Goal: Task Accomplishment & Management: Manage account settings

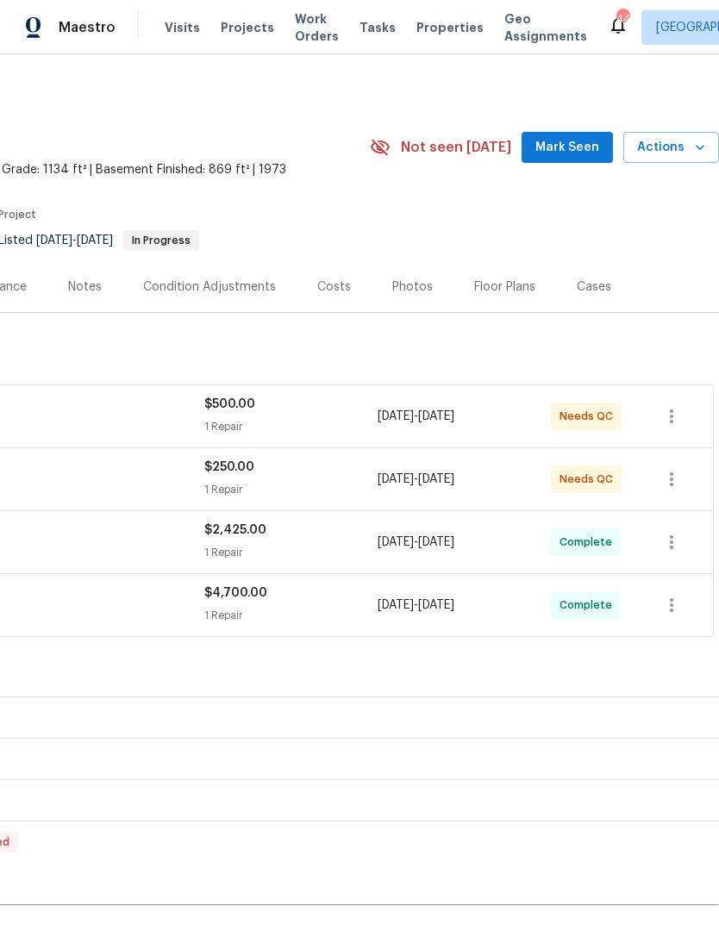
scroll to position [0, 255]
click at [324, 405] on div "$500.00" at bounding box center [290, 404] width 173 height 17
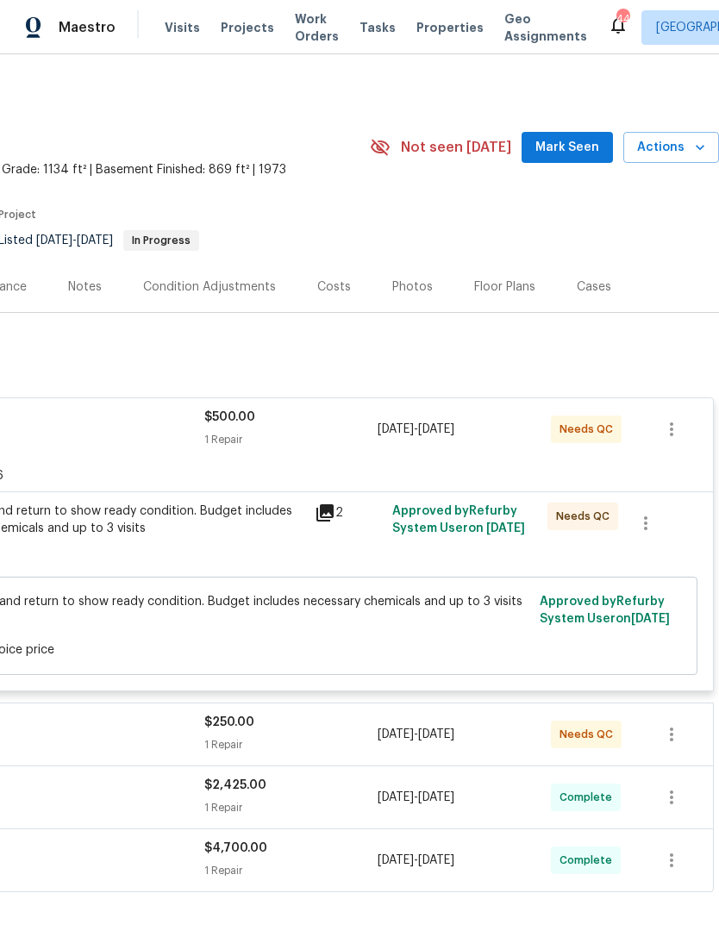
click at [227, 567] on div "Clean pool and return to show ready condition. Budget includes necessary chemic…" at bounding box center [116, 537] width 388 height 79
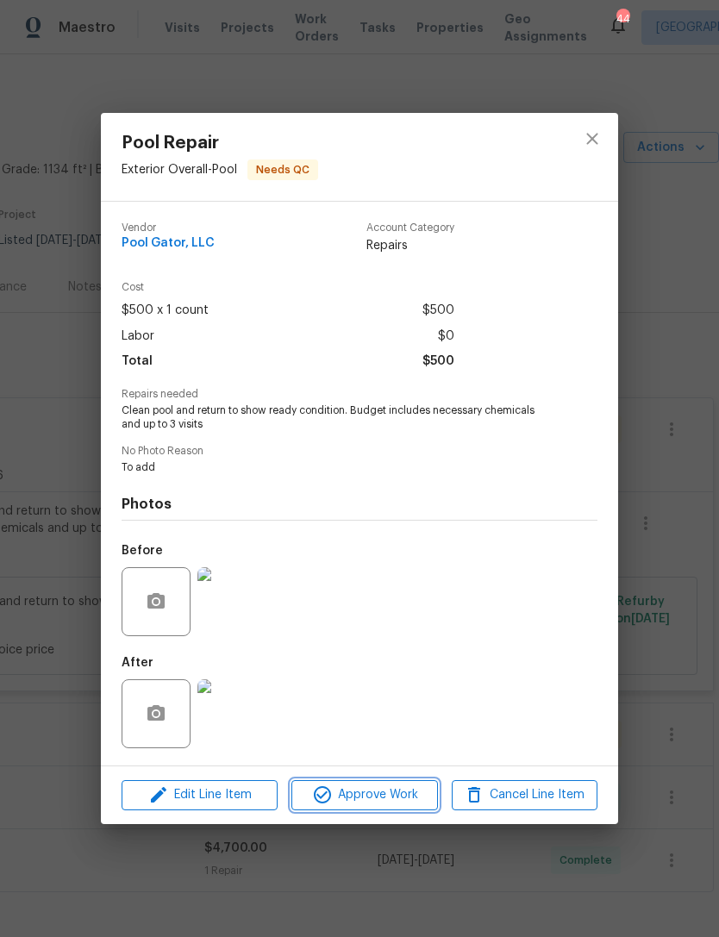
click at [380, 790] on span "Approve Work" at bounding box center [364, 796] width 135 height 22
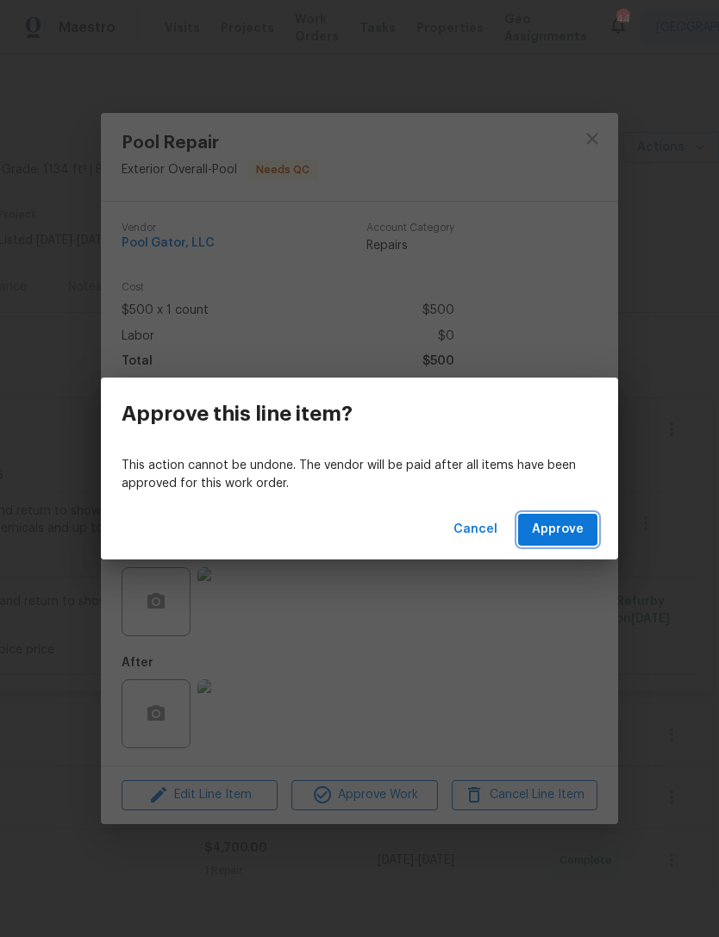
click at [574, 517] on button "Approve" at bounding box center [557, 530] width 79 height 32
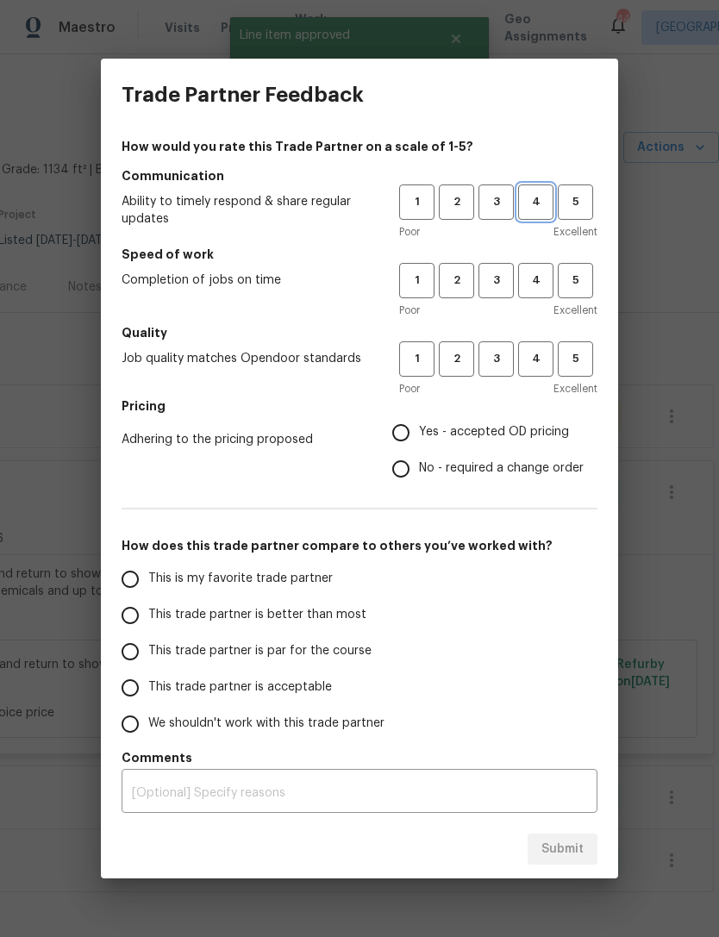
click at [542, 191] on button "4" at bounding box center [535, 202] width 35 height 35
click at [541, 352] on span "4" at bounding box center [536, 359] width 32 height 20
click at [413, 426] on input "Yes - accepted OD pricing" at bounding box center [401, 433] width 36 height 36
radio input "true"
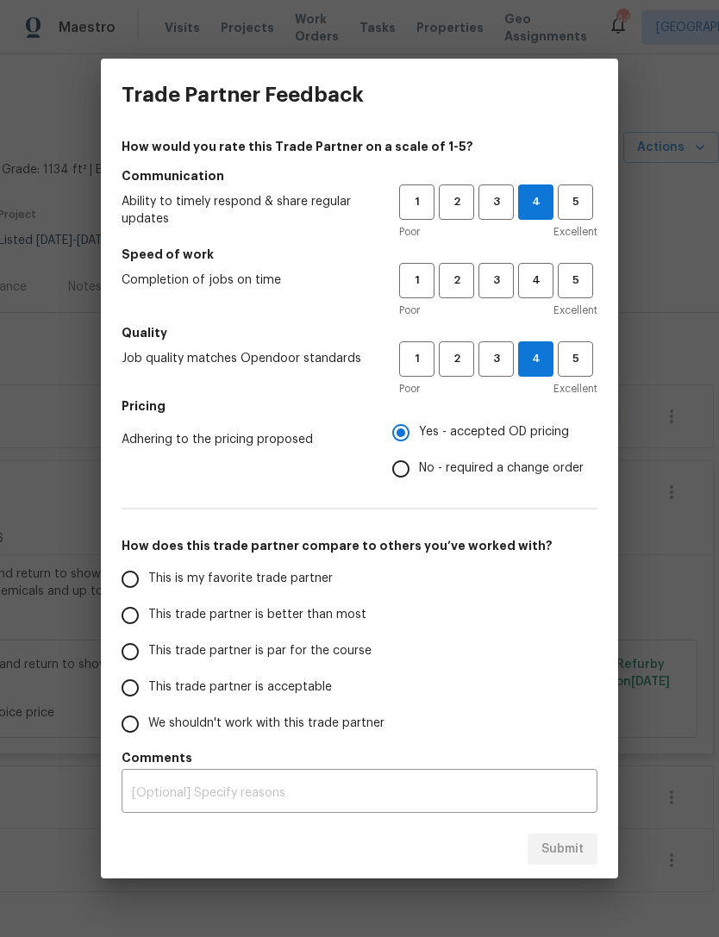
click at [146, 648] on input "This trade partner is par for the course" at bounding box center [130, 652] width 36 height 36
click at [536, 285] on span "4" at bounding box center [536, 281] width 32 height 20
radio input "true"
click at [579, 855] on span "Submit" at bounding box center [563, 850] width 42 height 22
radio input "false"
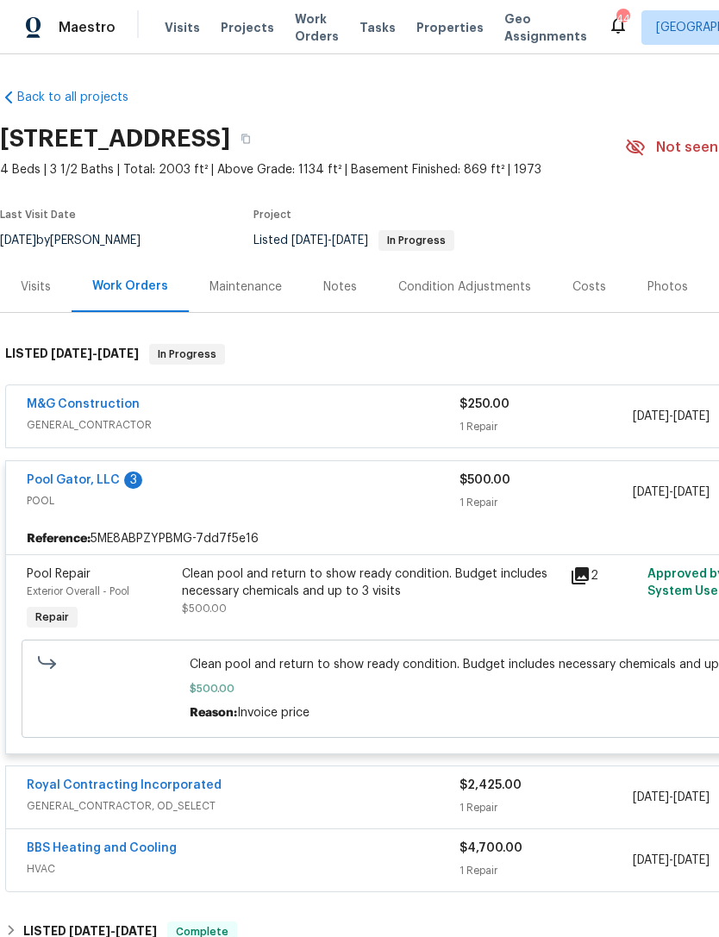
scroll to position [0, 0]
click at [268, 431] on span "GENERAL_CONTRACTOR" at bounding box center [243, 425] width 433 height 17
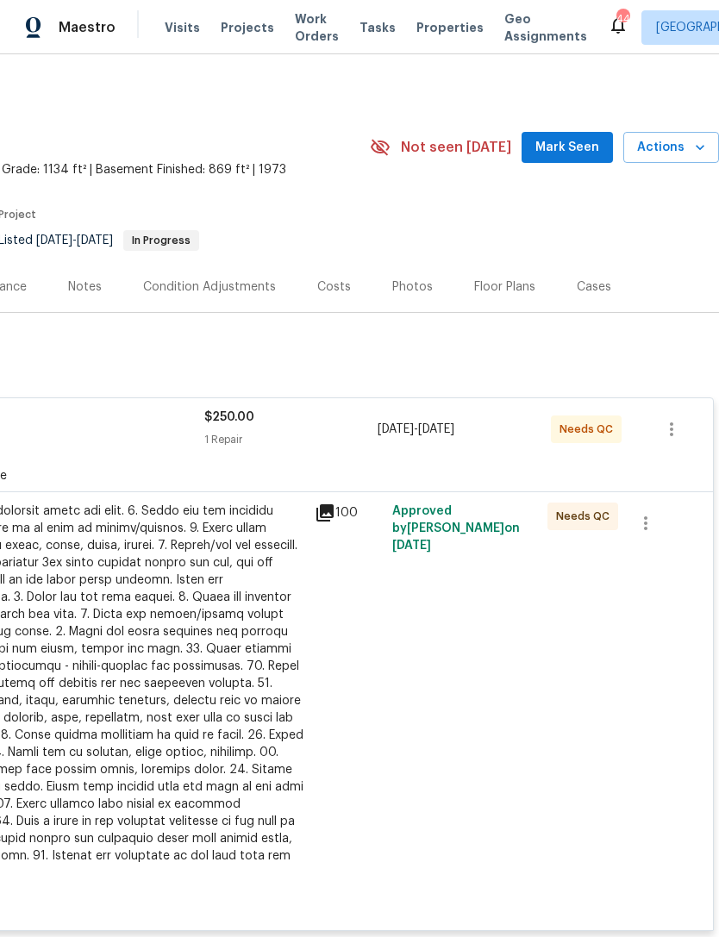
scroll to position [0, 255]
click at [188, 677] on div at bounding box center [116, 692] width 378 height 379
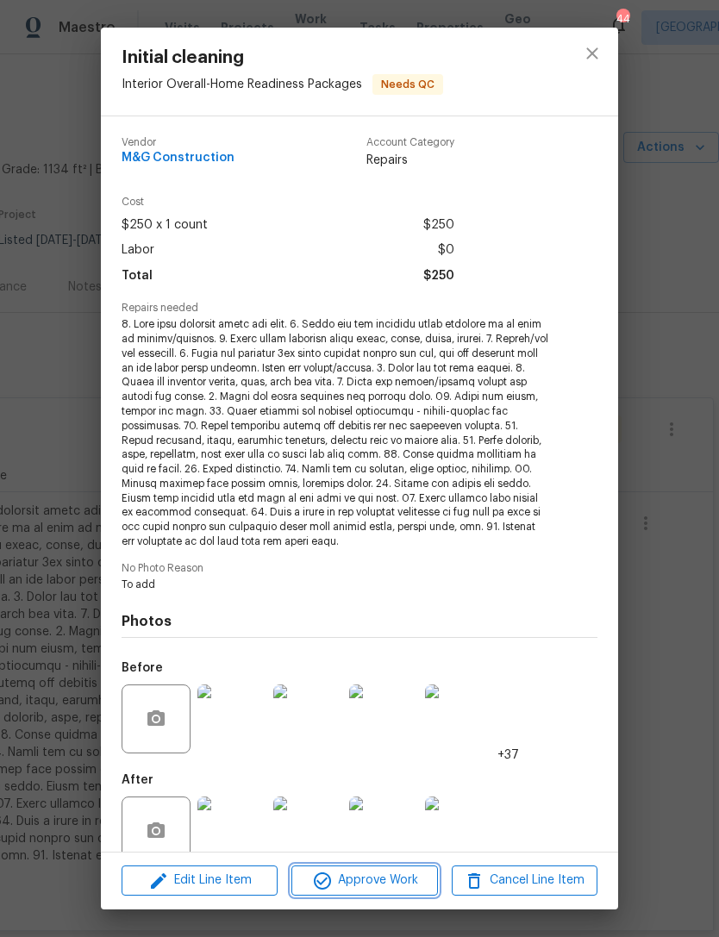
click at [367, 886] on span "Approve Work" at bounding box center [364, 881] width 135 height 22
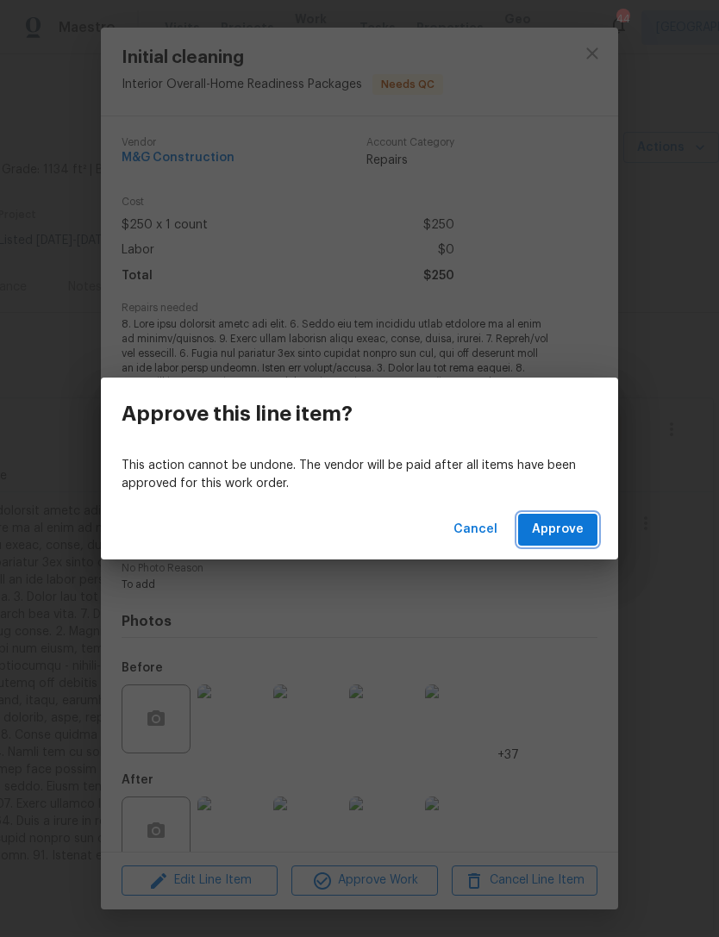
click at [554, 536] on span "Approve" at bounding box center [558, 530] width 52 height 22
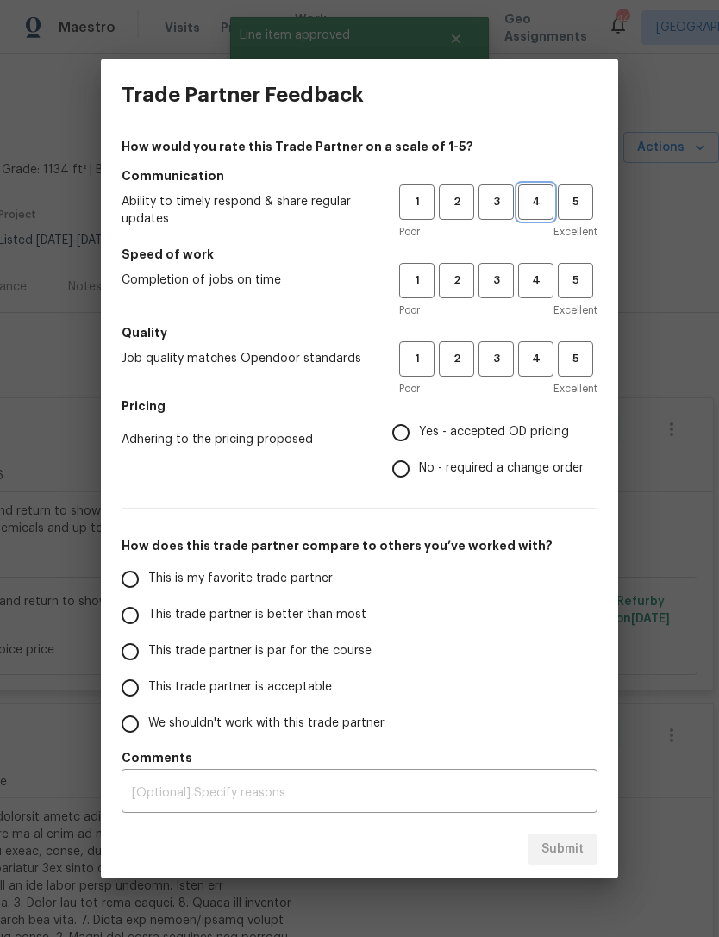
click at [540, 208] on span "4" at bounding box center [536, 202] width 32 height 20
click at [542, 271] on span "4" at bounding box center [536, 281] width 32 height 20
click at [548, 345] on button "4" at bounding box center [535, 359] width 35 height 35
click at [411, 430] on input "Yes - accepted OD pricing" at bounding box center [401, 433] width 36 height 36
radio input "true"
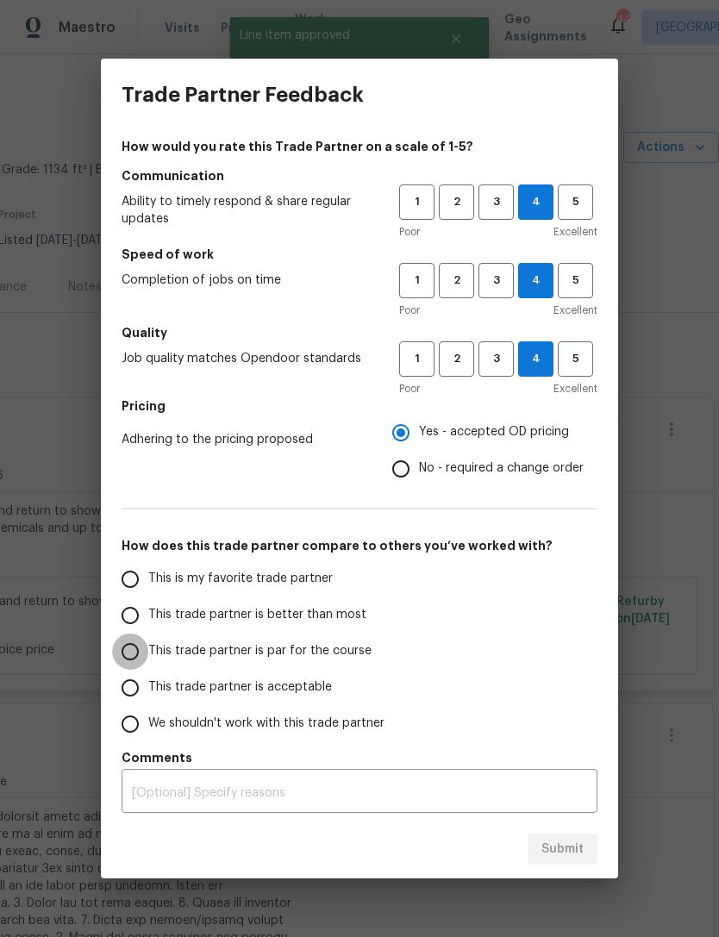
click at [147, 648] on input "This trade partner is par for the course" at bounding box center [130, 652] width 36 height 36
click at [582, 842] on span "Submit" at bounding box center [563, 850] width 42 height 22
radio input "true"
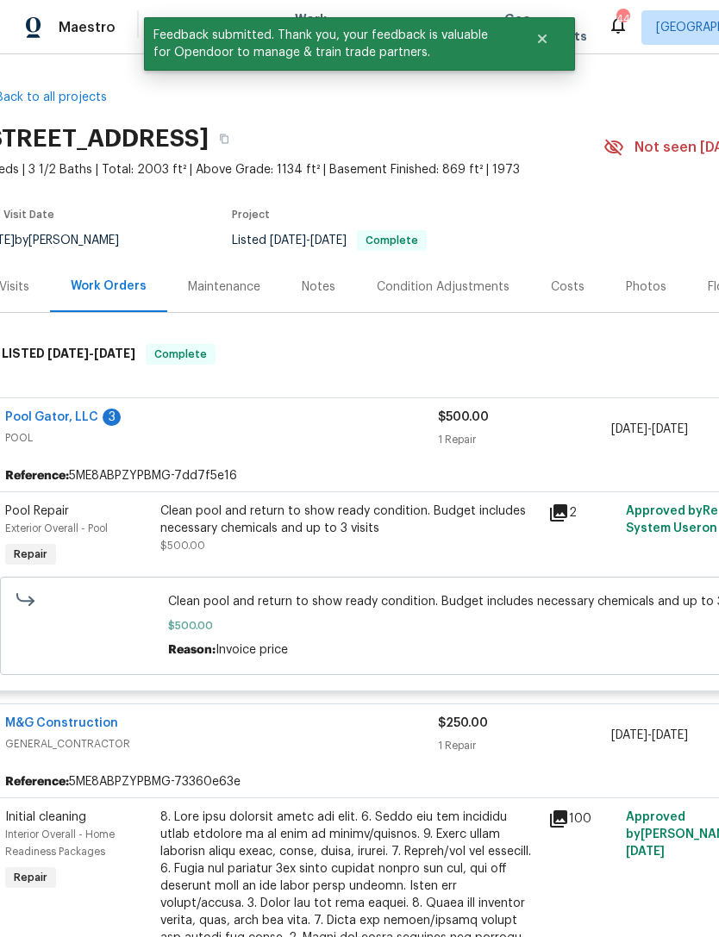
scroll to position [0, 22]
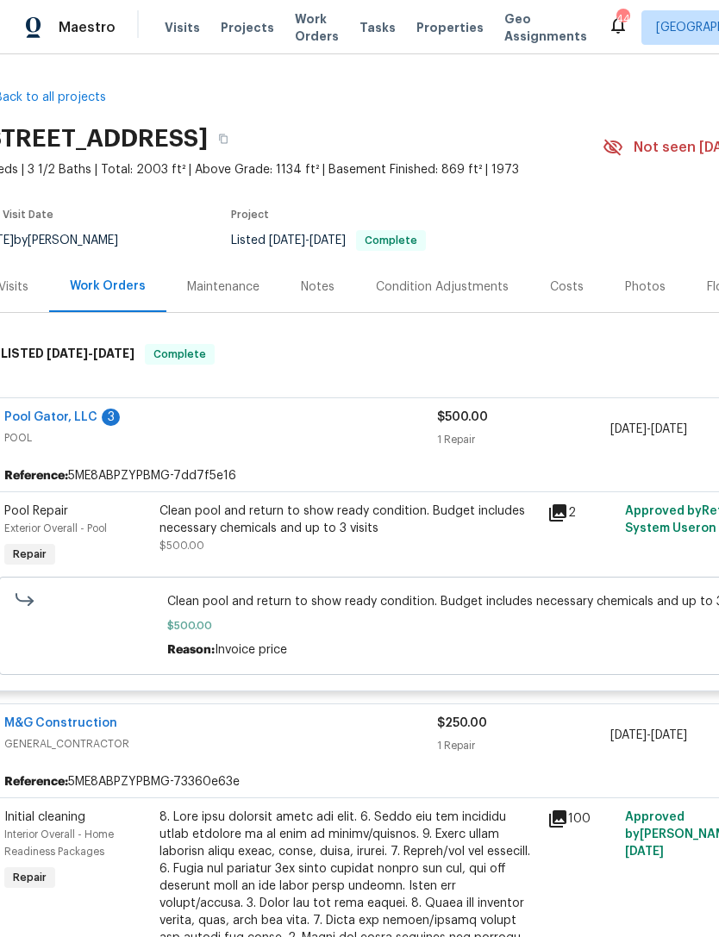
click at [312, 28] on span "Work Orders" at bounding box center [317, 27] width 44 height 34
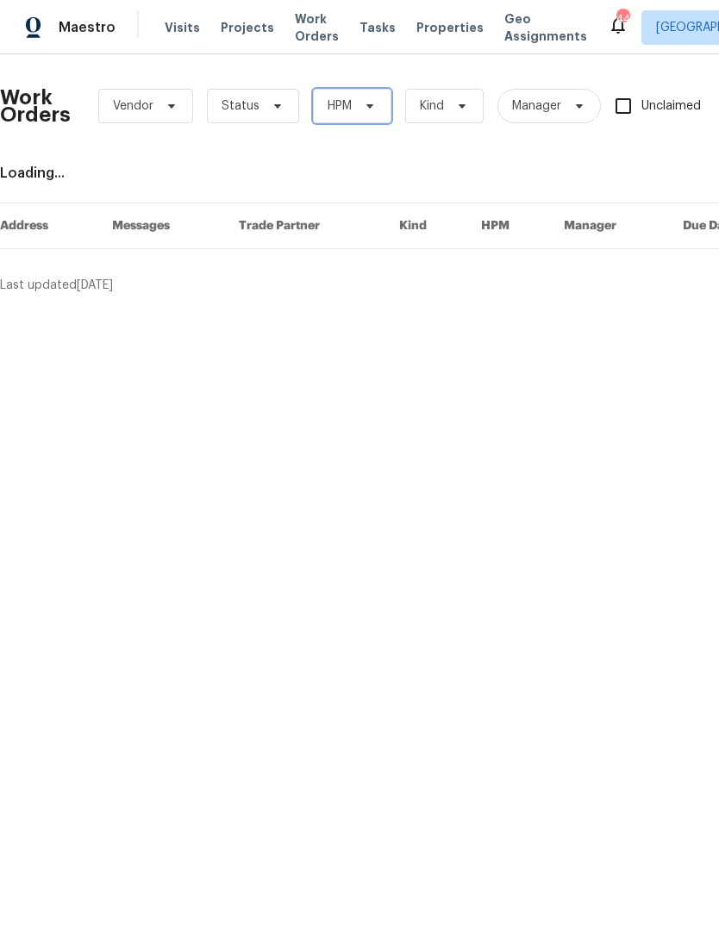
click at [371, 106] on icon at bounding box center [370, 106] width 7 height 4
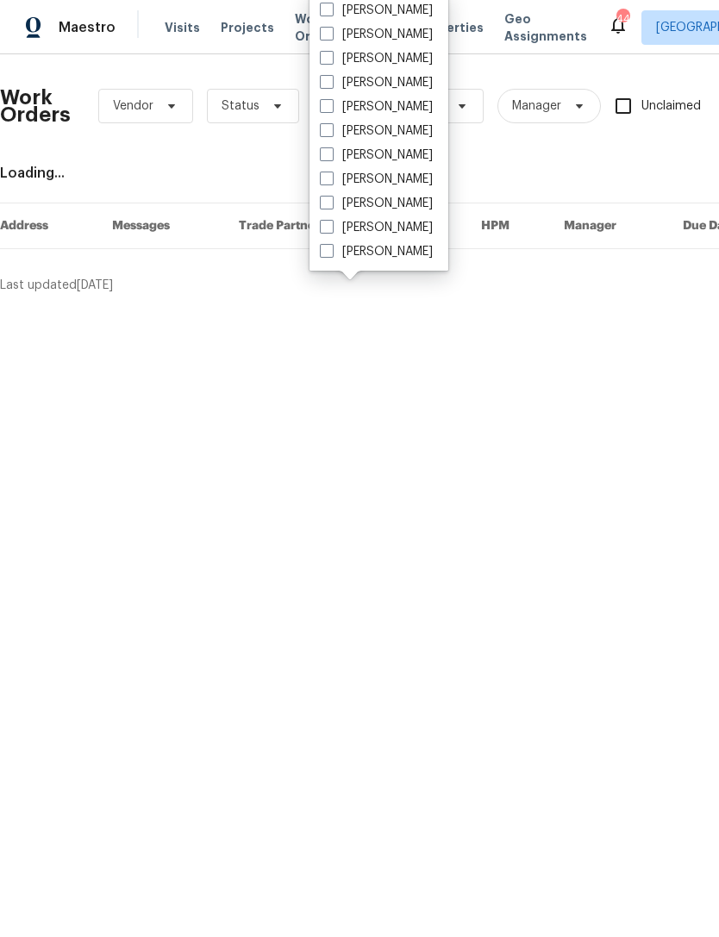
click at [415, 65] on label "[PERSON_NAME]" at bounding box center [376, 58] width 113 height 17
click at [331, 61] on input "[PERSON_NAME]" at bounding box center [325, 55] width 11 height 11
checkbox input "true"
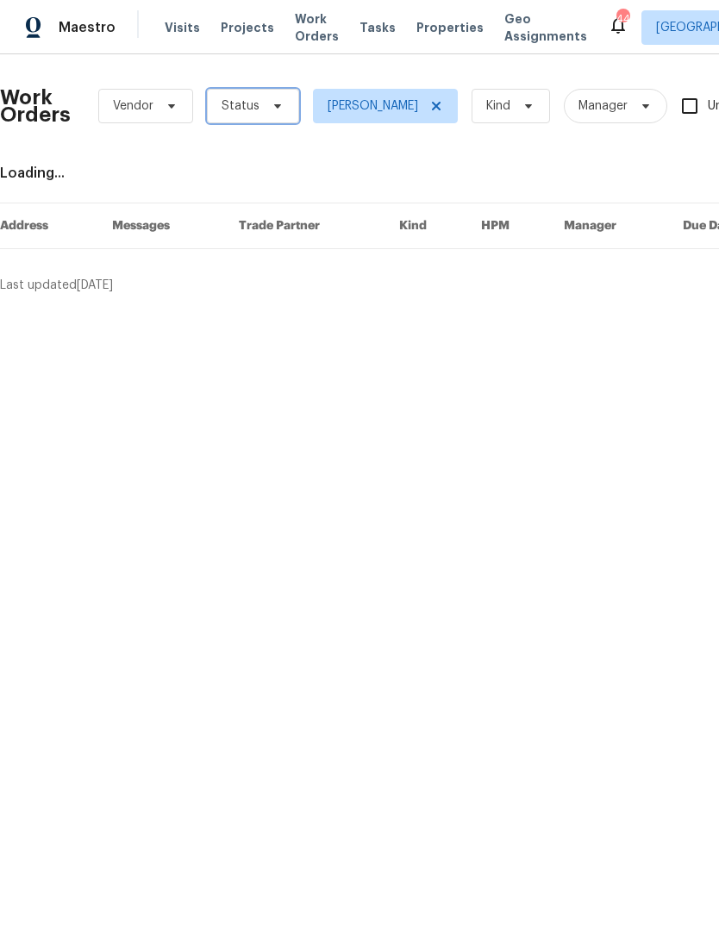
click at [266, 110] on span at bounding box center [275, 106] width 19 height 14
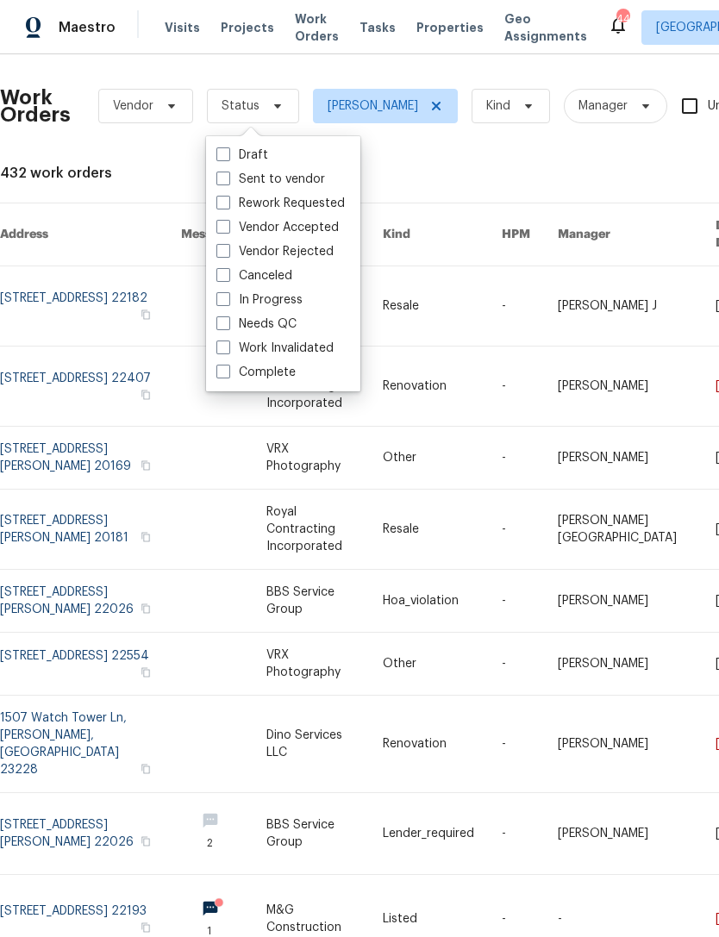
click at [278, 330] on label "Needs QC" at bounding box center [256, 324] width 80 height 17
click at [228, 327] on input "Needs QC" at bounding box center [221, 321] width 11 height 11
checkbox input "true"
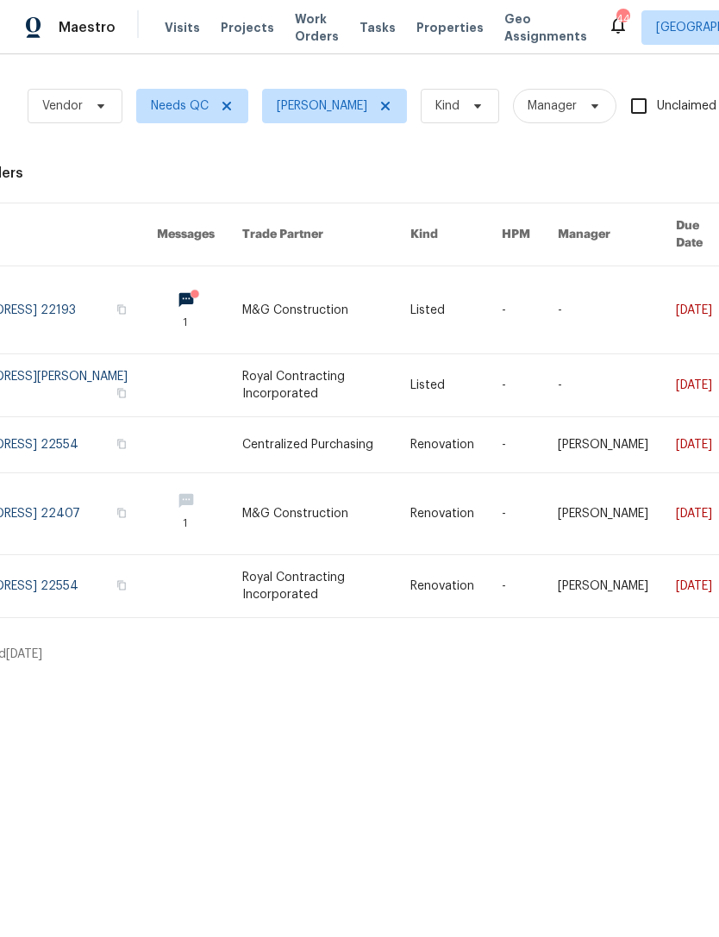
scroll to position [0, 60]
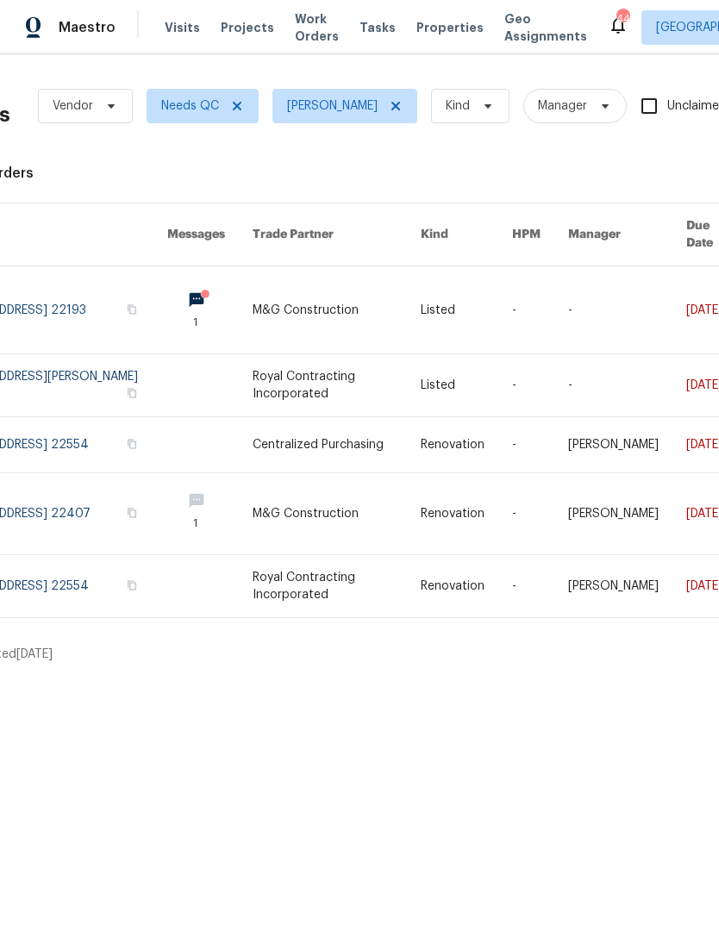
click at [273, 364] on link at bounding box center [337, 385] width 169 height 62
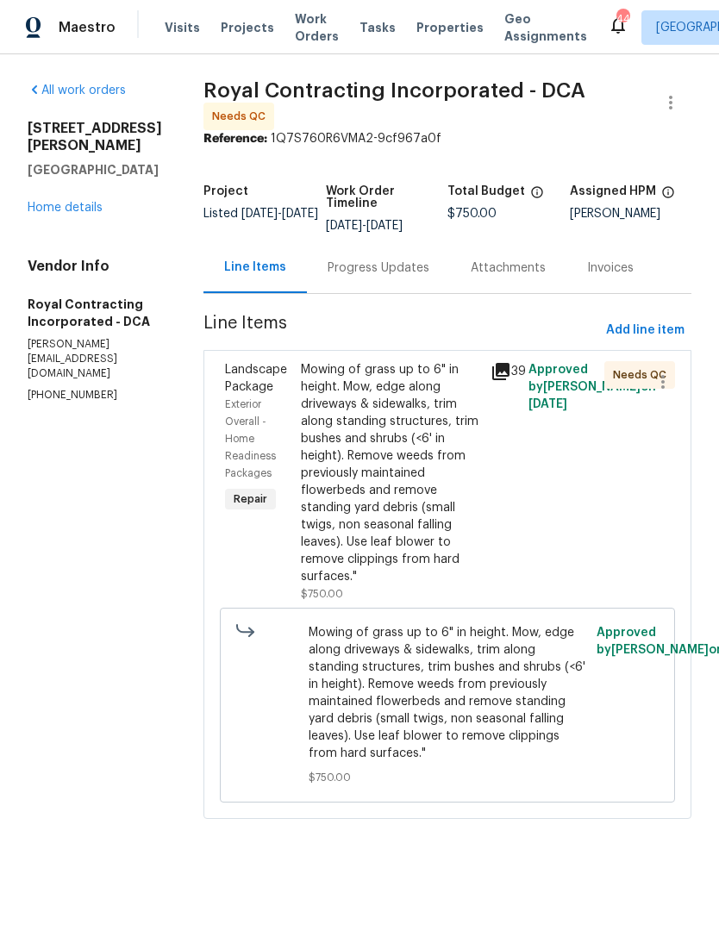
click at [448, 510] on div "Mowing of grass up to 6" in height. Mow, edge along driveways & sidewalks, trim…" at bounding box center [390, 473] width 179 height 224
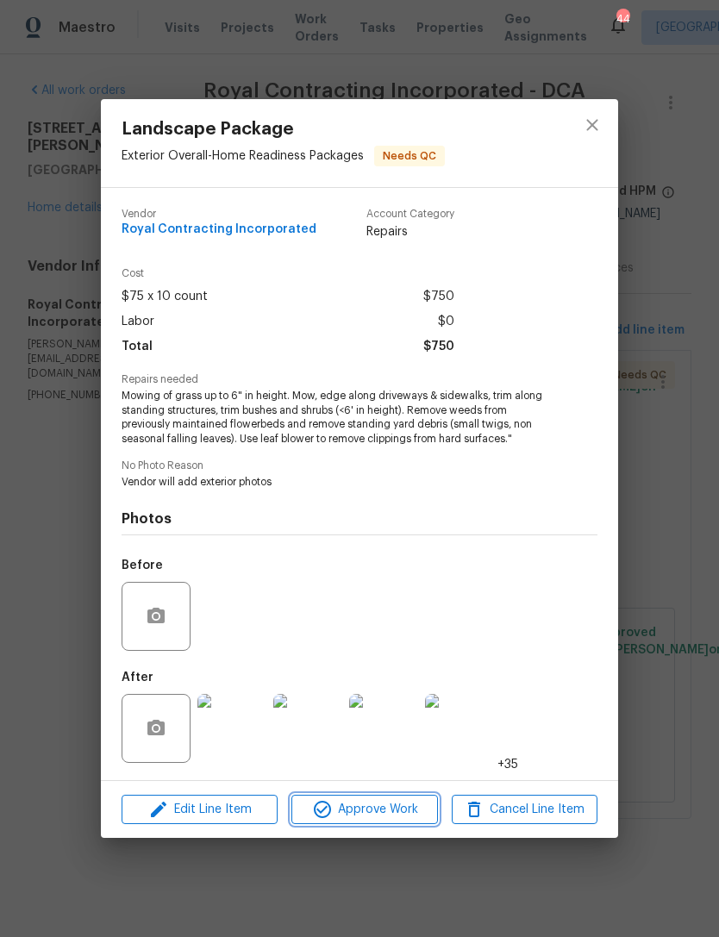
click at [382, 805] on span "Approve Work" at bounding box center [364, 810] width 135 height 22
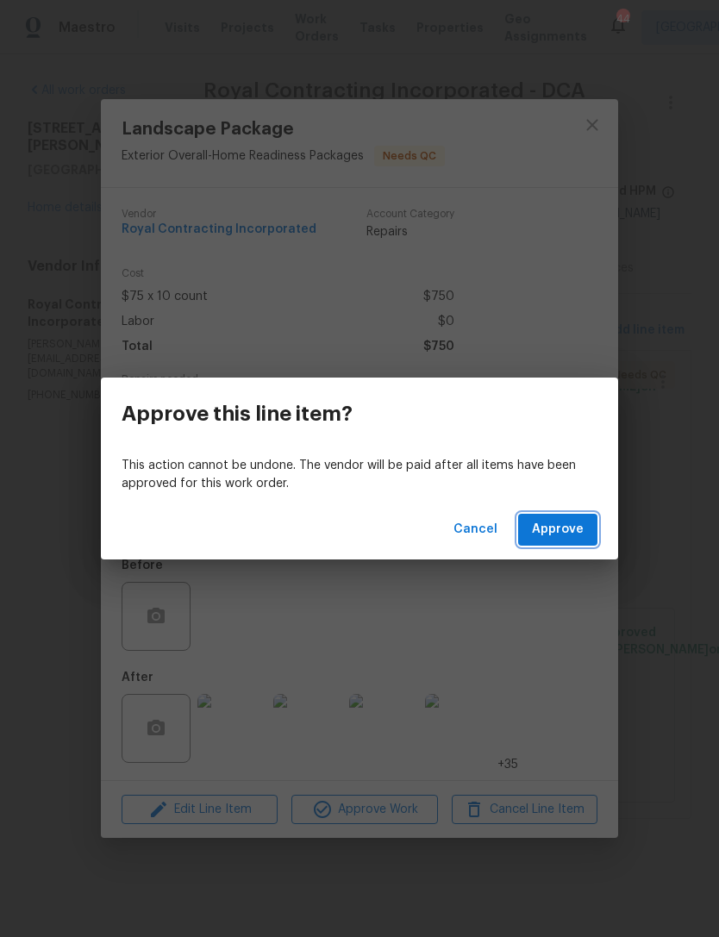
click at [568, 520] on span "Approve" at bounding box center [558, 530] width 52 height 22
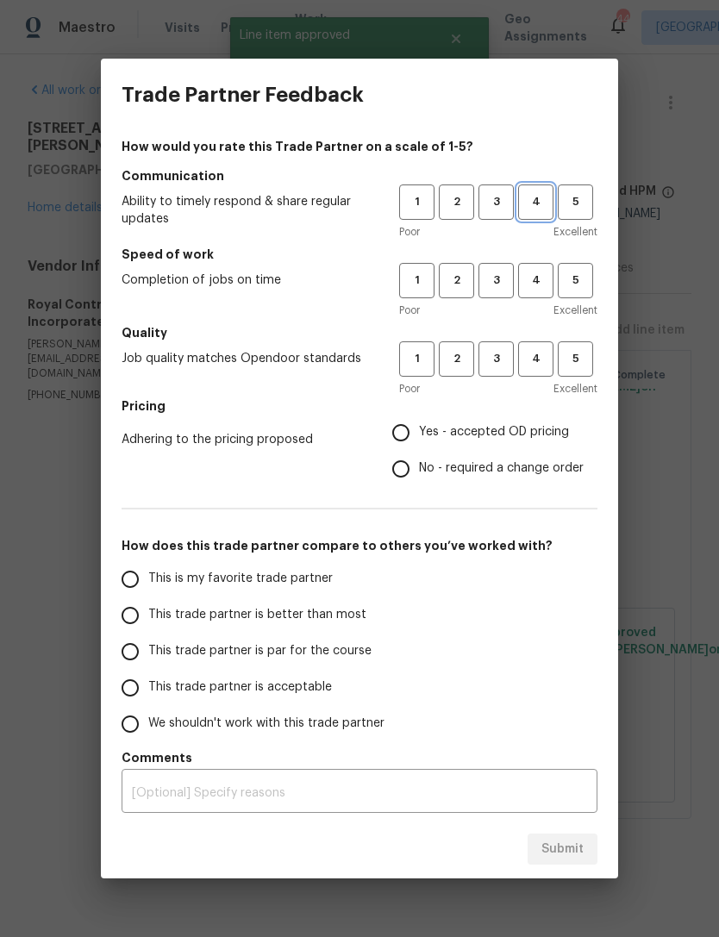
click at [536, 195] on span "4" at bounding box center [536, 202] width 32 height 20
click at [545, 268] on button "4" at bounding box center [535, 280] width 35 height 35
click at [539, 354] on span "4" at bounding box center [536, 359] width 32 height 20
click at [416, 425] on input "Yes - accepted OD pricing" at bounding box center [401, 433] width 36 height 36
radio input "true"
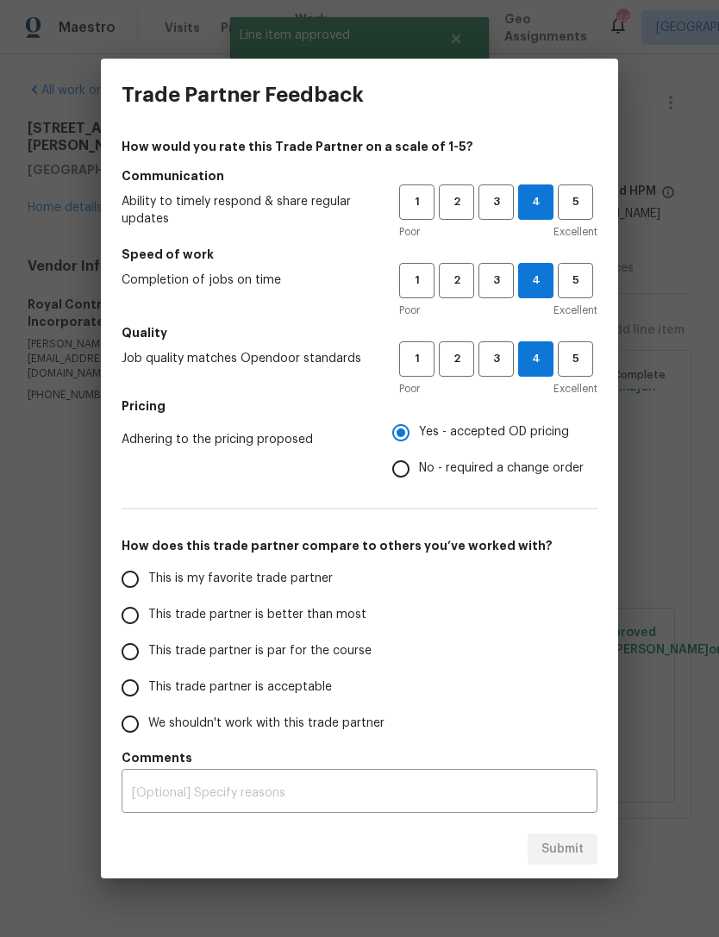
click at [143, 645] on input "This trade partner is par for the course" at bounding box center [130, 652] width 36 height 36
click at [570, 855] on span "Submit" at bounding box center [563, 850] width 42 height 22
radio input "true"
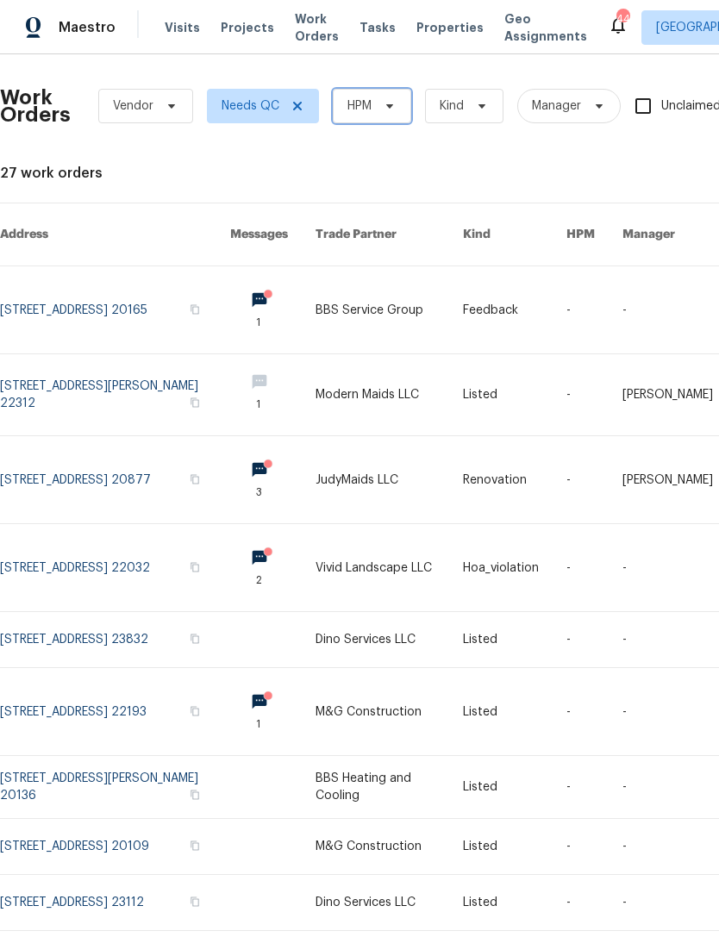
click at [379, 103] on span at bounding box center [387, 106] width 19 height 14
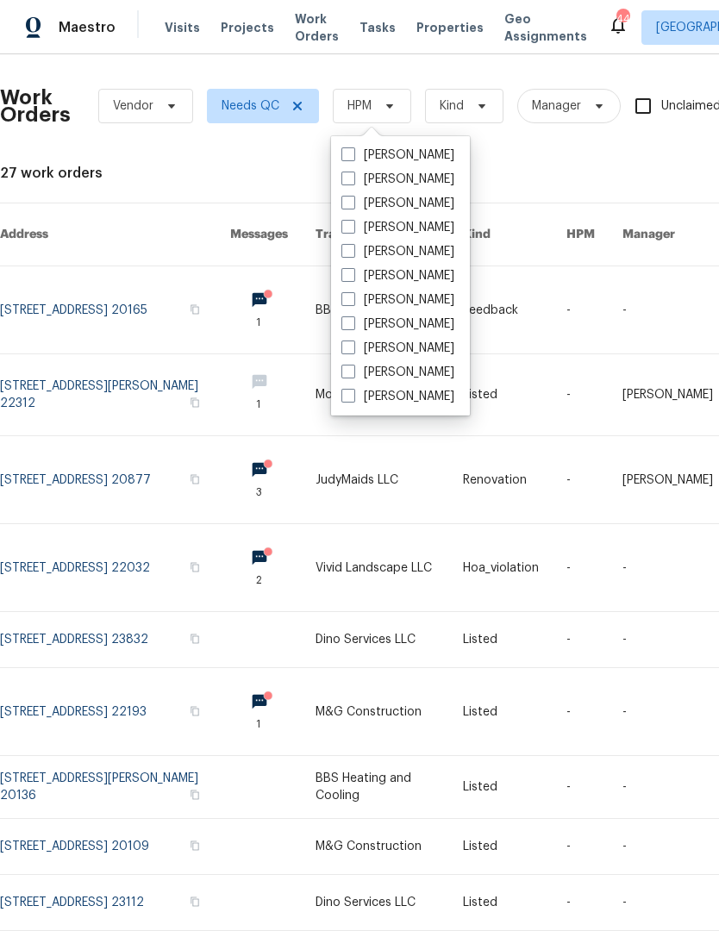
click at [449, 210] on label "[PERSON_NAME]" at bounding box center [398, 203] width 113 height 17
click at [353, 206] on input "[PERSON_NAME]" at bounding box center [347, 200] width 11 height 11
checkbox input "true"
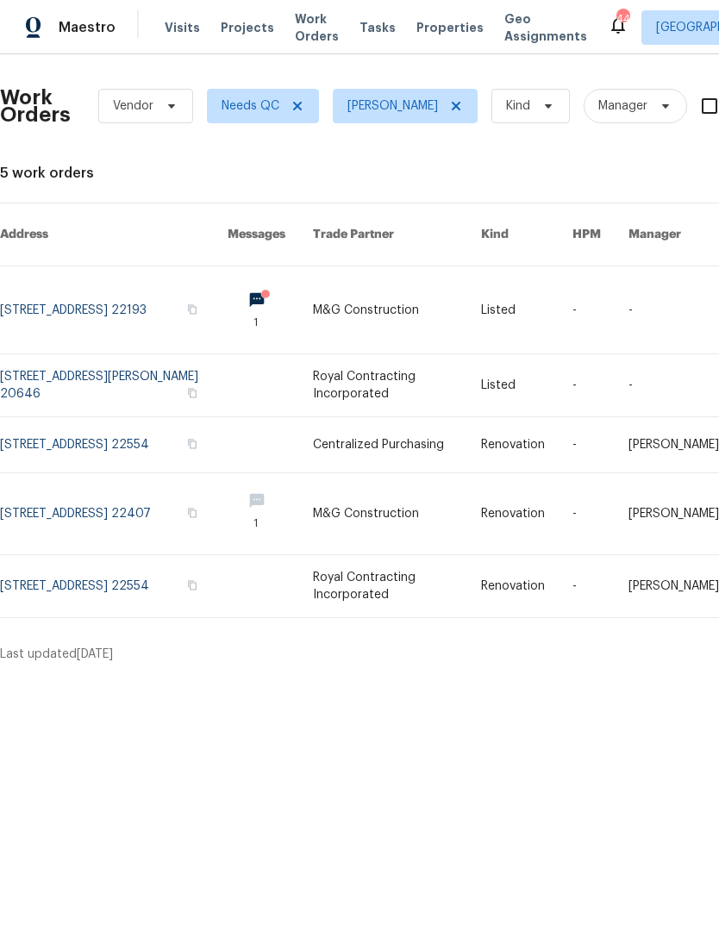
click at [302, 423] on link at bounding box center [270, 444] width 85 height 55
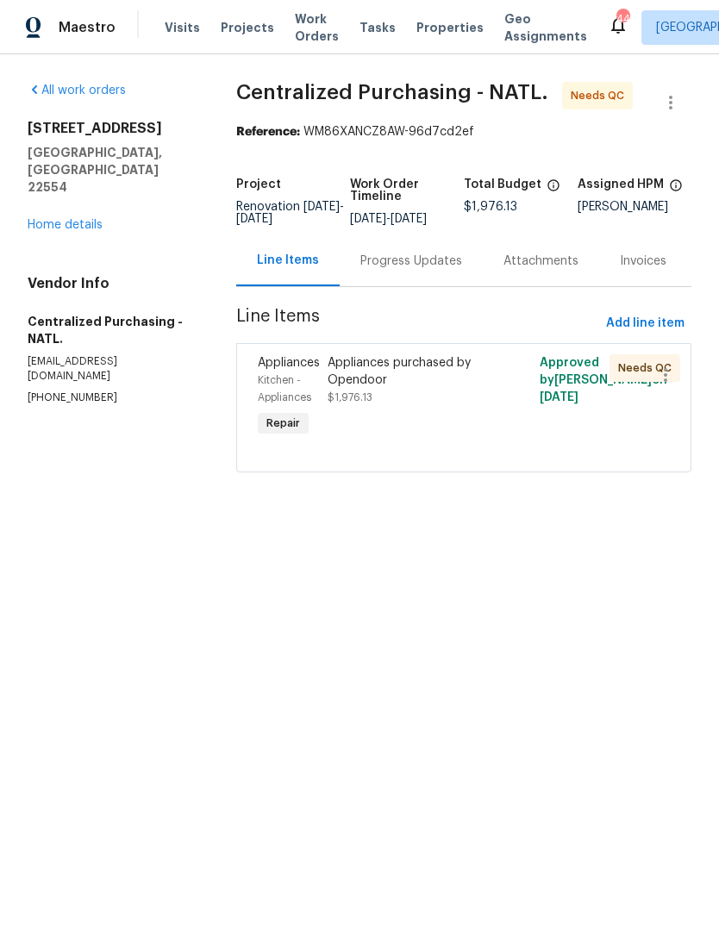
click at [468, 403] on div "Appliances purchased by Opendoor $1,976.13" at bounding box center [411, 380] width 166 height 52
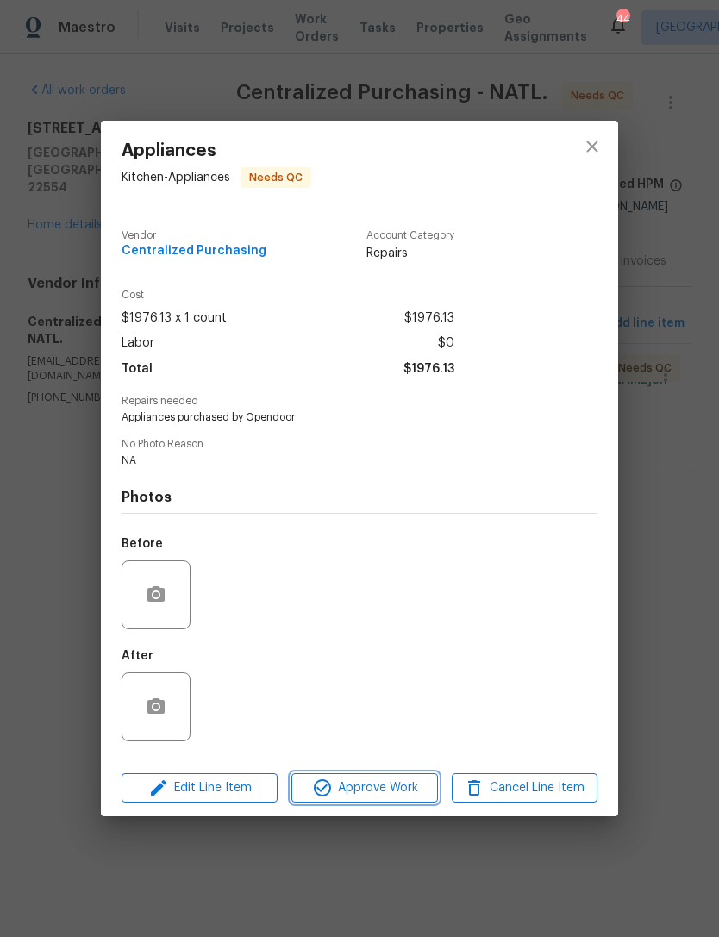
click at [386, 793] on span "Approve Work" at bounding box center [364, 789] width 135 height 22
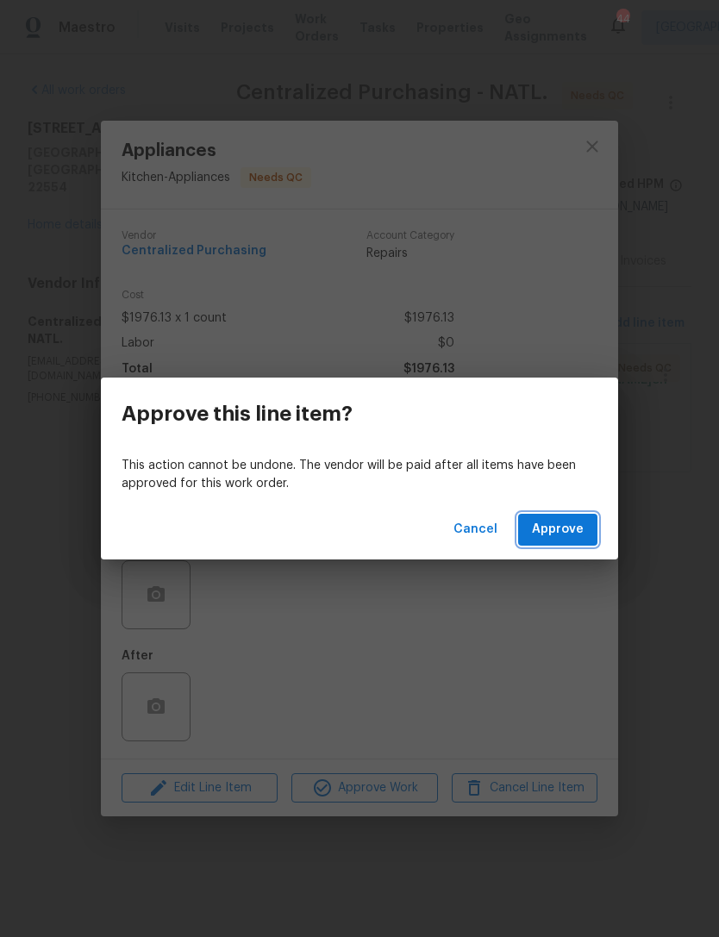
click at [562, 531] on span "Approve" at bounding box center [558, 530] width 52 height 22
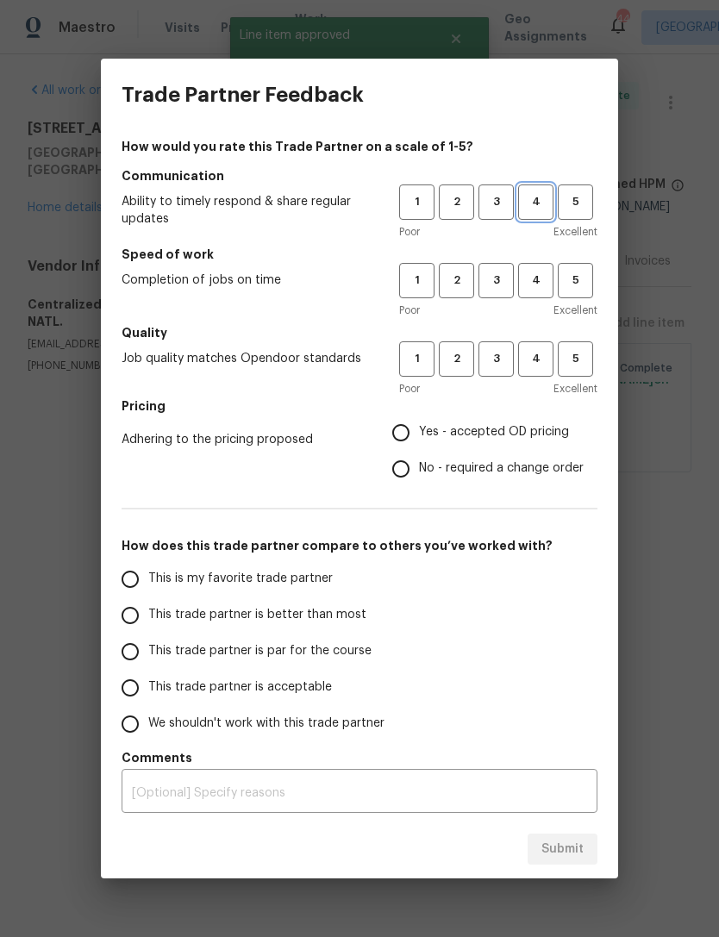
click at [545, 204] on span "4" at bounding box center [536, 202] width 32 height 20
click at [552, 273] on button "4" at bounding box center [535, 280] width 35 height 35
click at [551, 342] on button "4" at bounding box center [535, 359] width 35 height 35
click at [412, 432] on input "Yes - accepted OD pricing" at bounding box center [401, 433] width 36 height 36
radio input "true"
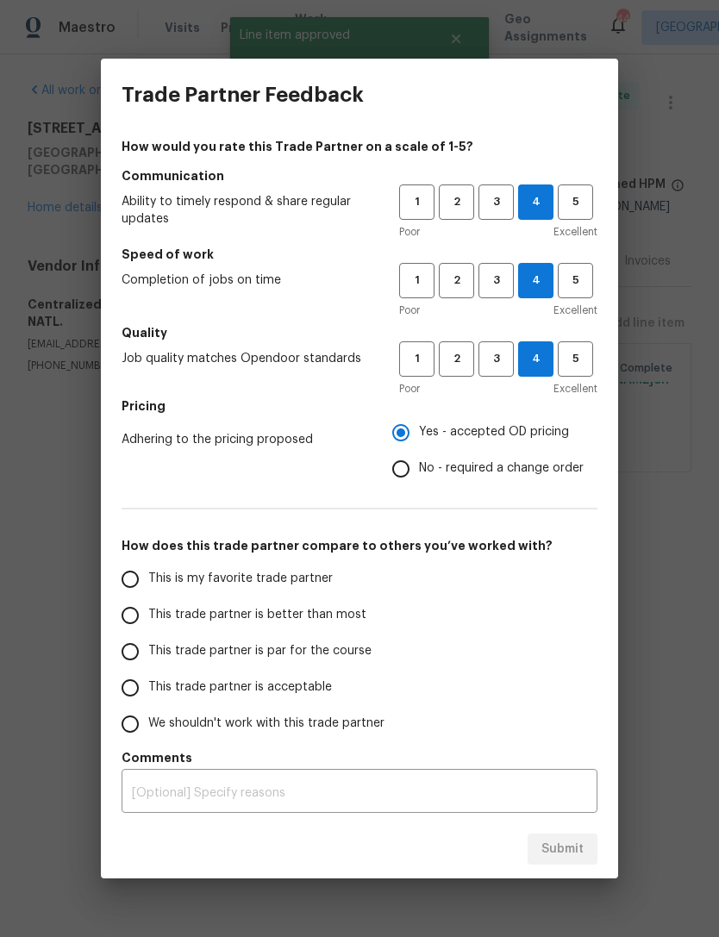
click at [146, 643] on input "This trade partner is par for the course" at bounding box center [130, 652] width 36 height 36
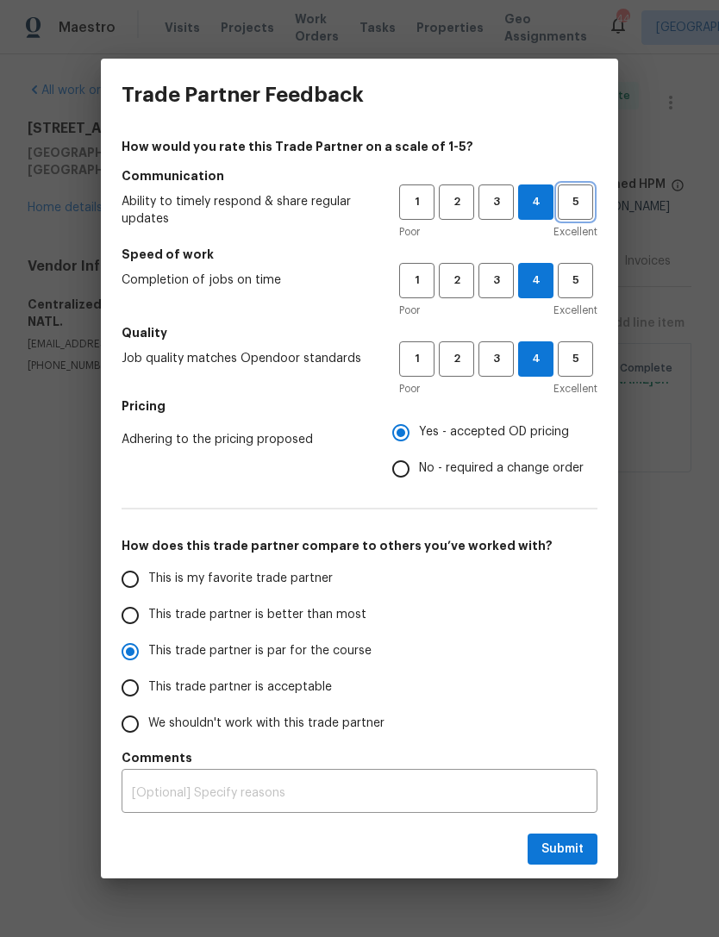
click at [568, 198] on span "5" at bounding box center [576, 202] width 32 height 20
radio input "true"
click at [577, 288] on span "5" at bounding box center [576, 281] width 32 height 20
click at [577, 361] on span "5" at bounding box center [576, 359] width 32 height 20
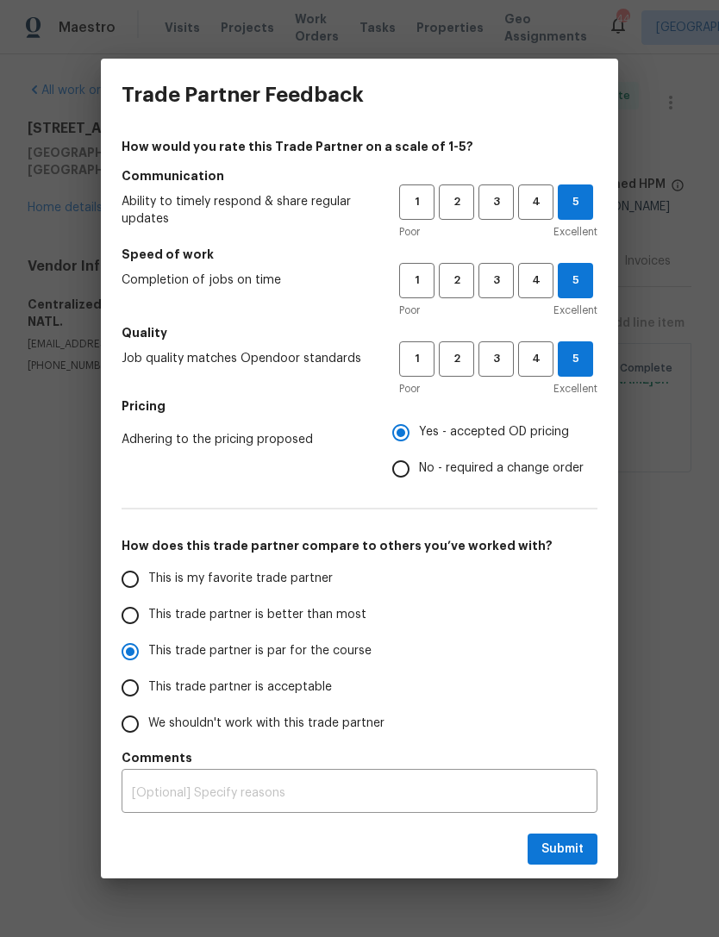
click at [142, 567] on input "This is my favorite trade partner" at bounding box center [130, 579] width 36 height 36
radio input "true"
click at [574, 851] on span "Submit" at bounding box center [563, 850] width 42 height 22
radio input "true"
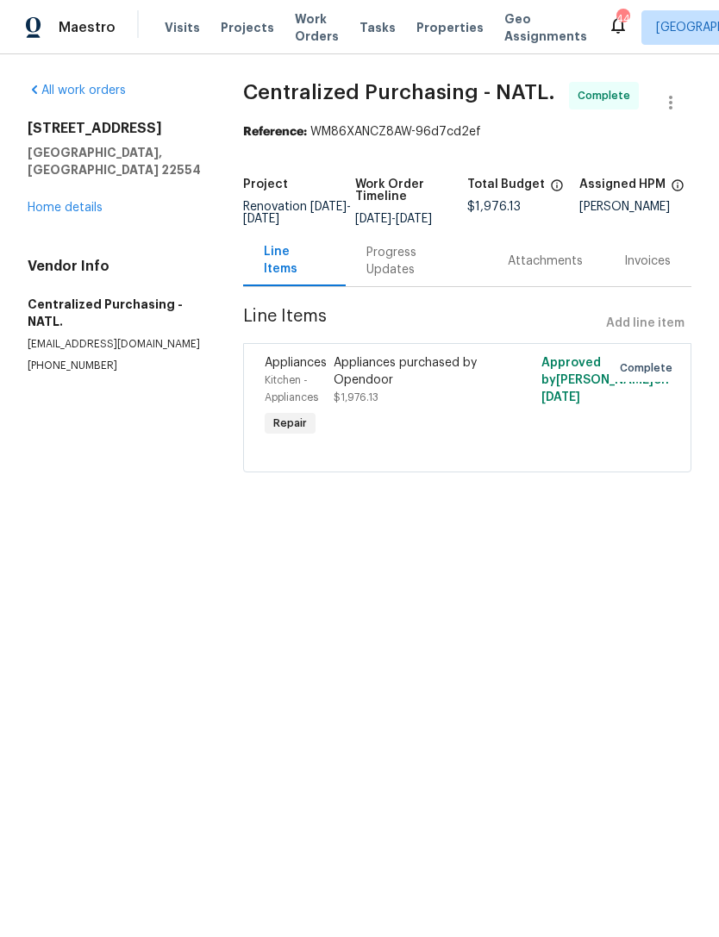
click at [317, 17] on span "Work Orders" at bounding box center [317, 27] width 44 height 34
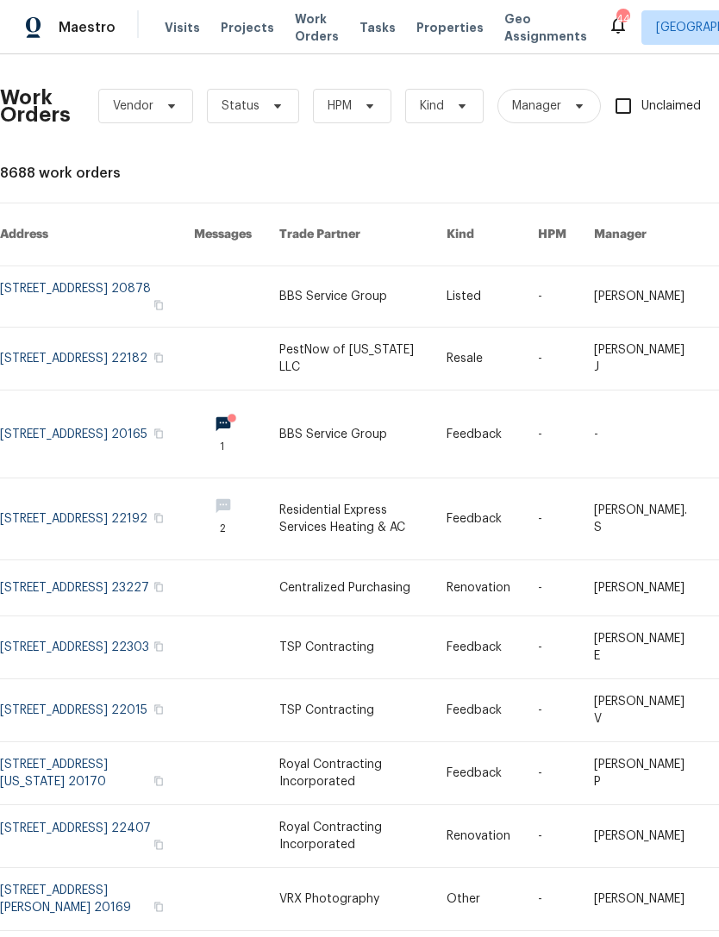
scroll to position [0, 1]
click at [386, 111] on span "HPM" at bounding box center [351, 106] width 78 height 34
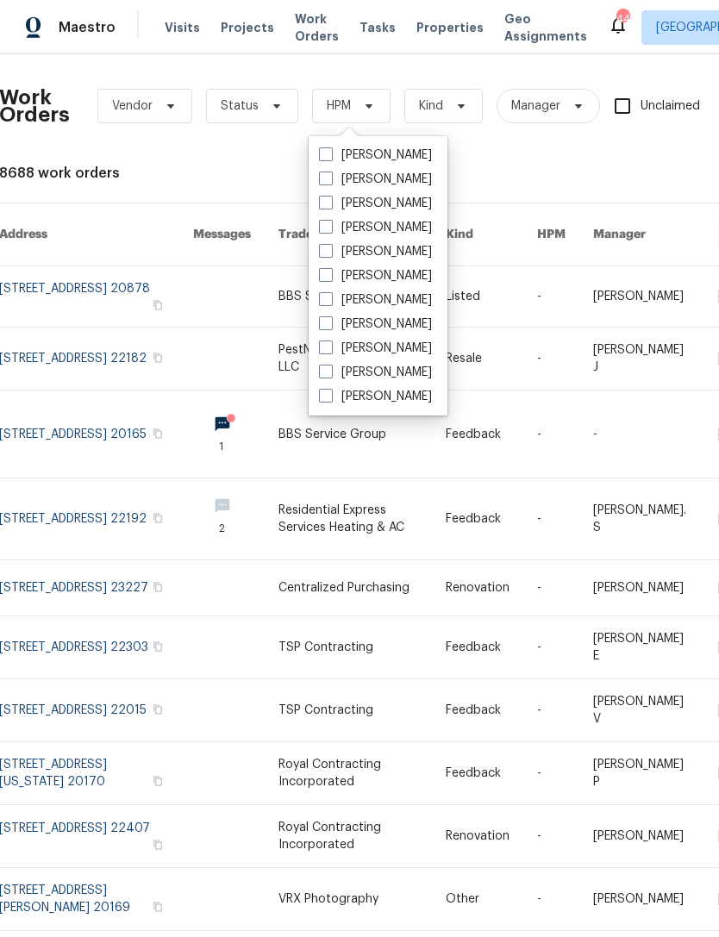
click at [402, 199] on label "[PERSON_NAME]" at bounding box center [375, 203] width 113 height 17
click at [330, 199] on input "[PERSON_NAME]" at bounding box center [324, 200] width 11 height 11
checkbox input "true"
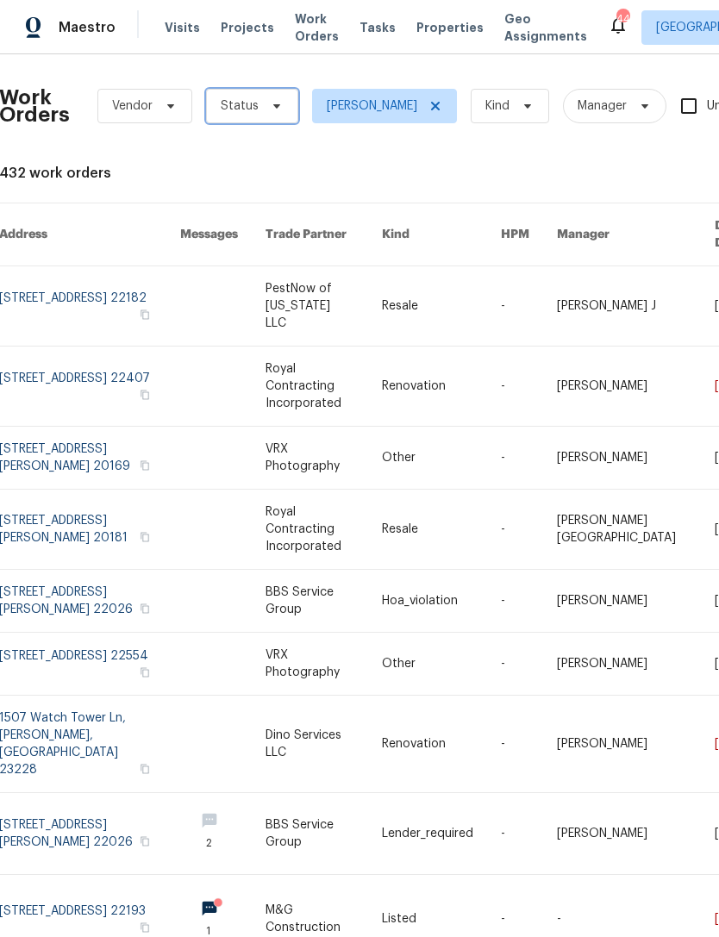
click at [258, 105] on span "Status" at bounding box center [252, 106] width 92 height 34
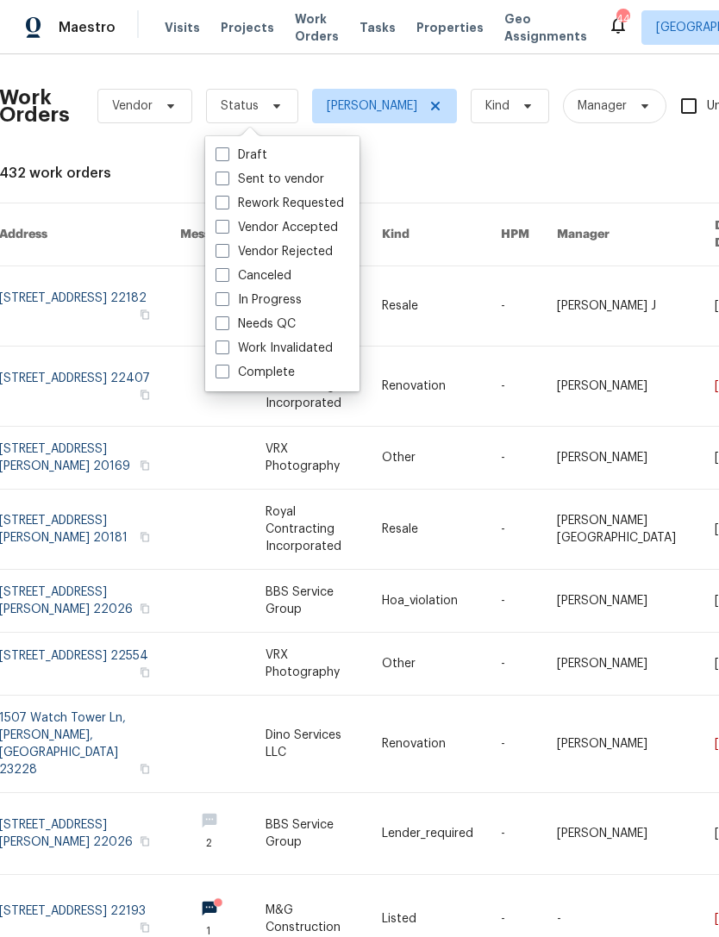
click at [274, 307] on label "In Progress" at bounding box center [259, 300] width 86 height 17
click at [227, 303] on input "In Progress" at bounding box center [221, 297] width 11 height 11
checkbox input "true"
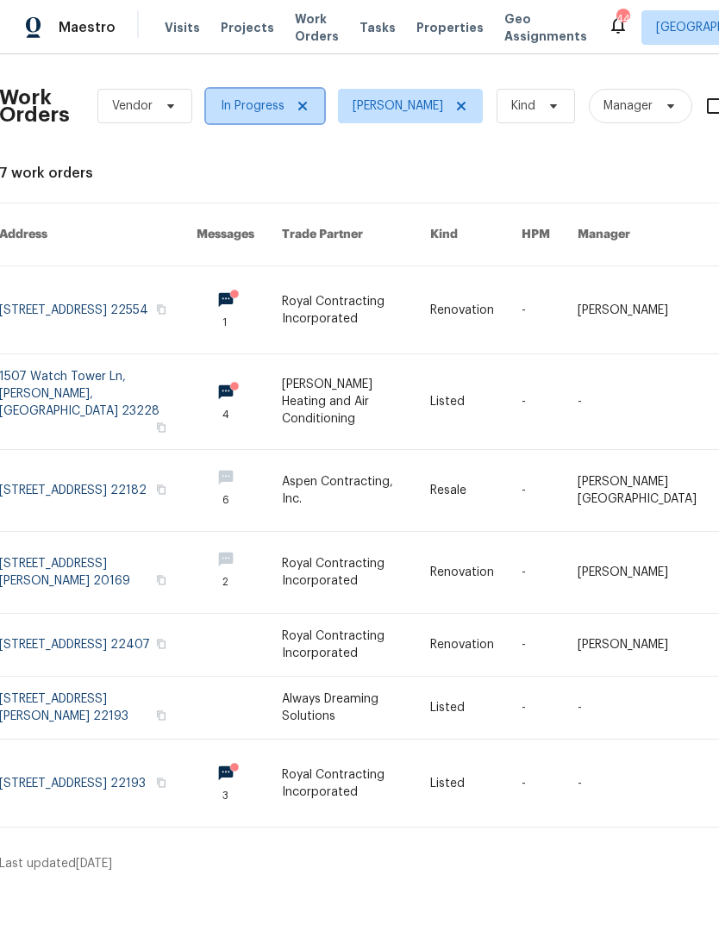
click at [296, 109] on icon at bounding box center [303, 106] width 14 height 14
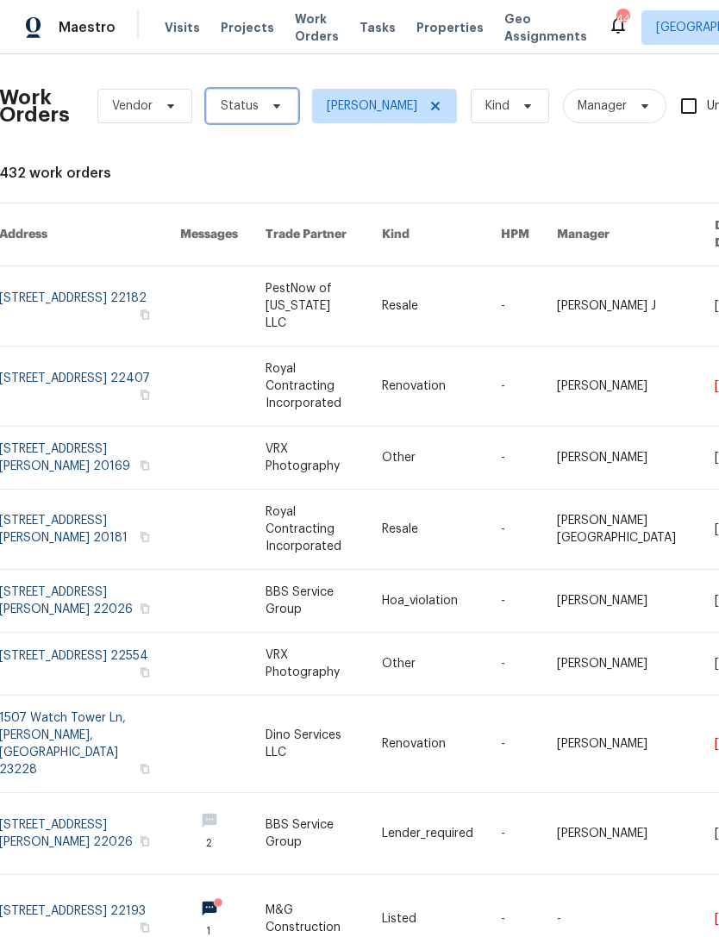
click at [270, 103] on icon at bounding box center [277, 106] width 14 height 14
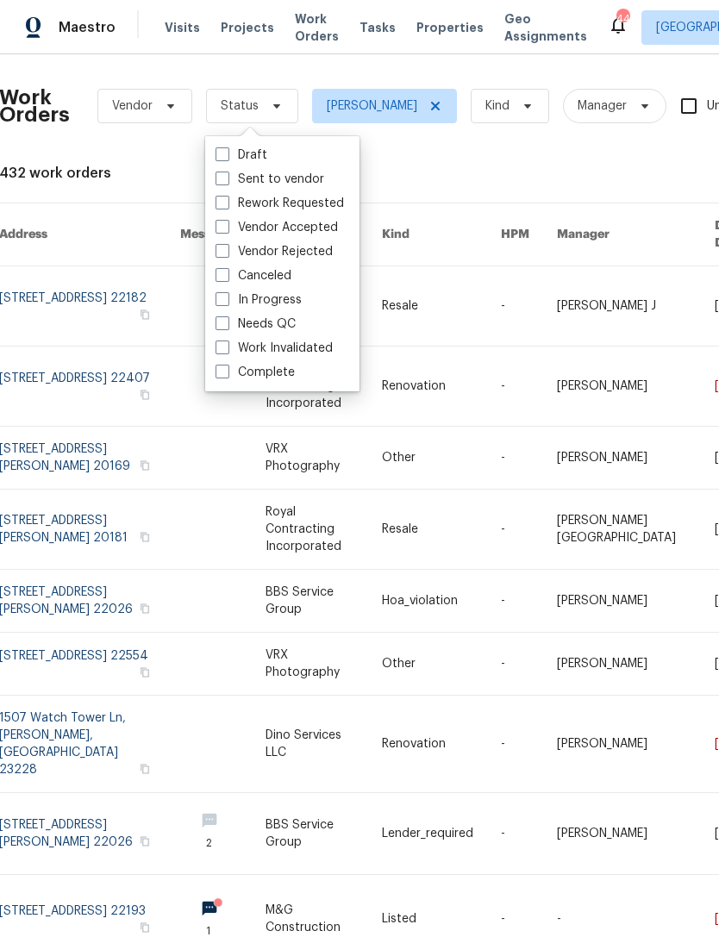
click at [281, 330] on label "Needs QC" at bounding box center [256, 324] width 80 height 17
click at [227, 327] on input "Needs QC" at bounding box center [221, 321] width 11 height 11
checkbox input "true"
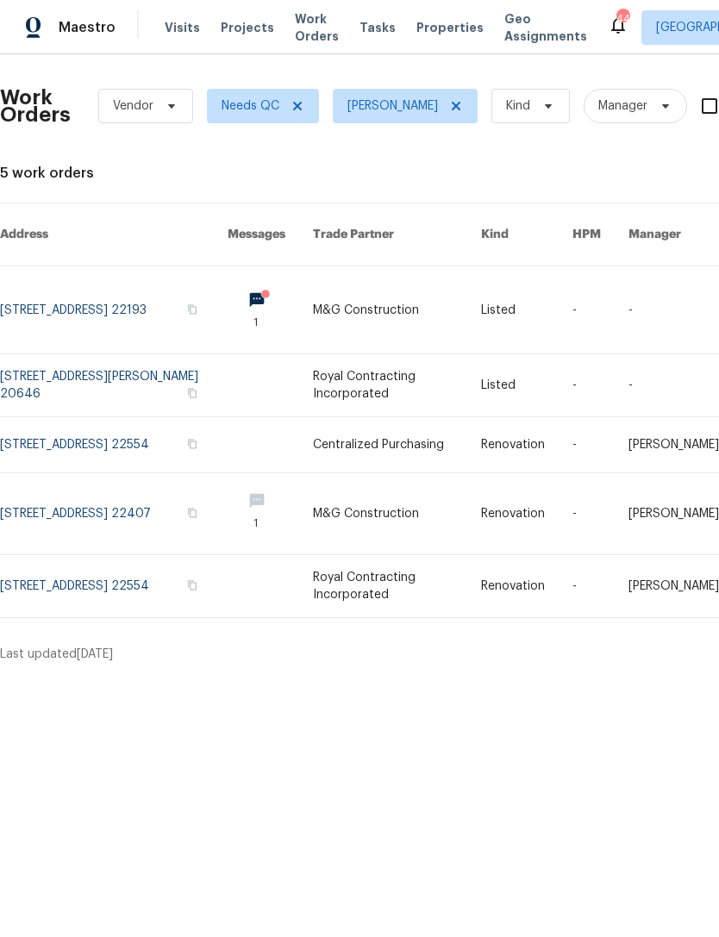
click at [425, 580] on link at bounding box center [397, 586] width 169 height 62
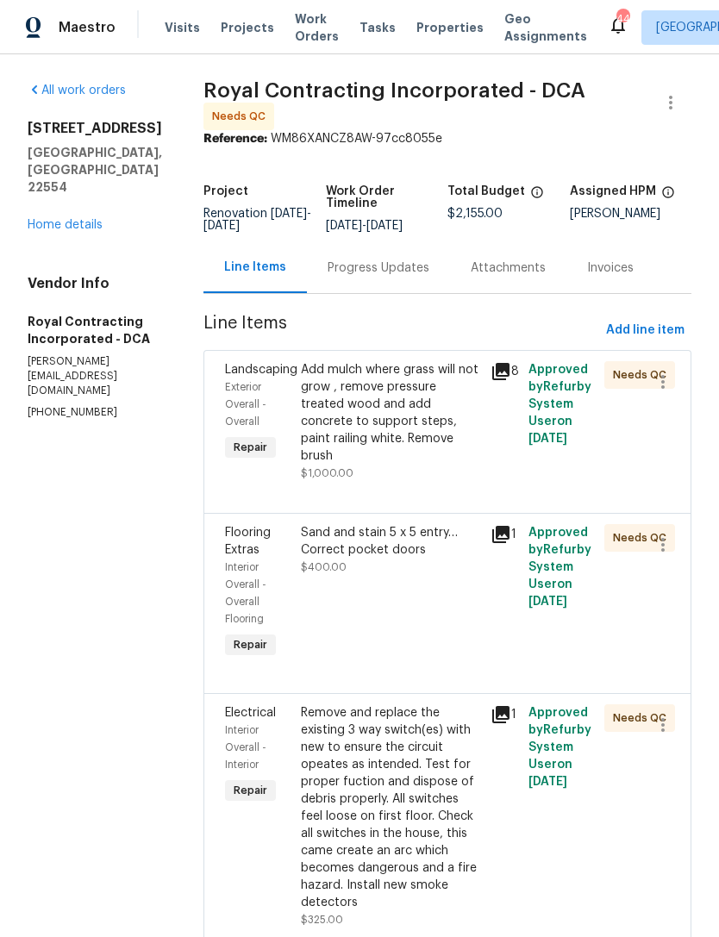
click at [446, 427] on div "Add mulch where grass will not grow , remove pressure treated wood and add conc…" at bounding box center [390, 412] width 179 height 103
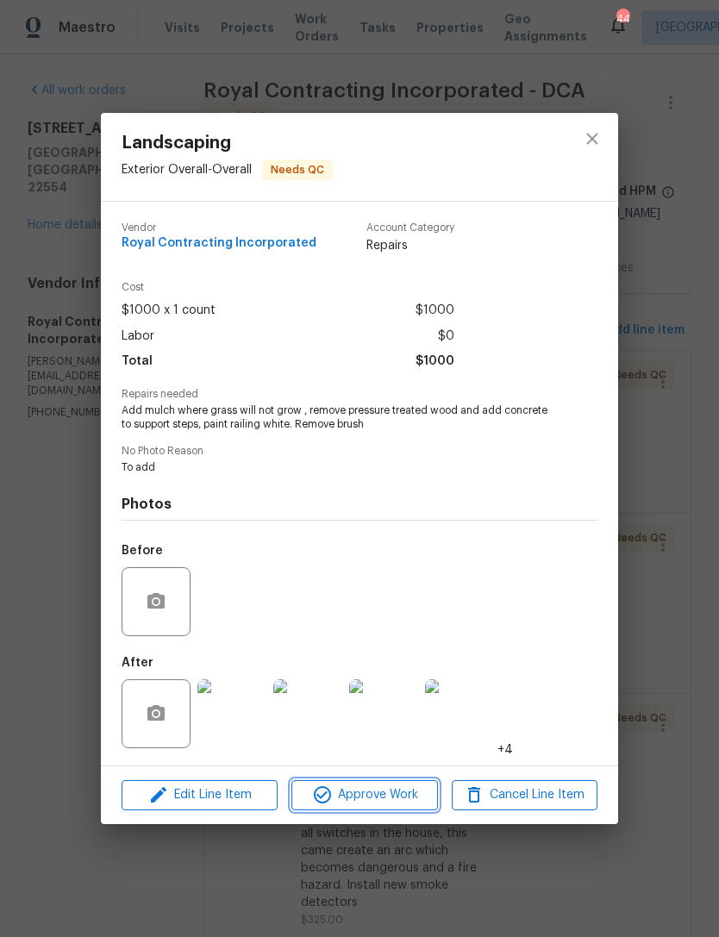
click at [411, 790] on span "Approve Work" at bounding box center [364, 796] width 135 height 22
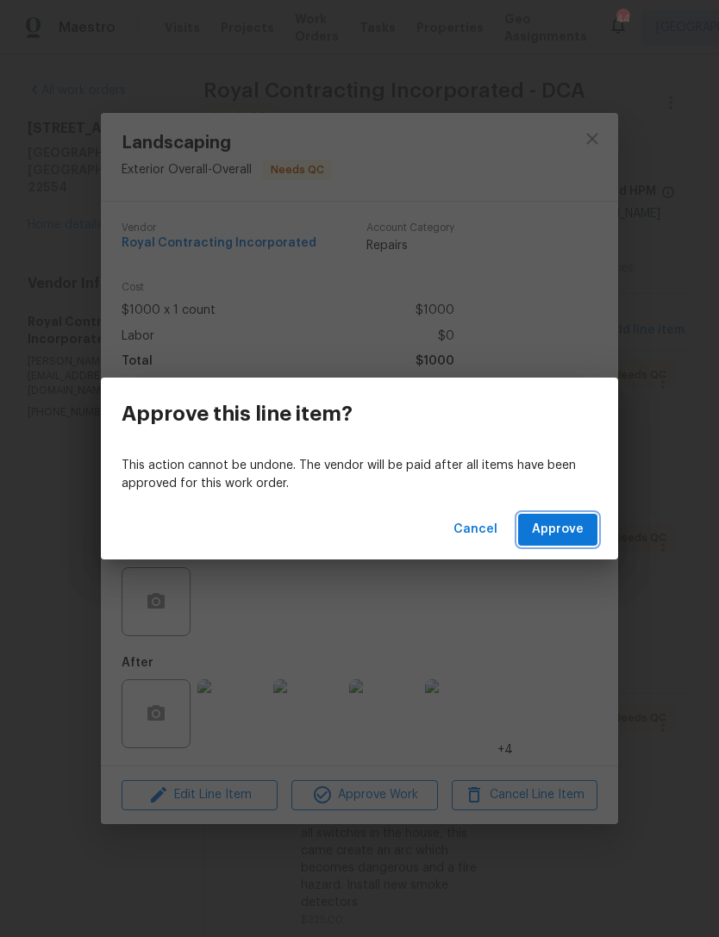
click at [566, 528] on span "Approve" at bounding box center [558, 530] width 52 height 22
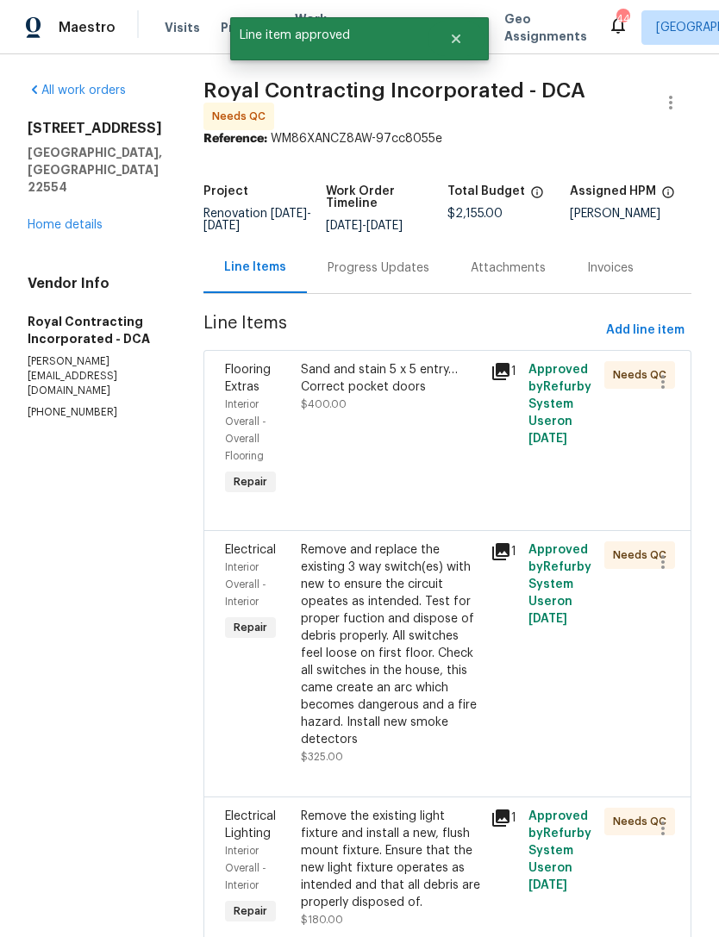
click at [429, 624] on div "Remove and replace the existing 3 way switch(es) with new to ensure the circuit…" at bounding box center [390, 645] width 179 height 207
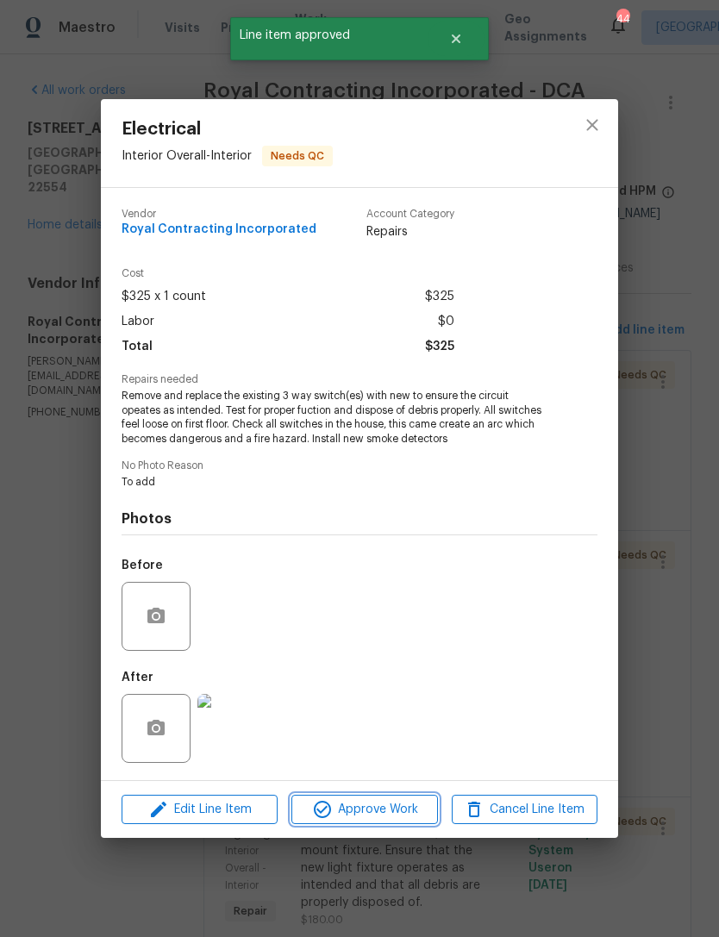
click at [405, 811] on span "Approve Work" at bounding box center [364, 810] width 135 height 22
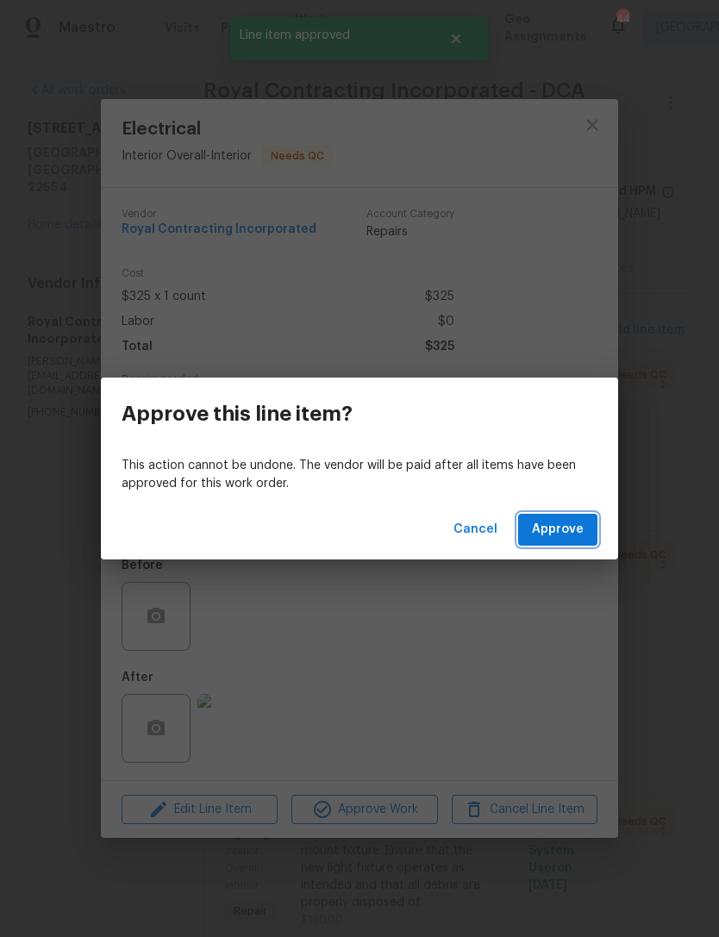
click at [585, 530] on button "Approve" at bounding box center [557, 530] width 79 height 32
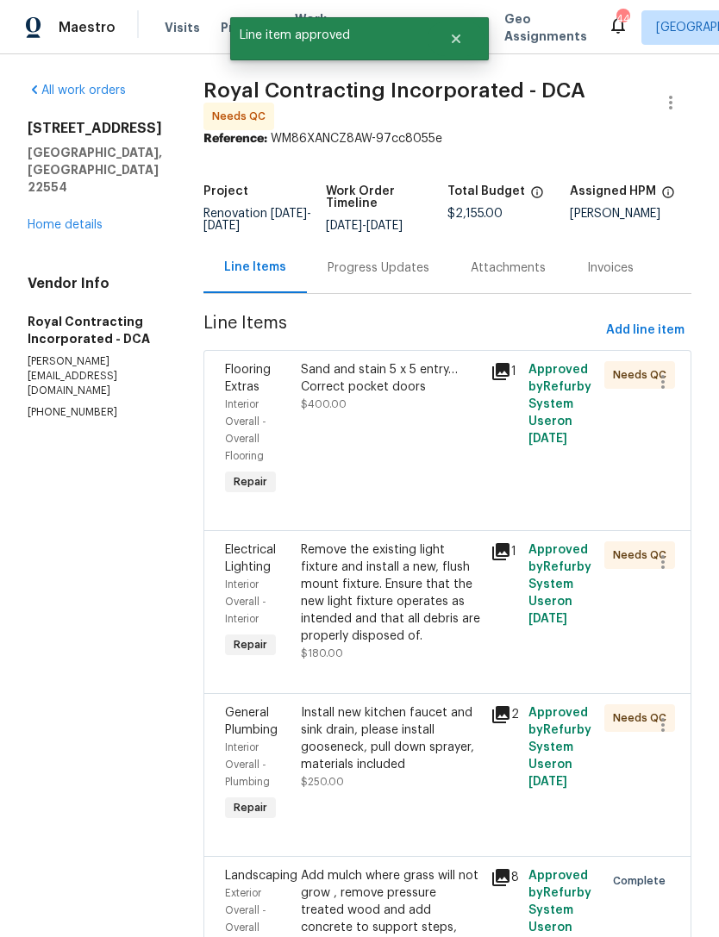
click at [414, 774] on div "Install new kitchen faucet and sink drain, please install gooseneck, pull down …" at bounding box center [390, 739] width 179 height 69
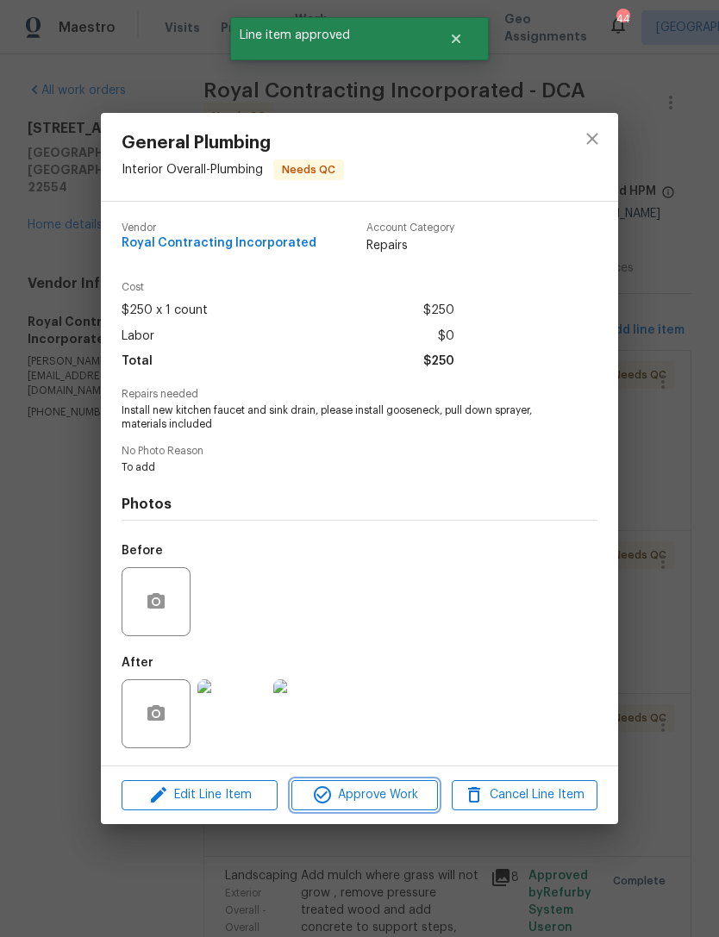
click at [402, 797] on span "Approve Work" at bounding box center [364, 796] width 135 height 22
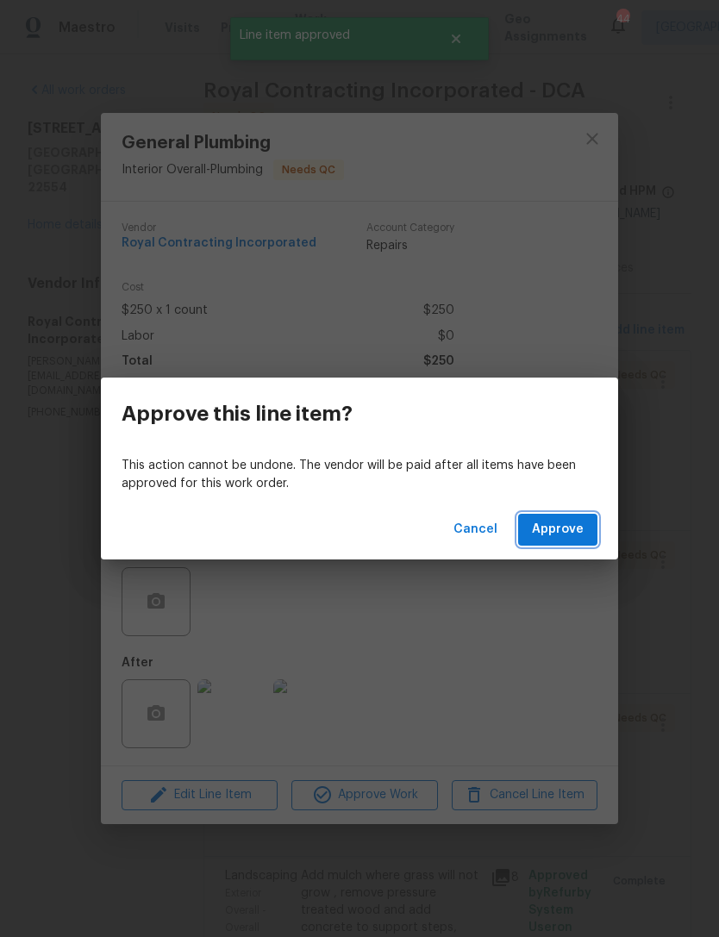
click at [586, 530] on button "Approve" at bounding box center [557, 530] width 79 height 32
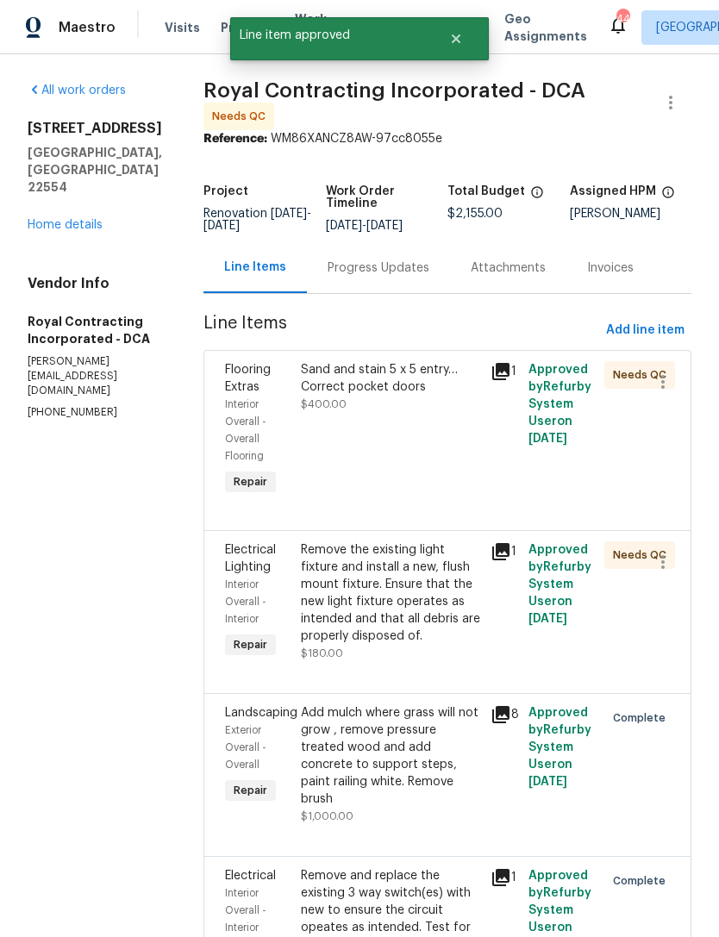
click at [431, 625] on div "Remove the existing light fixture and install a new, flush mount fixture. Ensur…" at bounding box center [390, 593] width 179 height 103
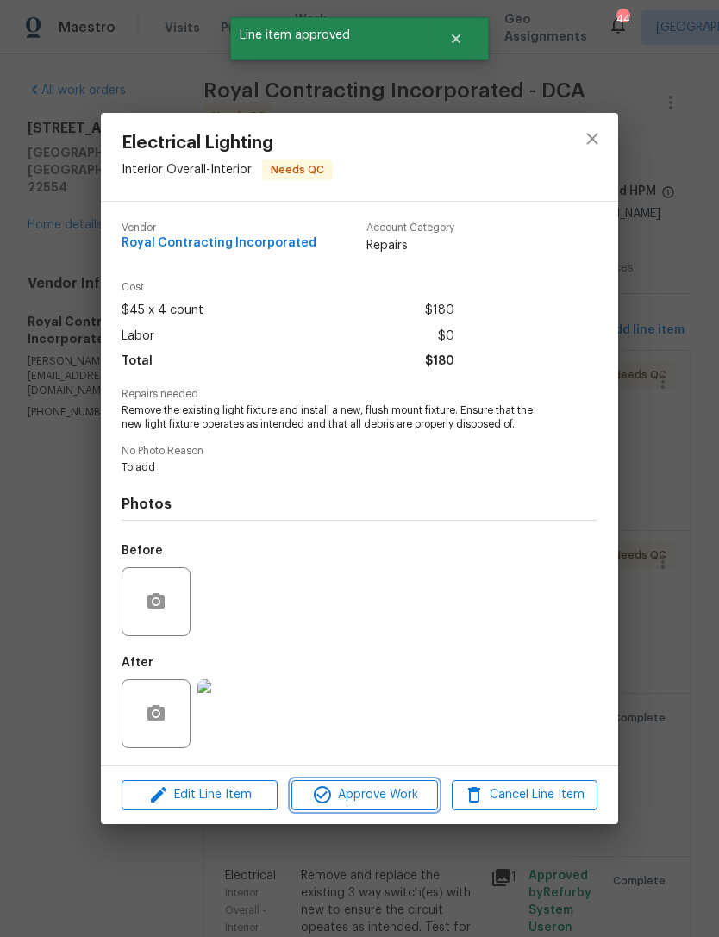
click at [395, 788] on span "Approve Work" at bounding box center [364, 796] width 135 height 22
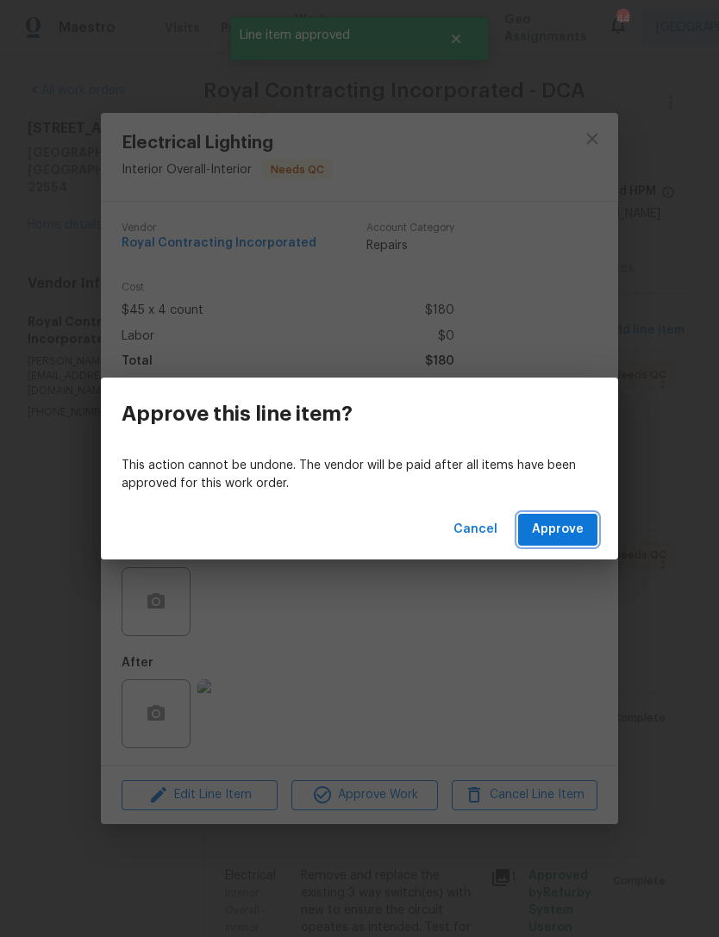
click at [582, 524] on span "Approve" at bounding box center [558, 530] width 52 height 22
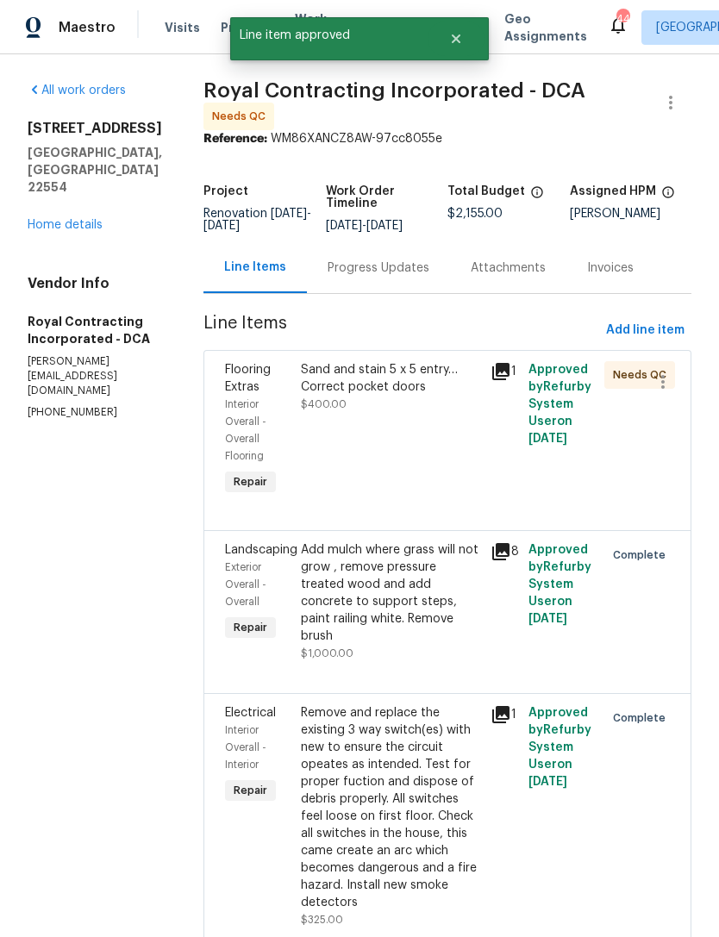
click at [447, 492] on div "Sand and stain 5 x 5 entry… Correct pocket doors $400.00" at bounding box center [391, 430] width 190 height 148
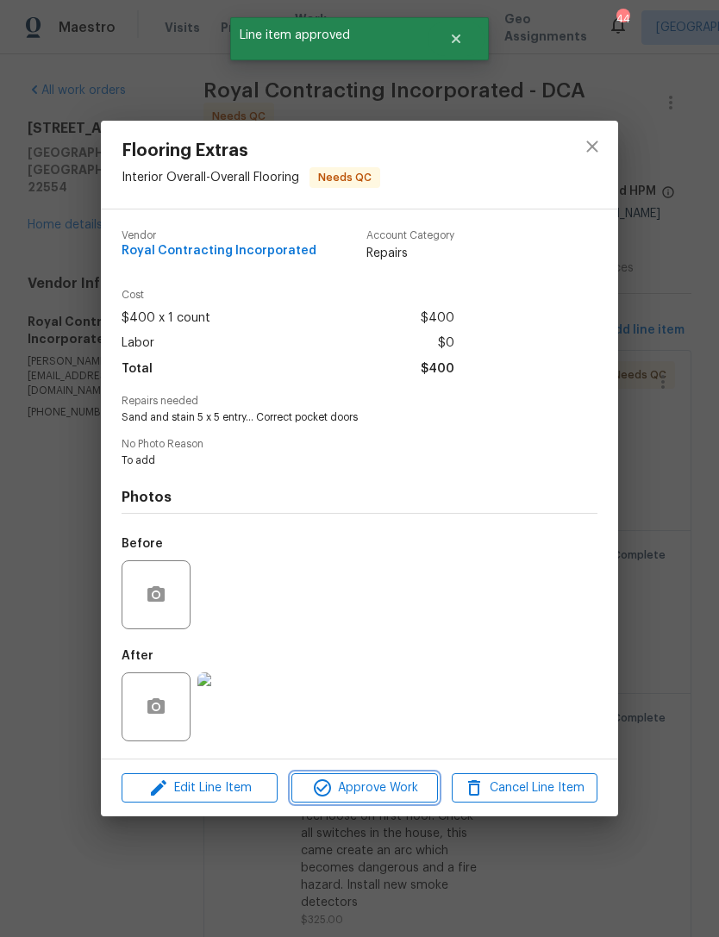
click at [396, 801] on button "Approve Work" at bounding box center [365, 789] width 146 height 30
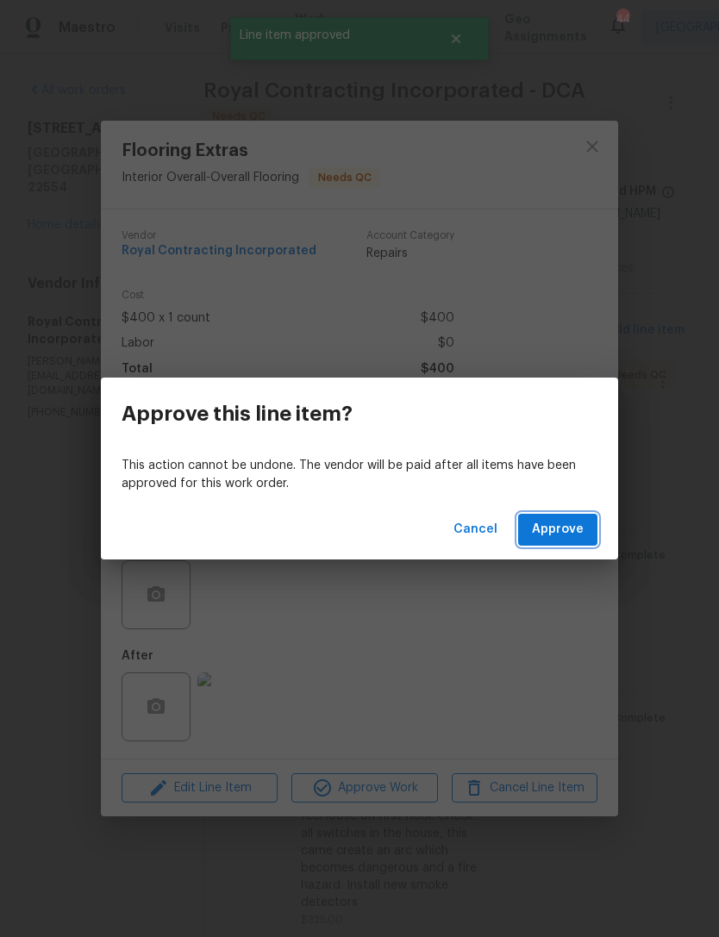
click at [576, 534] on span "Approve" at bounding box center [558, 530] width 52 height 22
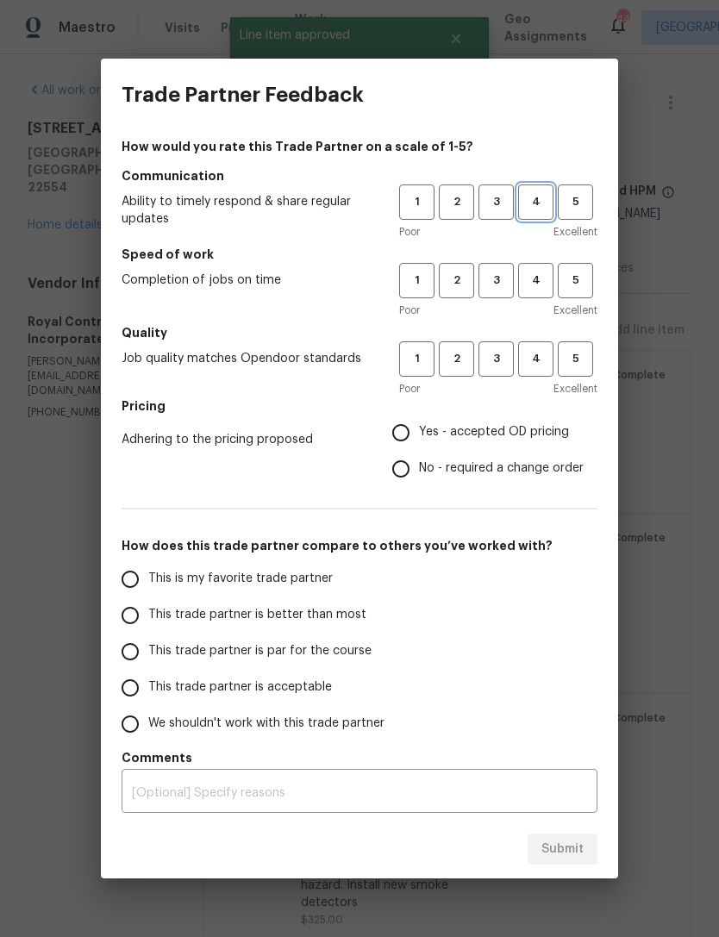
click at [536, 207] on span "4" at bounding box center [536, 202] width 32 height 20
click at [541, 274] on span "4" at bounding box center [536, 281] width 32 height 20
click at [539, 355] on span "4" at bounding box center [536, 359] width 32 height 20
click at [412, 438] on input "Yes - accepted OD pricing" at bounding box center [401, 433] width 36 height 36
radio input "true"
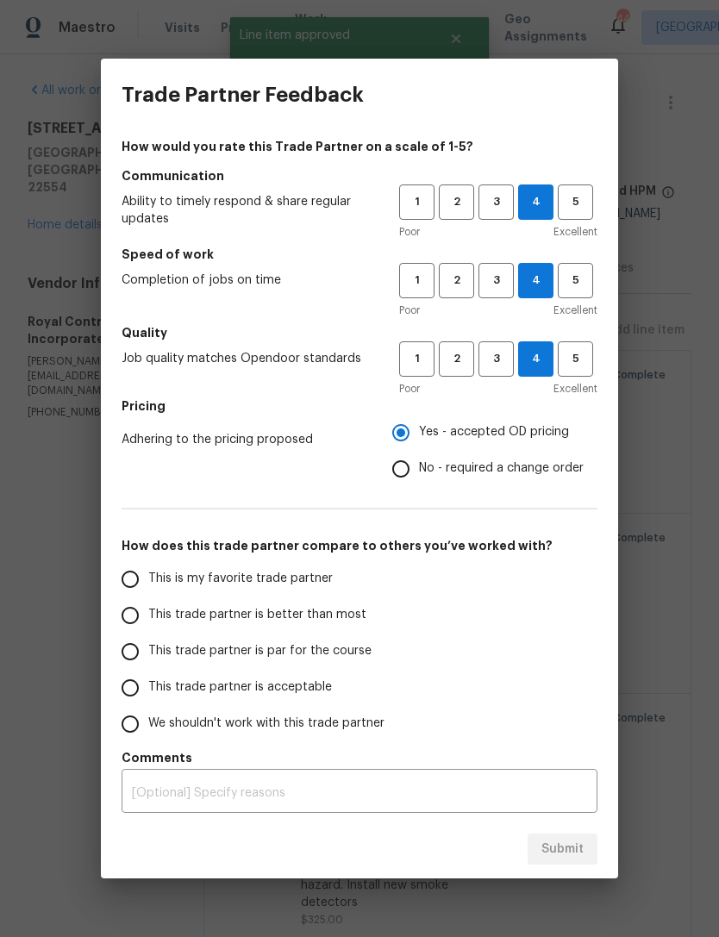
click at [144, 638] on label "This trade partner is par for the course" at bounding box center [248, 652] width 273 height 36
click at [144, 638] on input "This trade partner is par for the course" at bounding box center [130, 652] width 36 height 36
click at [554, 839] on span "Submit" at bounding box center [563, 850] width 42 height 22
radio input "true"
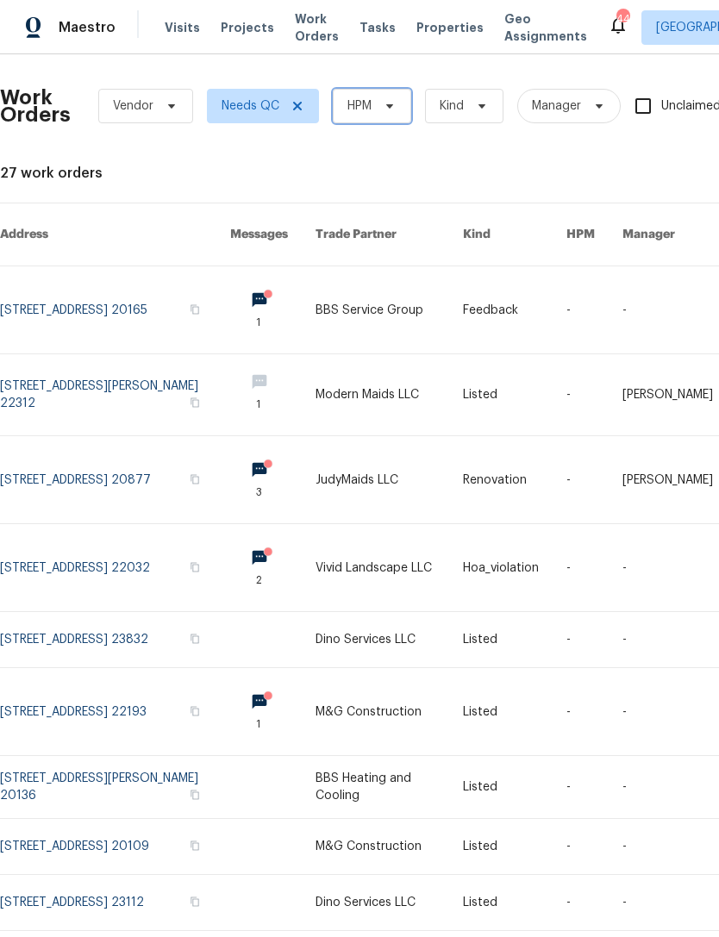
click at [389, 100] on icon at bounding box center [390, 106] width 14 height 14
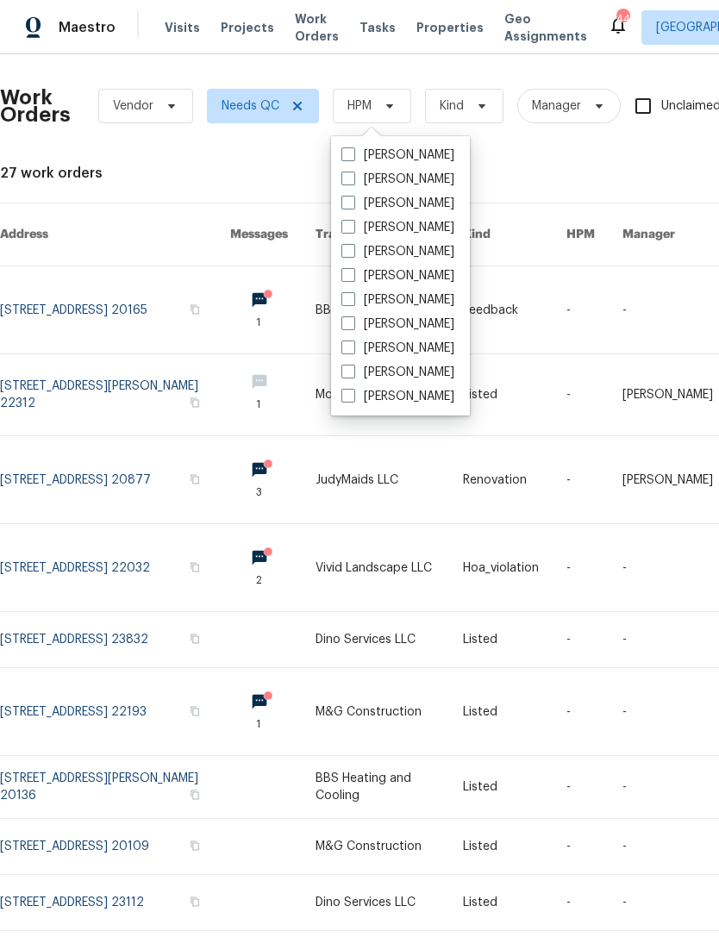
click at [432, 198] on label "[PERSON_NAME]" at bounding box center [398, 203] width 113 height 17
click at [353, 198] on input "[PERSON_NAME]" at bounding box center [347, 200] width 11 height 11
checkbox input "true"
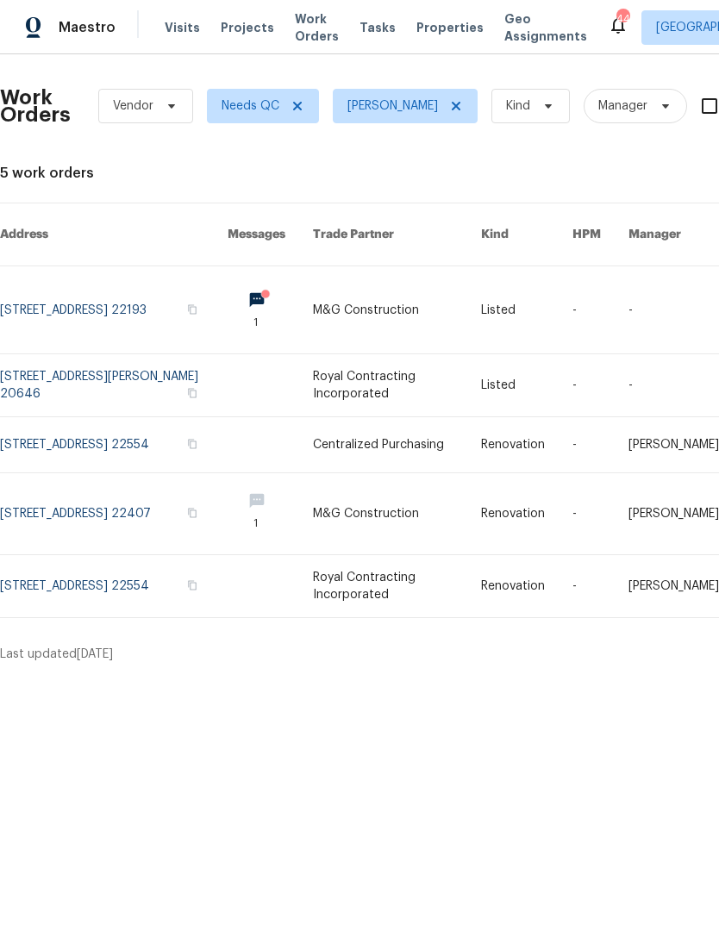
click at [271, 273] on link at bounding box center [270, 309] width 85 height 87
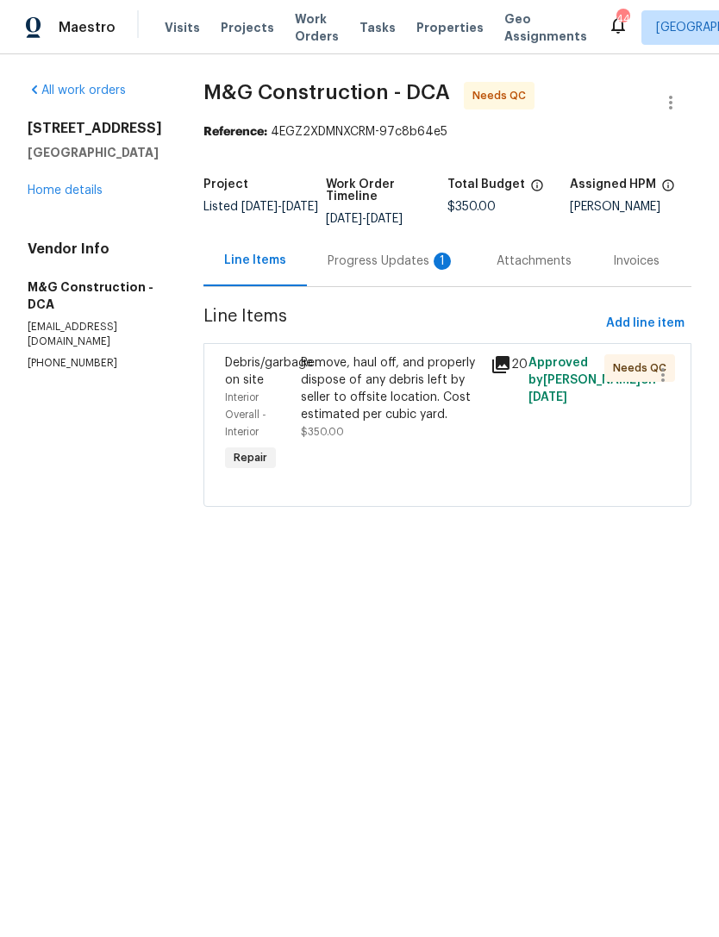
click at [400, 257] on div "Progress Updates 1" at bounding box center [392, 261] width 128 height 17
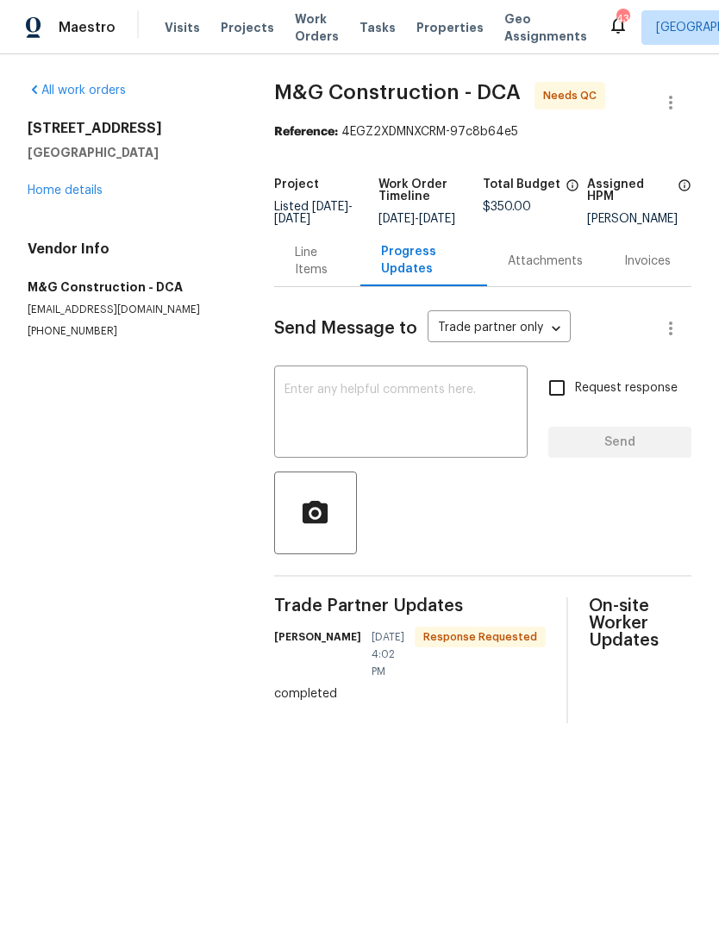
click at [381, 430] on textarea at bounding box center [401, 414] width 233 height 60
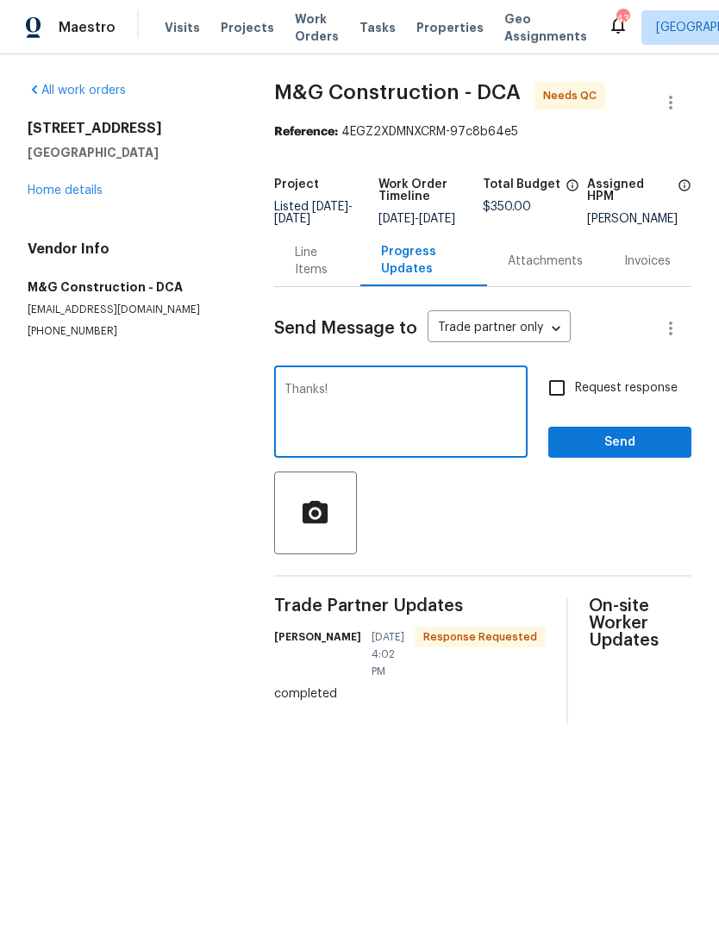
type textarea "Thanks!,"
click at [312, 38] on span "Work Orders" at bounding box center [317, 27] width 44 height 34
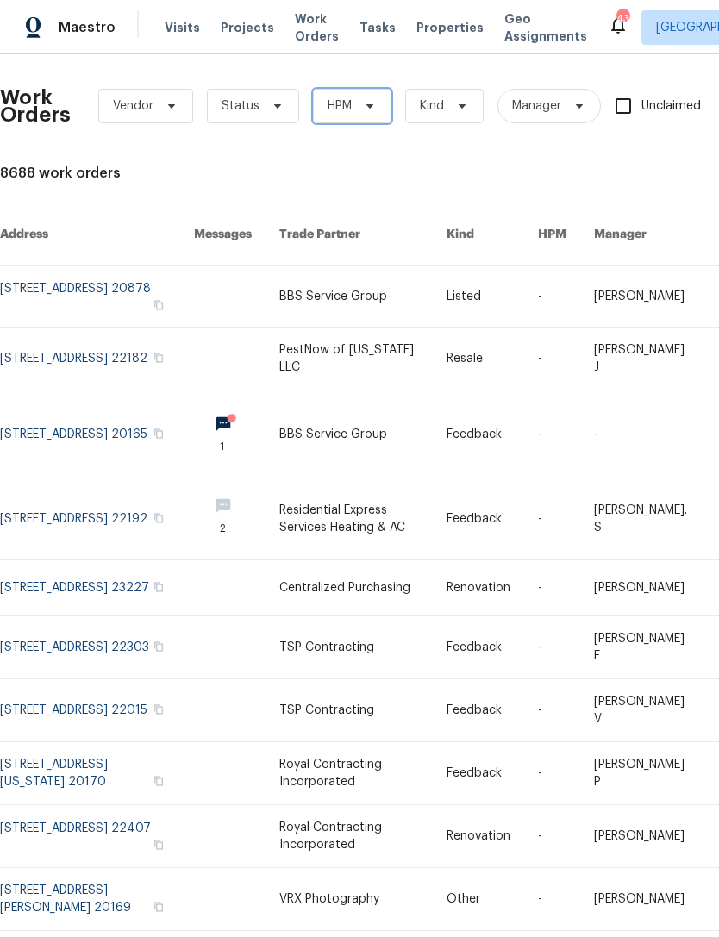
click at [363, 103] on icon at bounding box center [370, 106] width 14 height 14
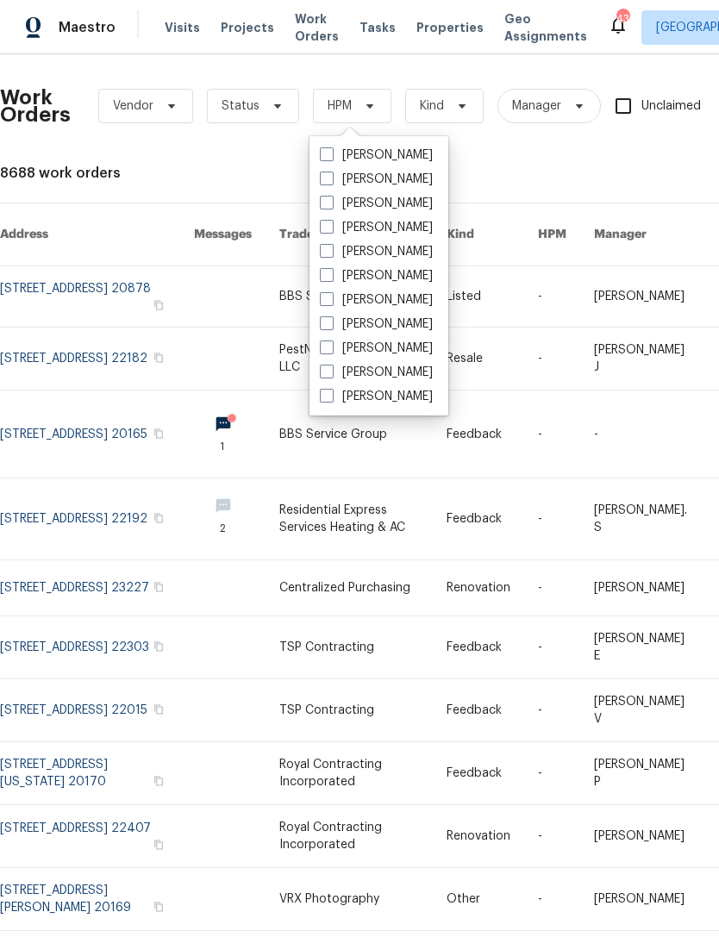
click at [396, 149] on label "[PERSON_NAME]" at bounding box center [376, 155] width 113 height 17
click at [331, 149] on input "[PERSON_NAME]" at bounding box center [325, 152] width 11 height 11
checkbox input "true"
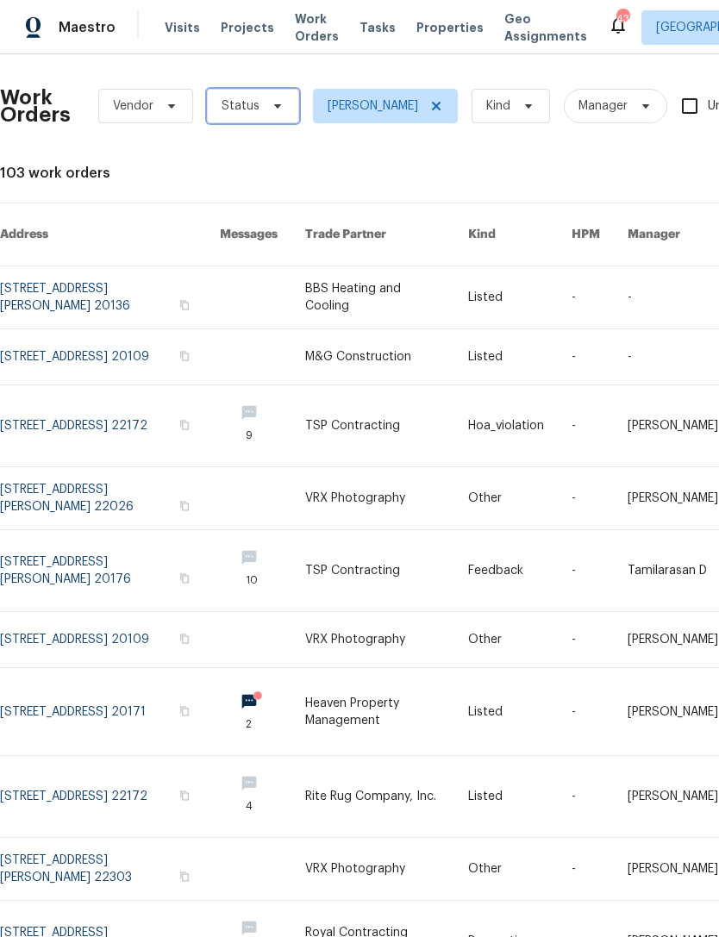
click at [266, 103] on span at bounding box center [275, 106] width 19 height 14
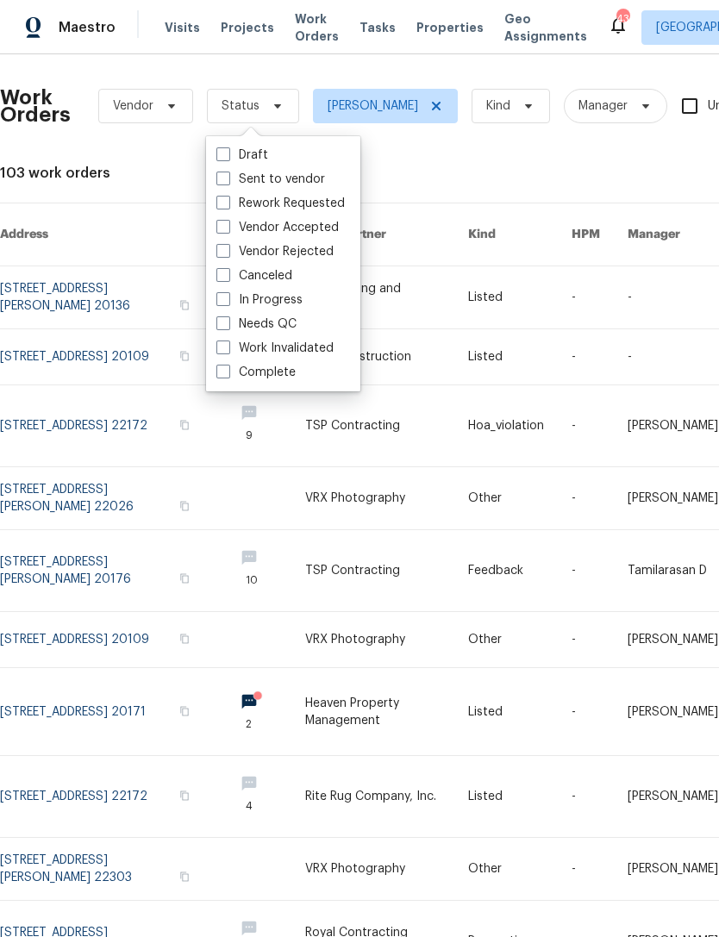
click at [423, 163] on div "Work Orders Vendor Status [PERSON_NAME] Kind Manager Unclaimed ​ View Reno Inde…" at bounding box center [487, 548] width 975 height 960
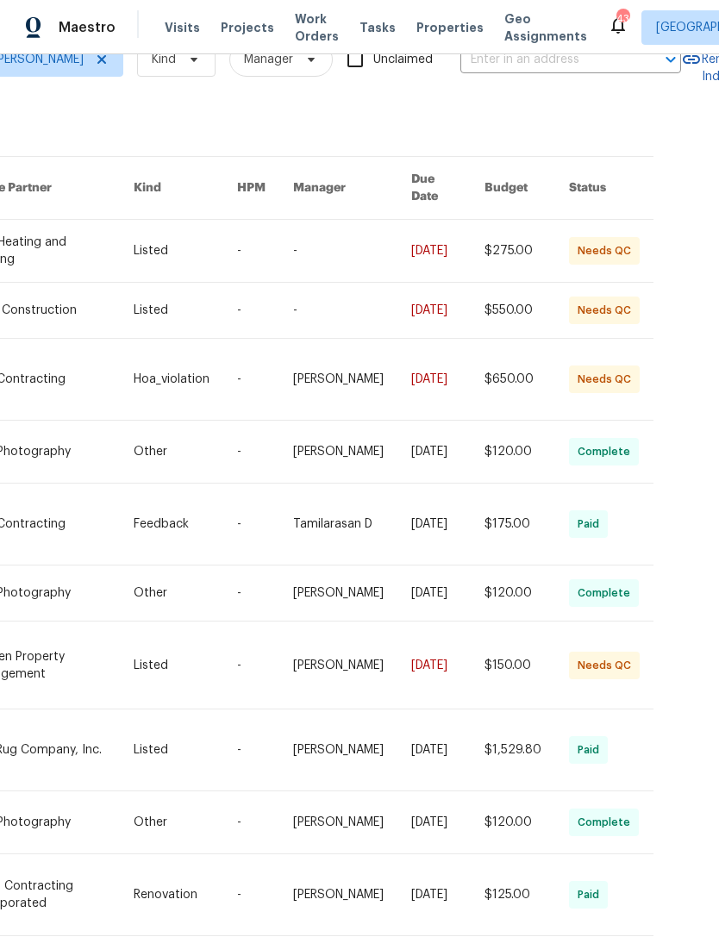
scroll to position [46, 335]
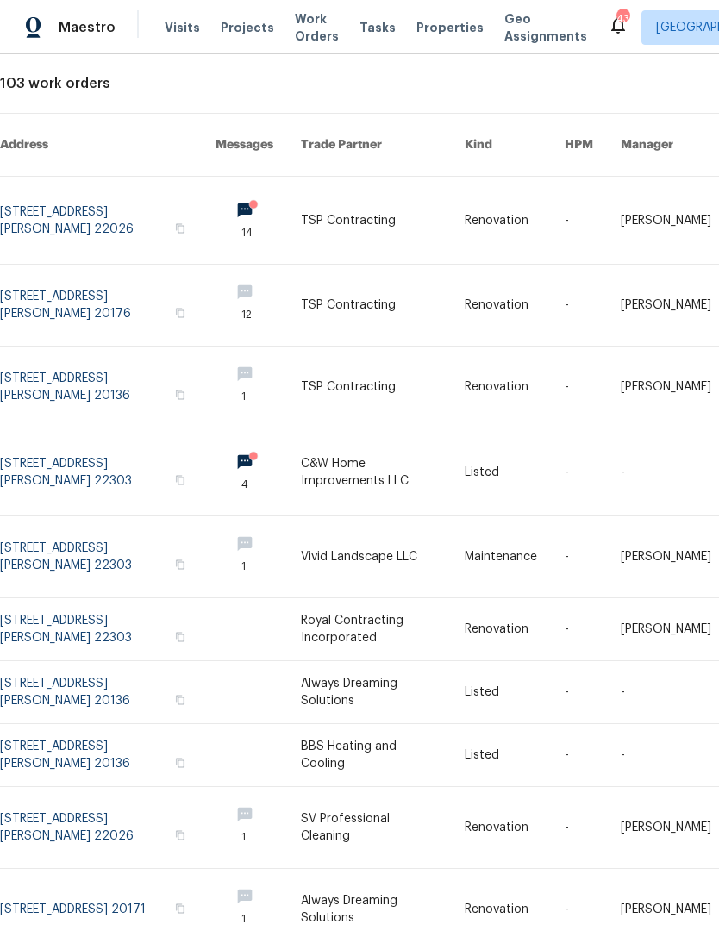
scroll to position [90, 0]
click at [260, 265] on link at bounding box center [258, 305] width 85 height 81
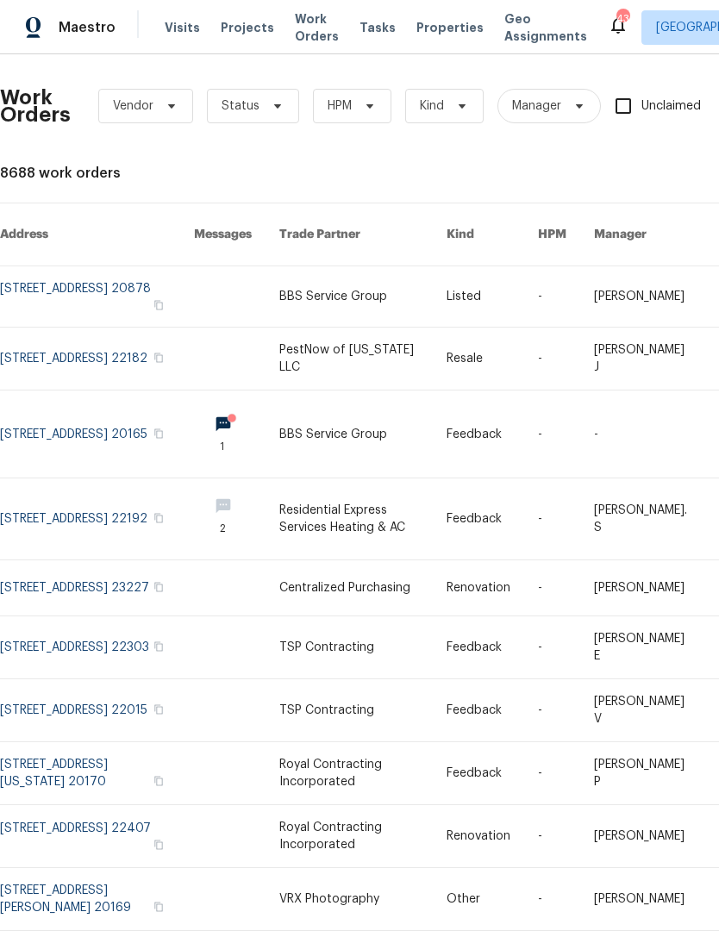
click at [371, 68] on div "Work Orders Vendor Status HPM Kind Manager Unclaimed ​" at bounding box center [475, 106] width 950 height 76
click at [370, 68] on div "Work Orders Vendor Status HPM Kind Manager Unclaimed ​" at bounding box center [475, 106] width 950 height 76
click at [369, 104] on icon at bounding box center [370, 106] width 7 height 4
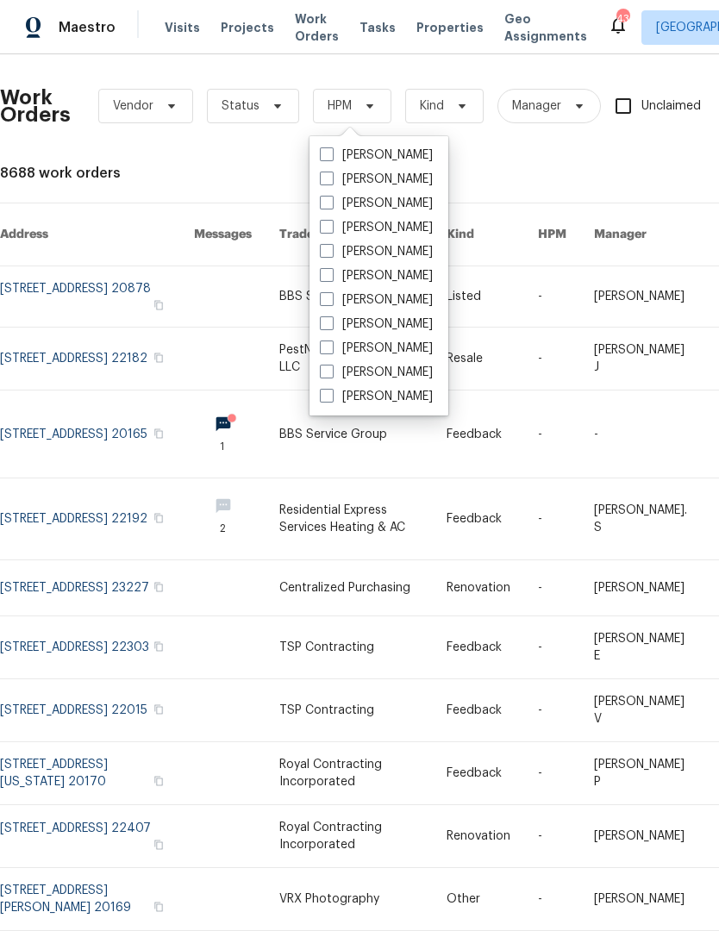
click at [401, 195] on label "[PERSON_NAME]" at bounding box center [376, 203] width 113 height 17
click at [331, 195] on input "[PERSON_NAME]" at bounding box center [325, 200] width 11 height 11
checkbox input "true"
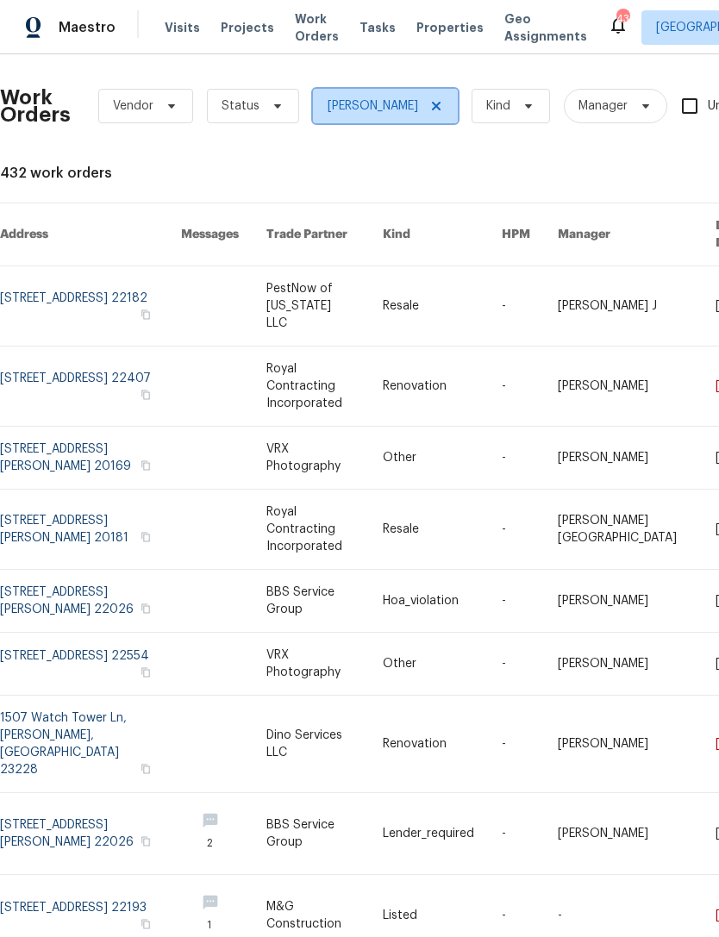
click at [404, 97] on span "[PERSON_NAME]" at bounding box center [373, 105] width 91 height 17
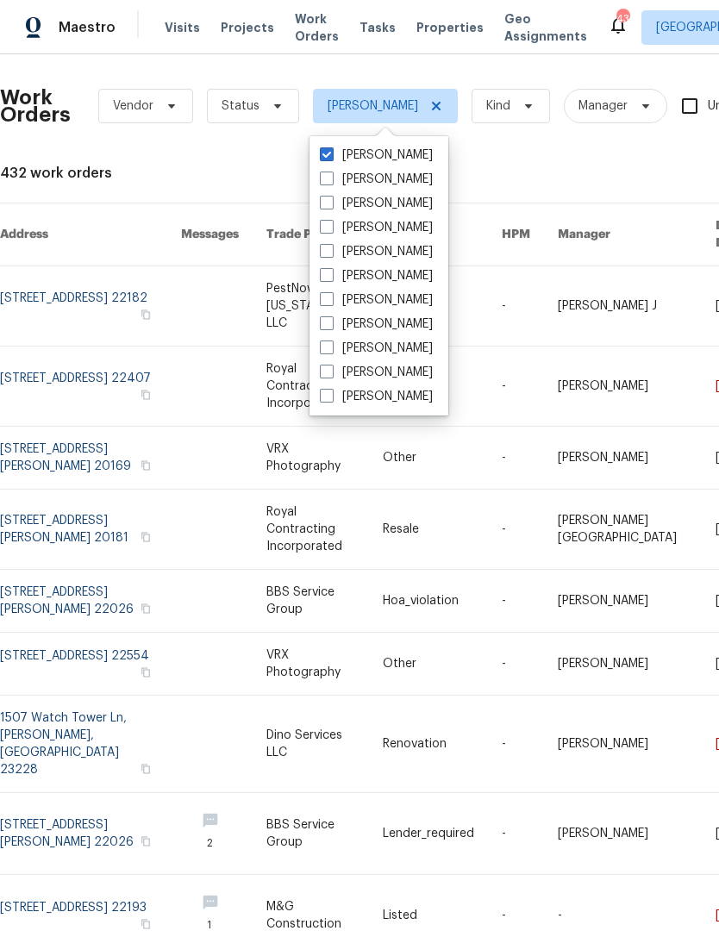
click at [398, 171] on label "[PERSON_NAME]" at bounding box center [376, 179] width 113 height 17
click at [331, 171] on input "[PERSON_NAME]" at bounding box center [325, 176] width 11 height 11
checkbox input "true"
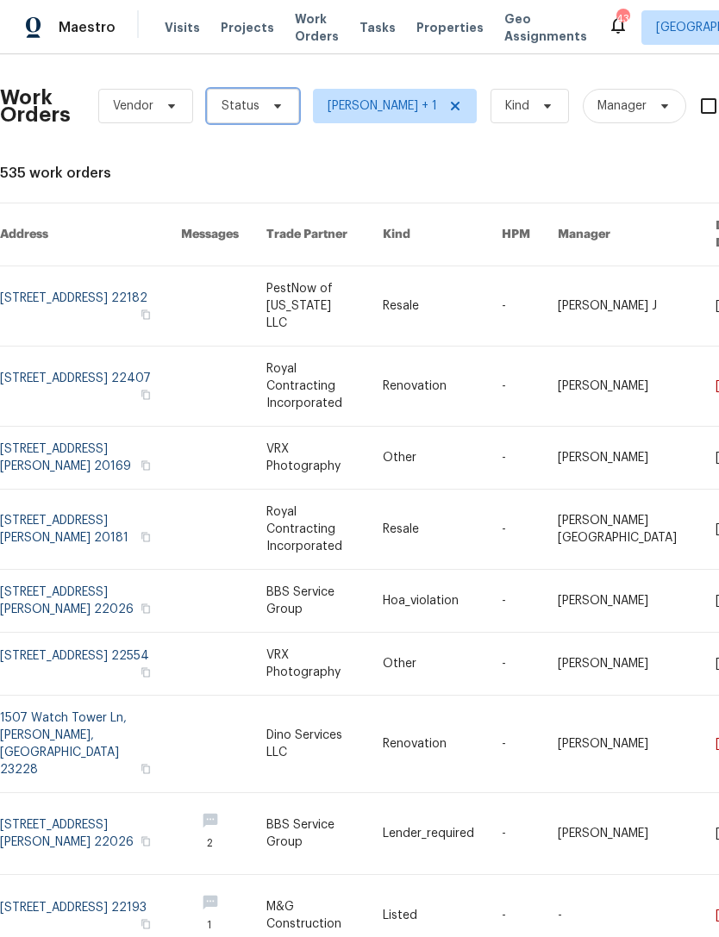
click at [281, 100] on span "Status" at bounding box center [253, 106] width 92 height 34
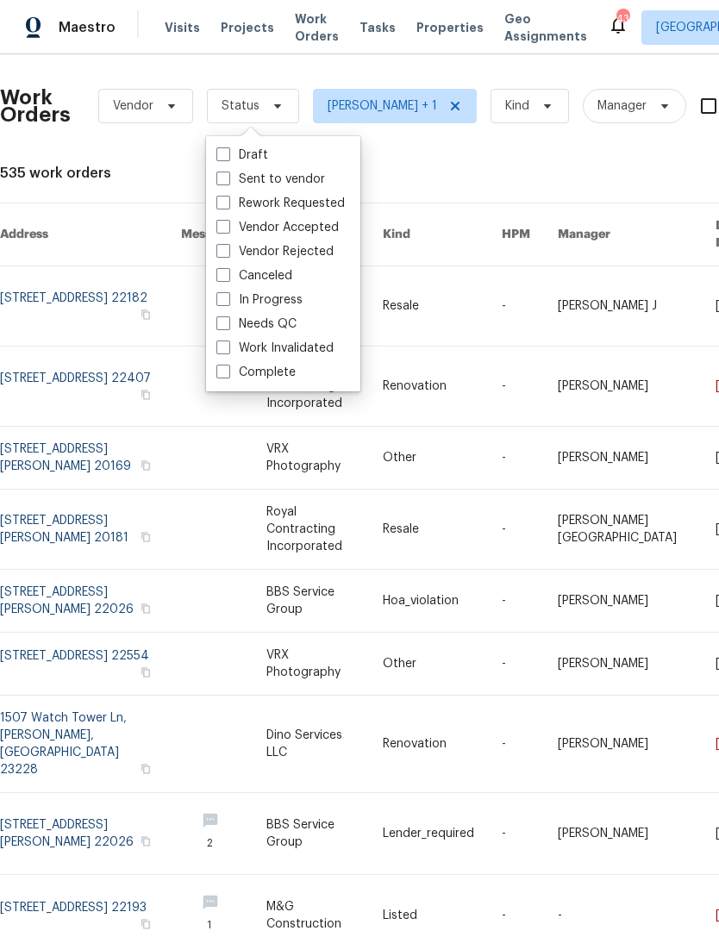
click at [285, 320] on label "Needs QC" at bounding box center [256, 324] width 80 height 17
click at [228, 320] on input "Needs QC" at bounding box center [221, 321] width 11 height 11
checkbox input "true"
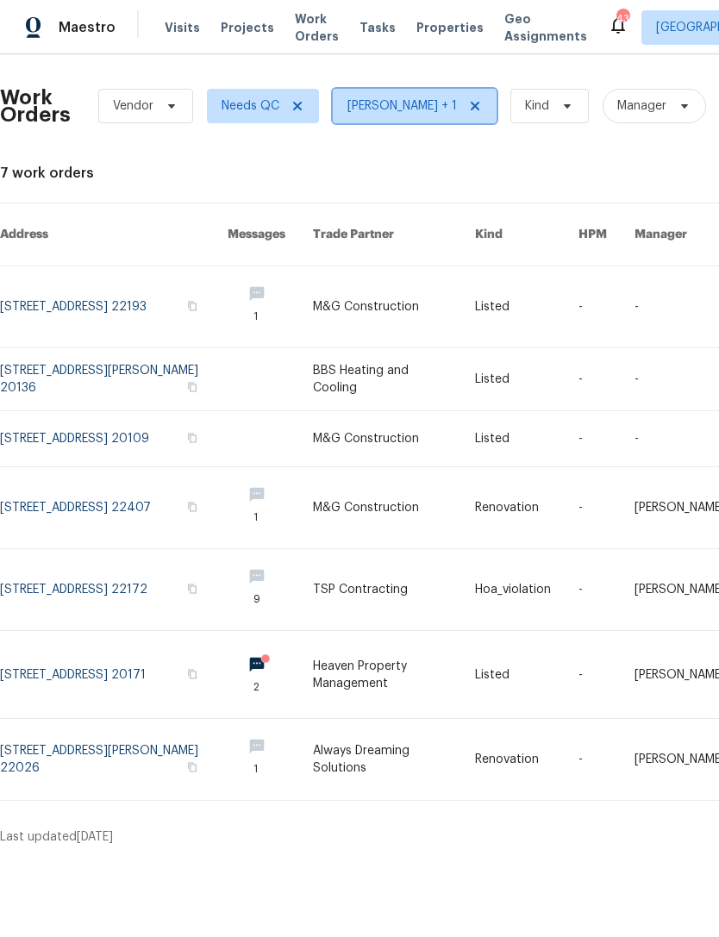
click at [481, 102] on icon at bounding box center [475, 106] width 14 height 14
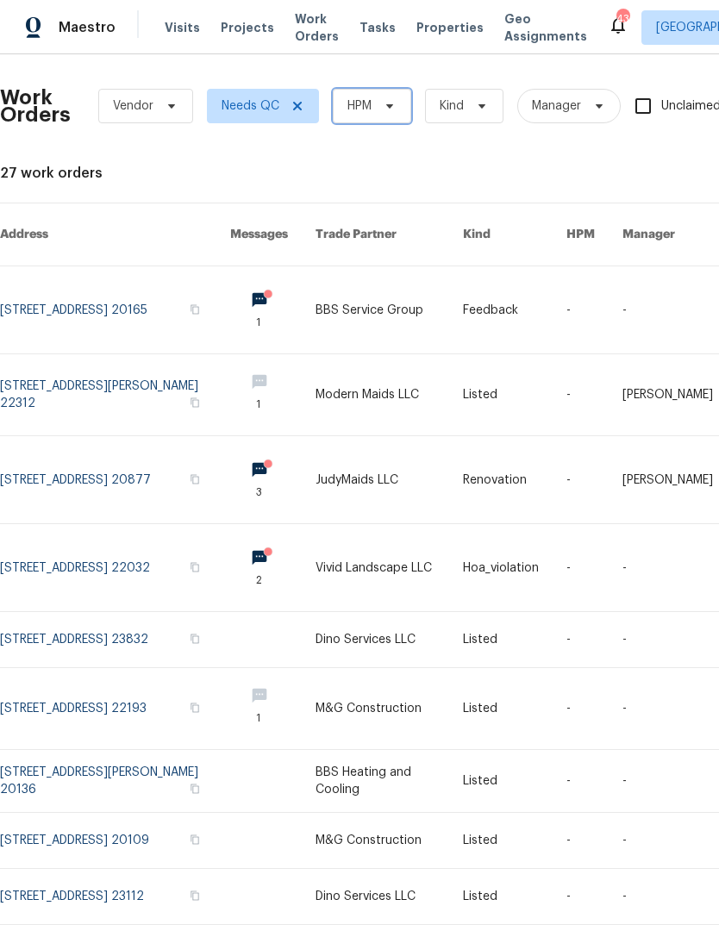
click at [385, 107] on icon at bounding box center [390, 106] width 14 height 14
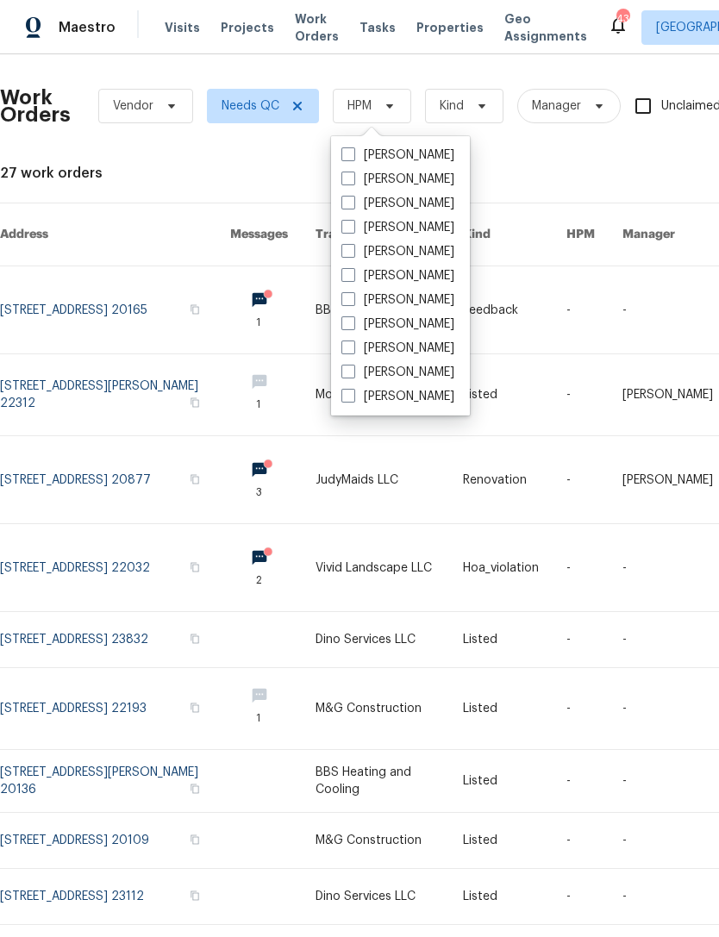
click at [414, 148] on label "[PERSON_NAME]" at bounding box center [398, 155] width 113 height 17
click at [353, 148] on input "[PERSON_NAME]" at bounding box center [347, 152] width 11 height 11
checkbox input "true"
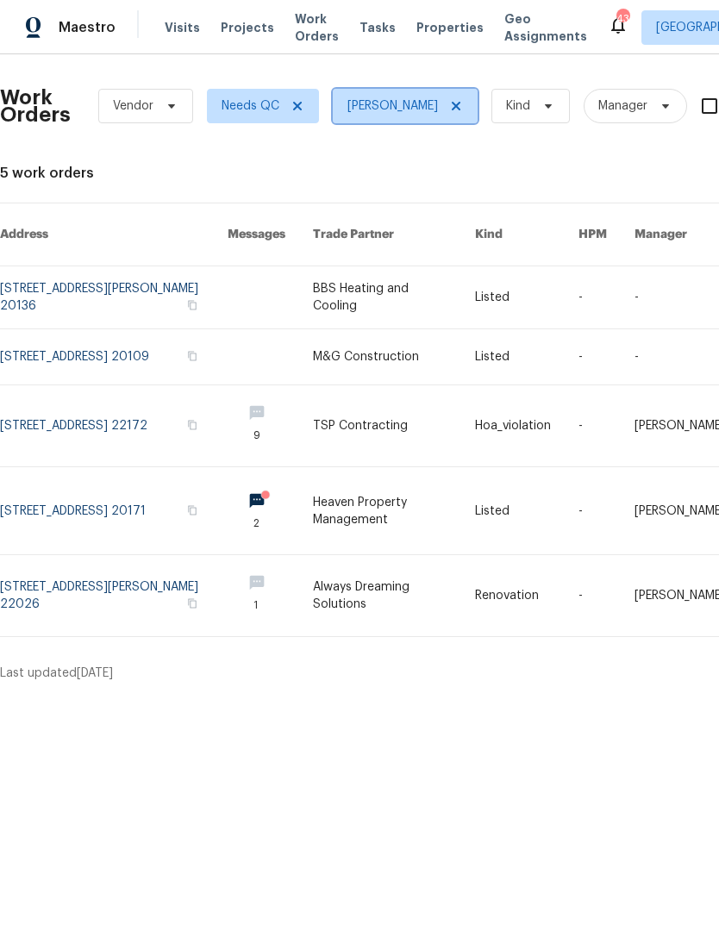
click at [438, 104] on span "[PERSON_NAME]" at bounding box center [393, 105] width 91 height 17
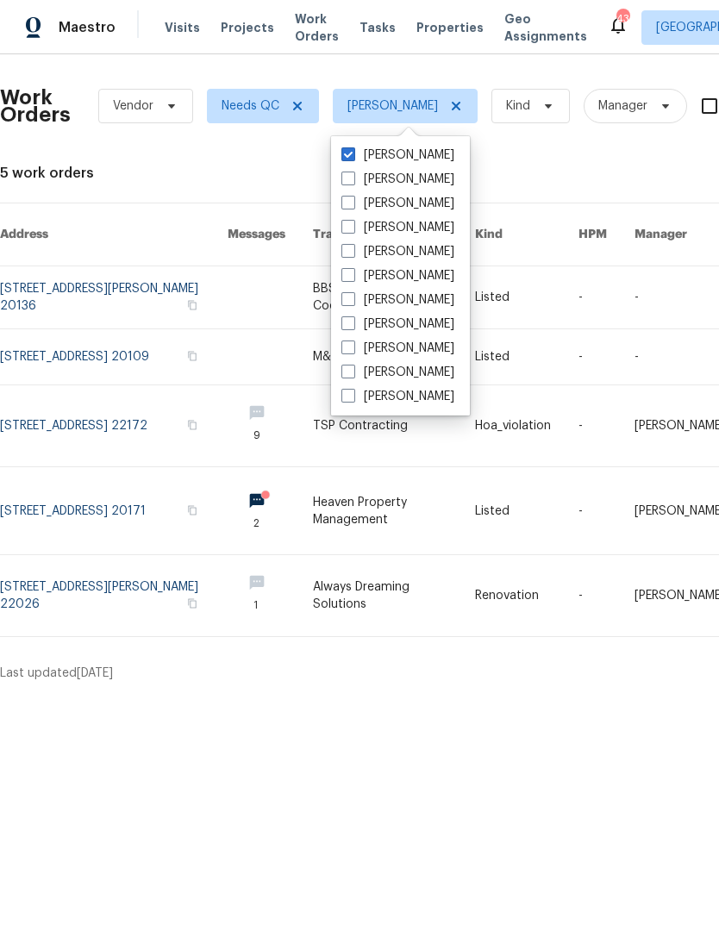
click at [446, 180] on label "[PERSON_NAME]" at bounding box center [398, 179] width 113 height 17
click at [353, 180] on input "[PERSON_NAME]" at bounding box center [347, 176] width 11 height 11
checkbox input "true"
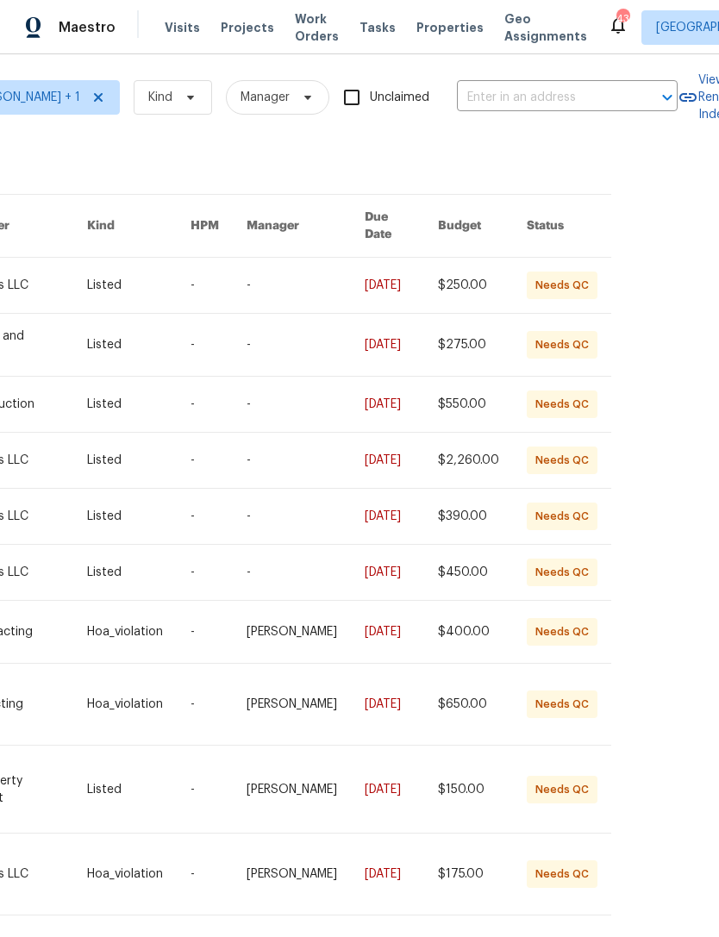
scroll to position [8, 377]
click at [593, 903] on div "Work Orders Vendor Needs QC [PERSON_NAME] + 1 Kind Manager Unclaimed ​ View Ren…" at bounding box center [110, 510] width 975 height 901
click at [583, 937] on div "1 of 2" at bounding box center [571, 952] width 26 height 17
click at [594, 937] on icon at bounding box center [593, 953] width 9 height 14
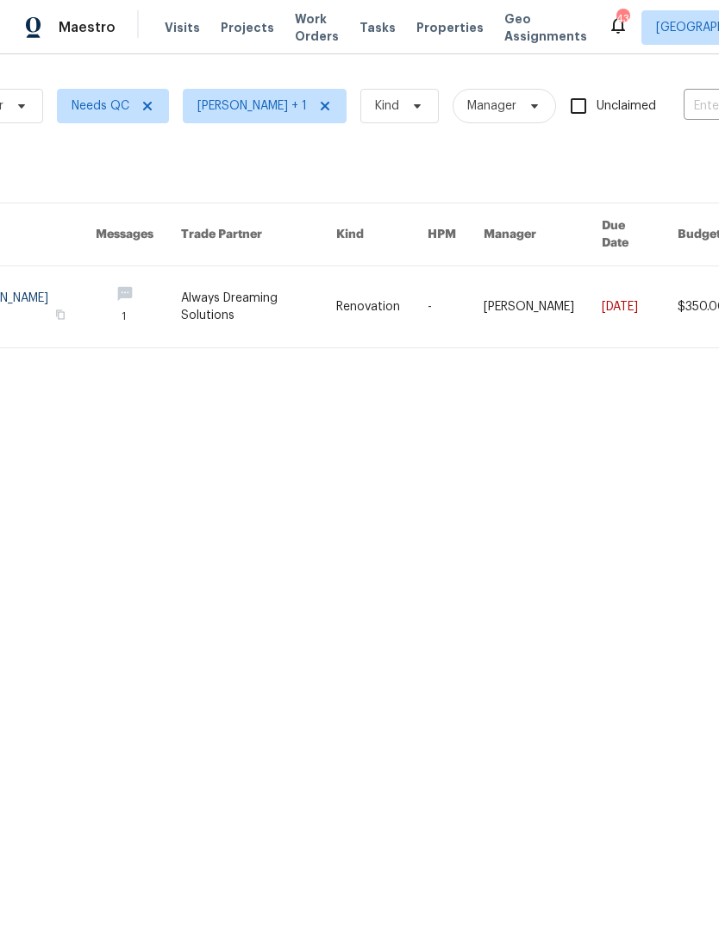
scroll to position [0, 148]
click at [330, 91] on span "[PERSON_NAME] + 1" at bounding box center [267, 106] width 164 height 34
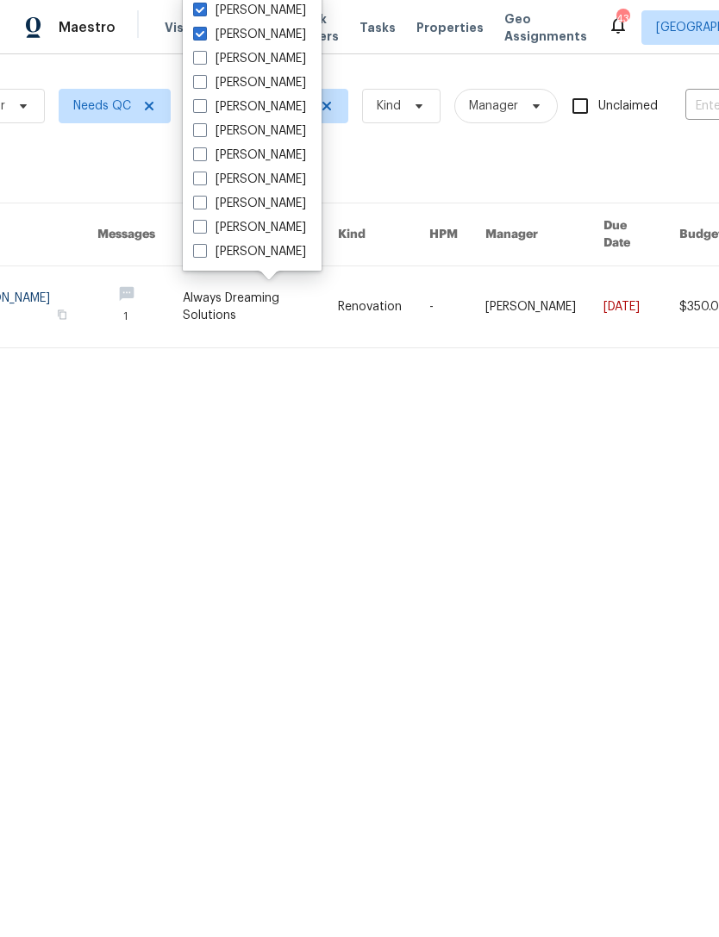
click at [204, 14] on span at bounding box center [200, 10] width 14 height 14
click at [204, 13] on input "[PERSON_NAME]" at bounding box center [198, 7] width 11 height 11
checkbox input "false"
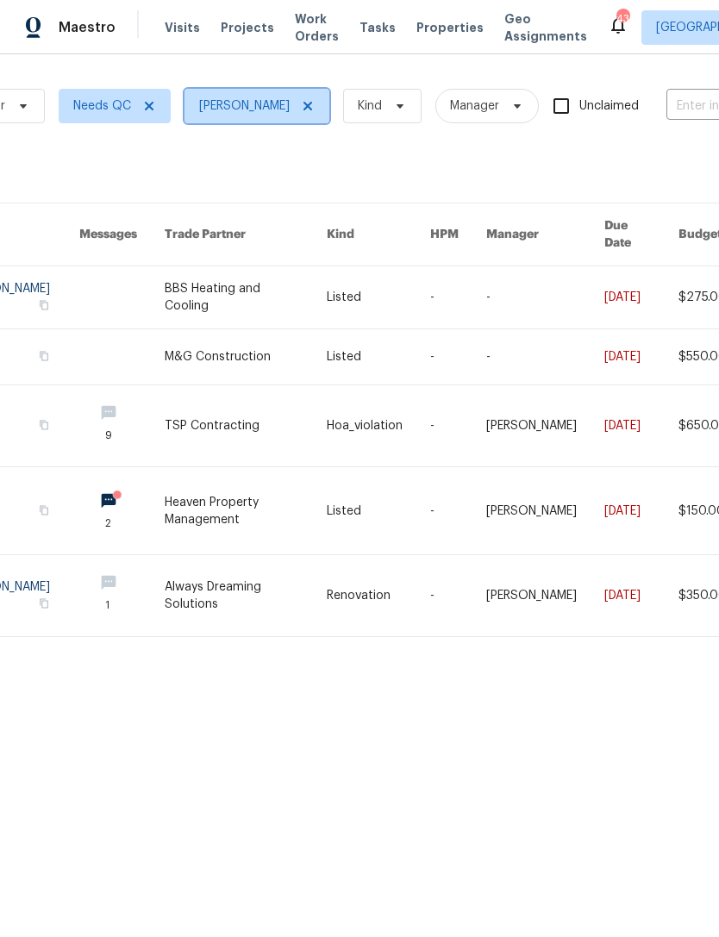
click at [301, 103] on span "[PERSON_NAME]" at bounding box center [257, 106] width 145 height 34
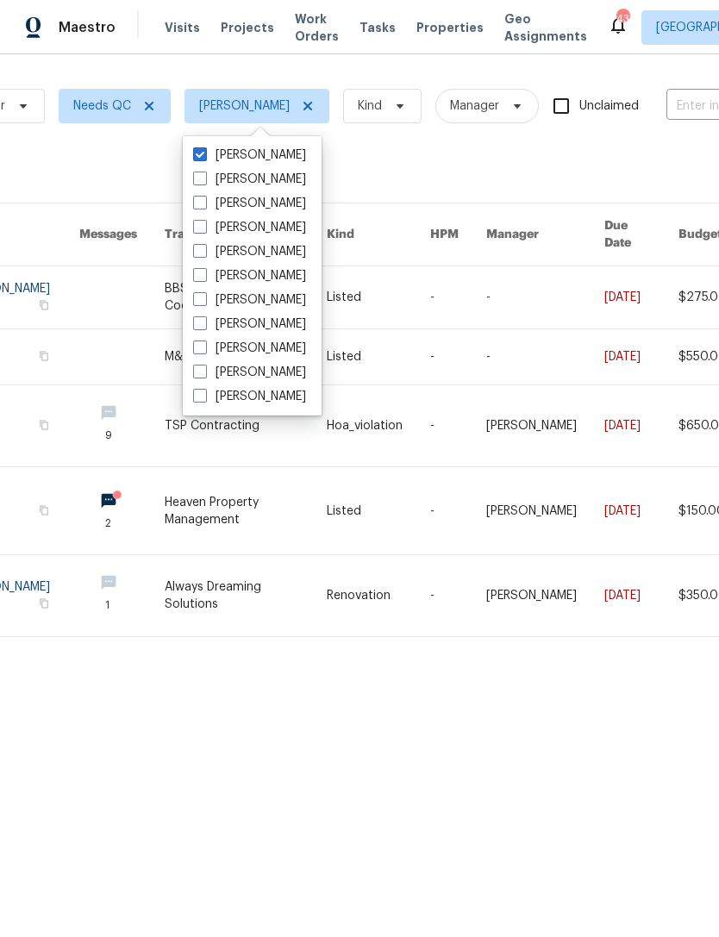
click at [204, 153] on span at bounding box center [200, 154] width 14 height 14
click at [204, 153] on input "[PERSON_NAME]" at bounding box center [198, 152] width 11 height 11
checkbox input "false"
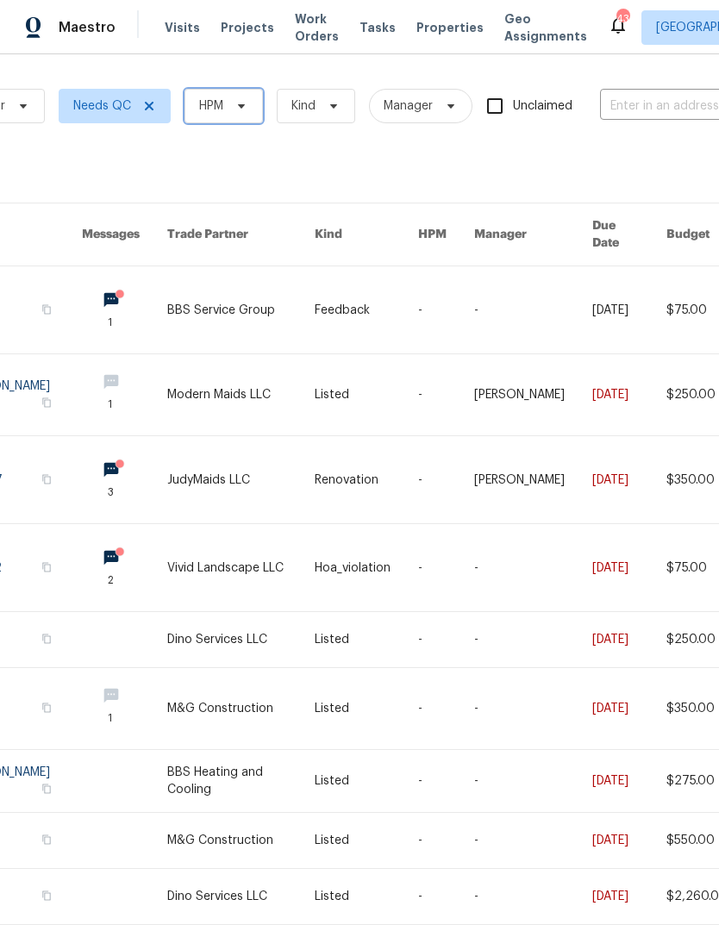
click at [230, 94] on span "HPM" at bounding box center [224, 106] width 78 height 34
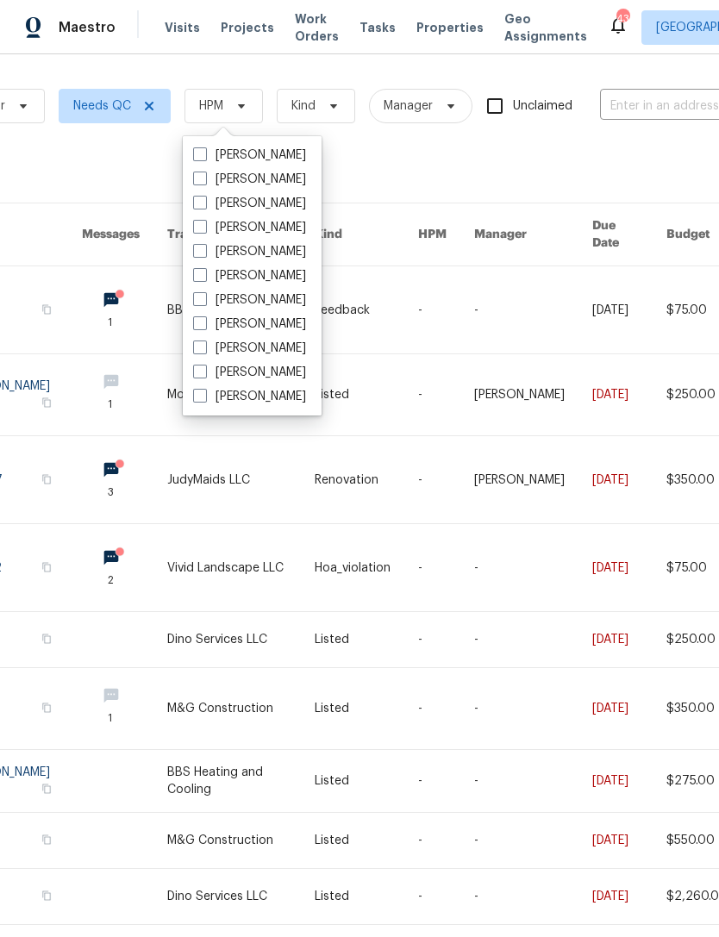
click at [239, 206] on label "[PERSON_NAME]" at bounding box center [249, 203] width 113 height 17
click at [204, 206] on input "[PERSON_NAME]" at bounding box center [198, 200] width 11 height 11
checkbox input "true"
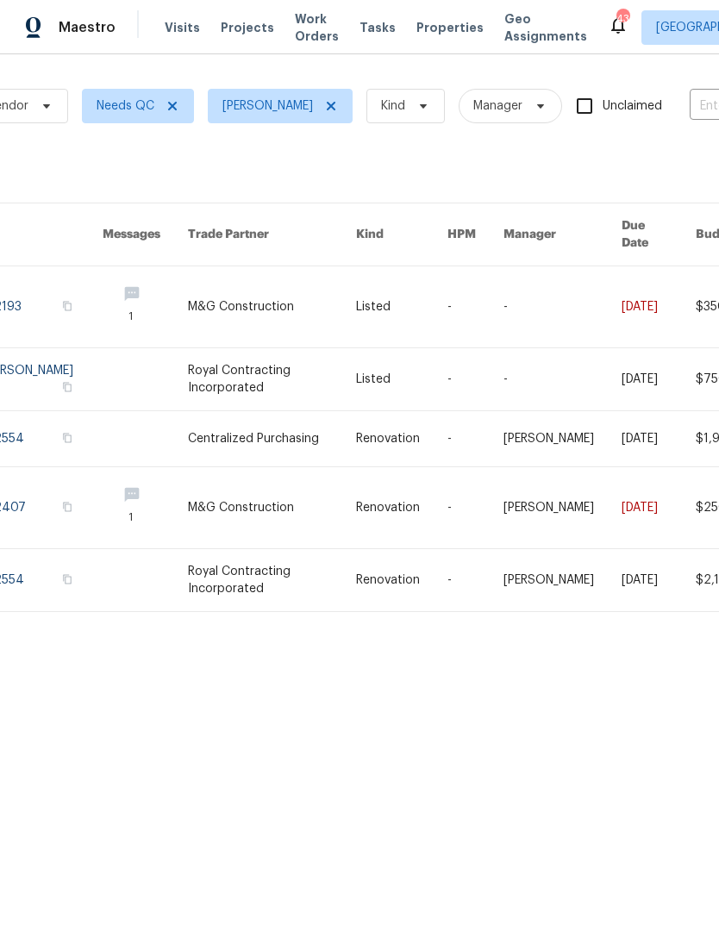
scroll to position [0, 126]
click at [339, 292] on link at bounding box center [271, 306] width 169 height 81
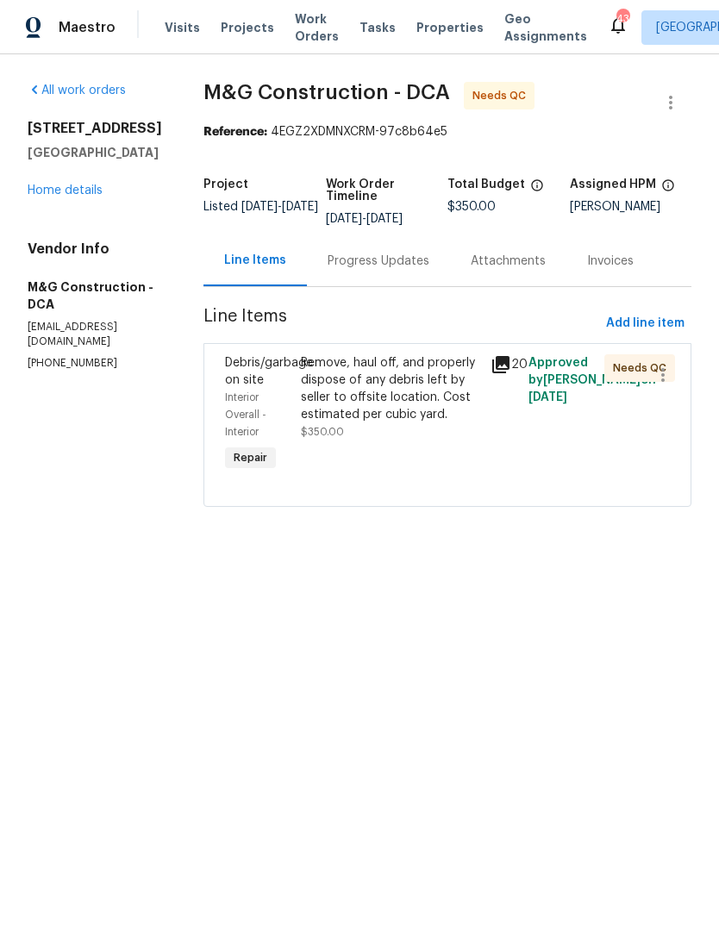
click at [384, 263] on div "Progress Updates" at bounding box center [379, 261] width 102 height 17
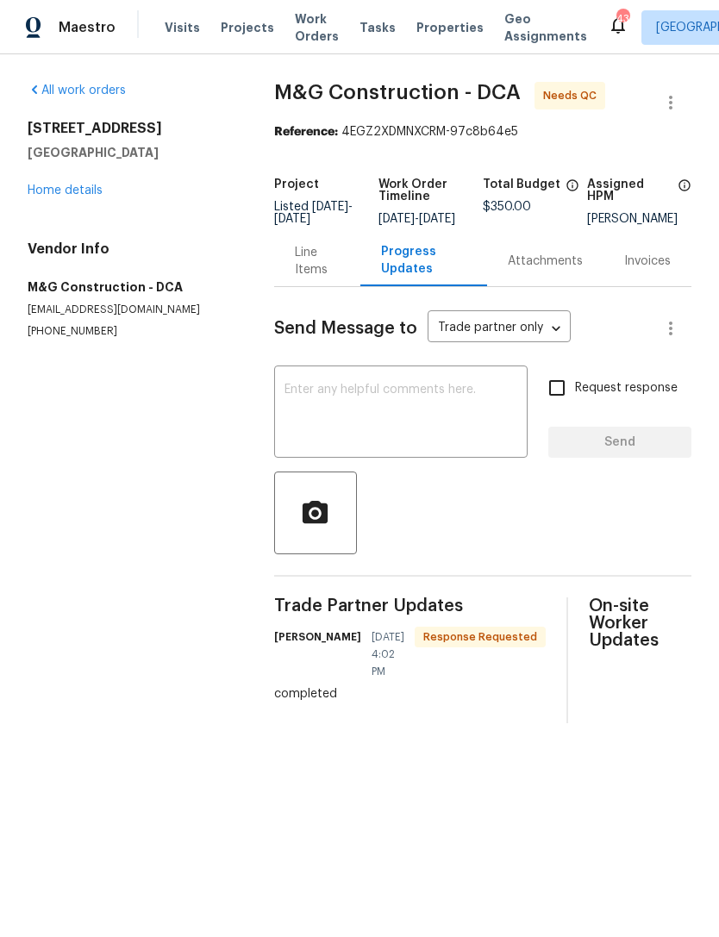
click at [354, 436] on textarea at bounding box center [401, 414] width 233 height 60
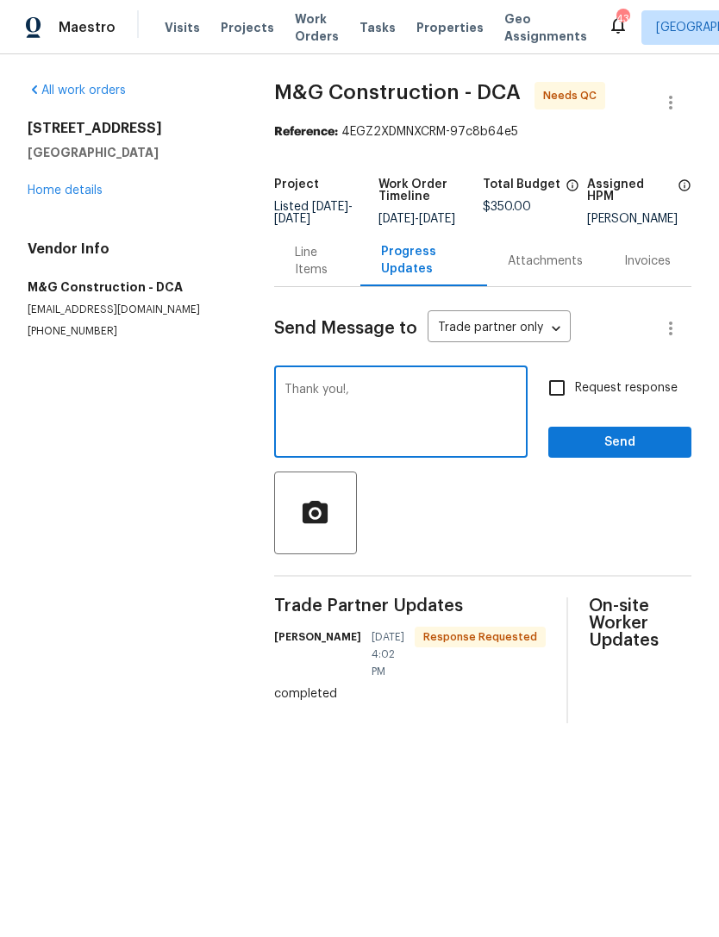
type textarea "Thank you!,"
click at [648, 454] on span "Send" at bounding box center [620, 443] width 116 height 22
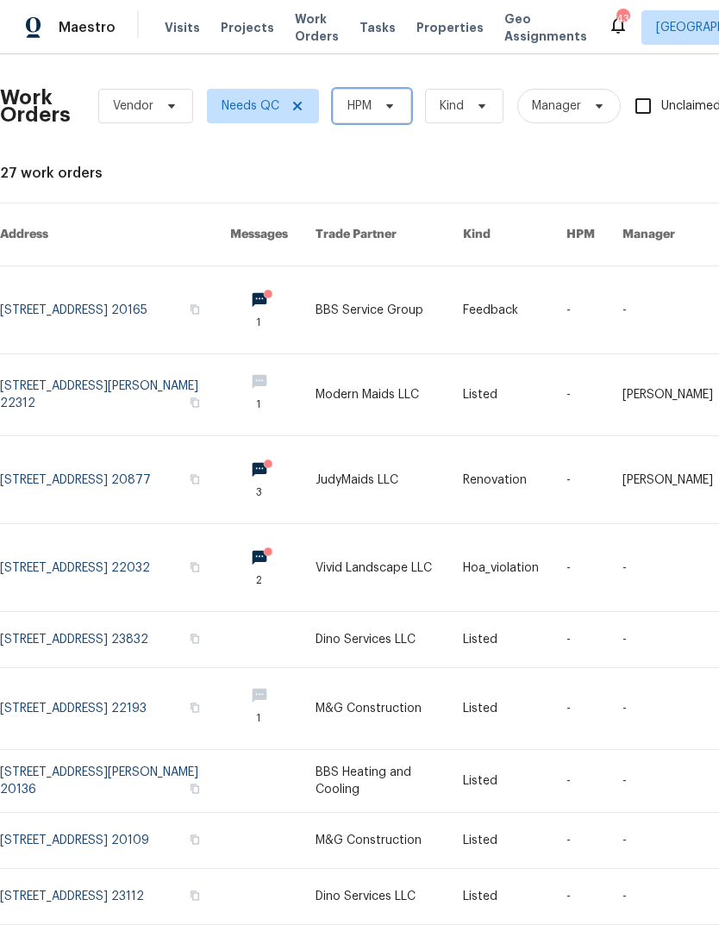
click at [386, 107] on icon at bounding box center [390, 106] width 14 height 14
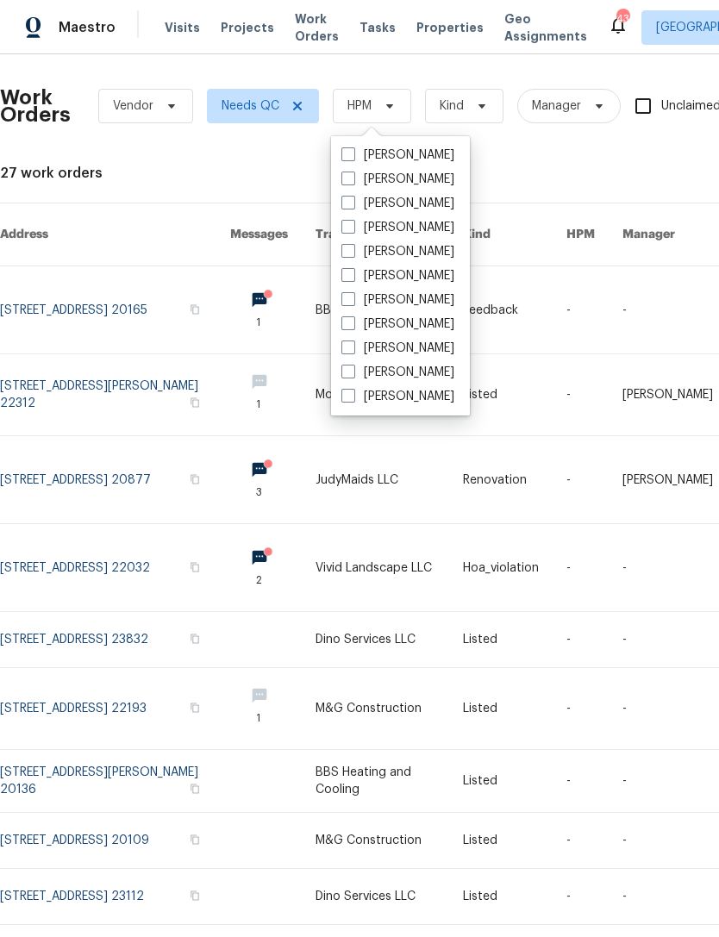
click at [427, 210] on label "[PERSON_NAME]" at bounding box center [398, 203] width 113 height 17
click at [353, 206] on input "[PERSON_NAME]" at bounding box center [347, 200] width 11 height 11
checkbox input "true"
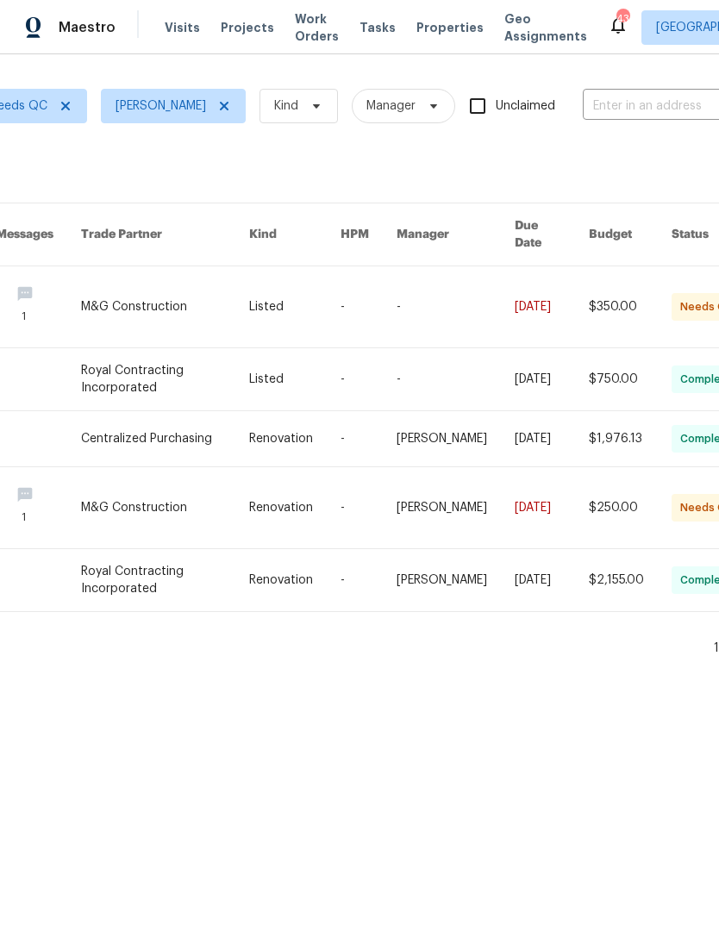
scroll to position [0, 327]
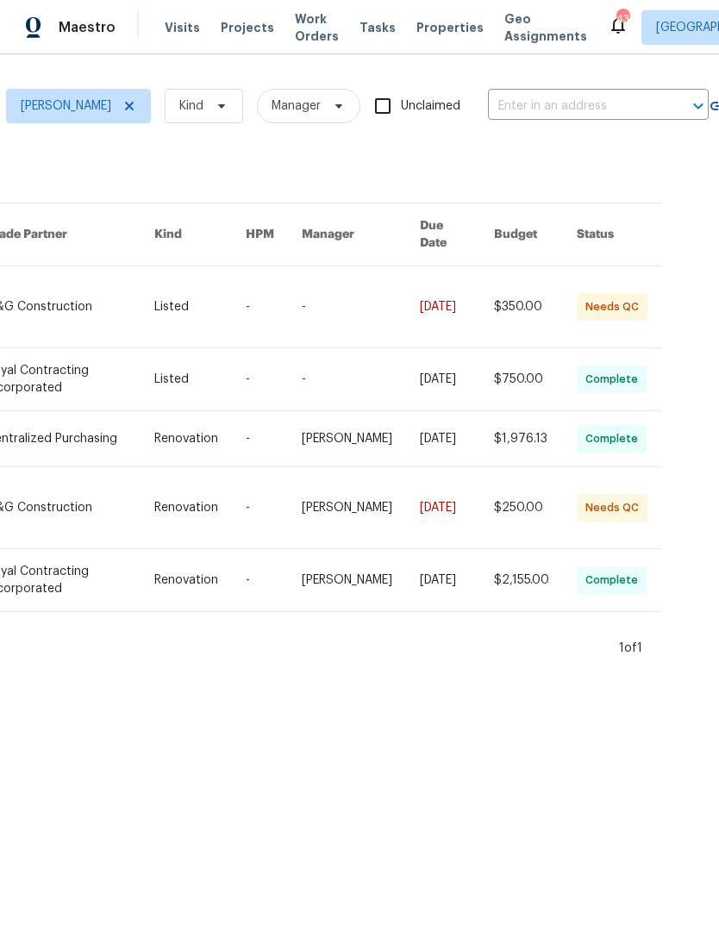
click at [228, 299] on link at bounding box center [199, 306] width 91 height 81
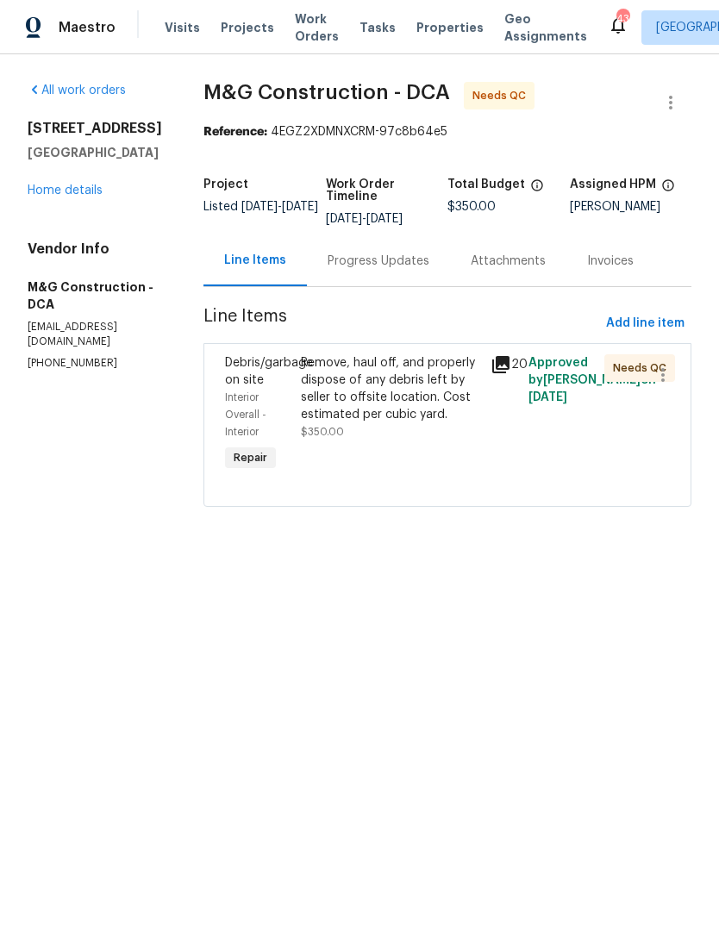
click at [462, 444] on div "Remove, haul off, and properly dispose of any debris left by seller to offsite …" at bounding box center [391, 414] width 190 height 131
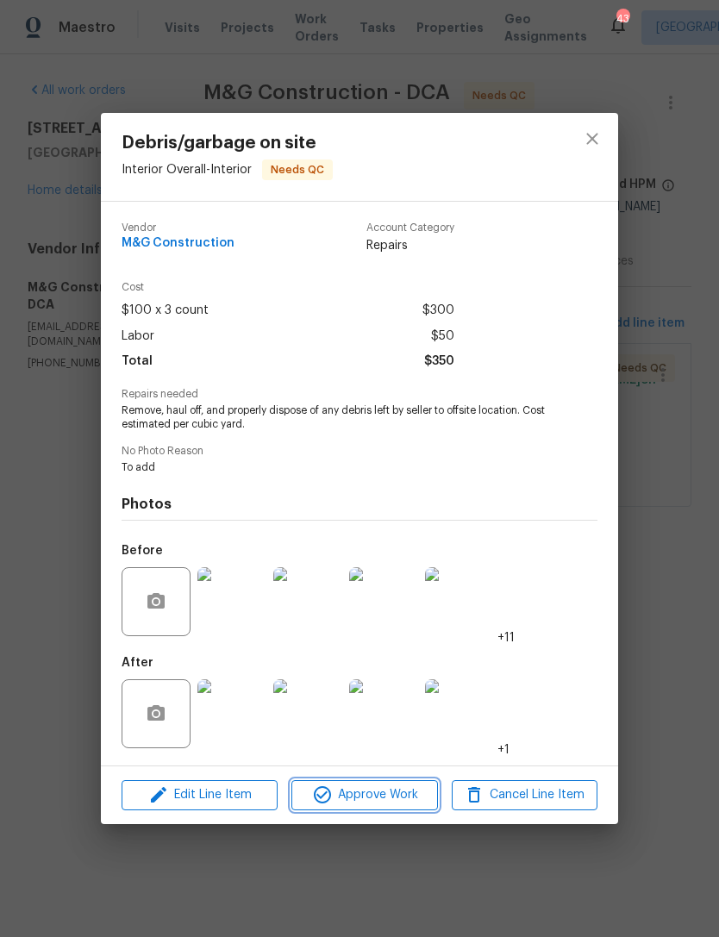
click at [394, 802] on span "Approve Work" at bounding box center [364, 796] width 135 height 22
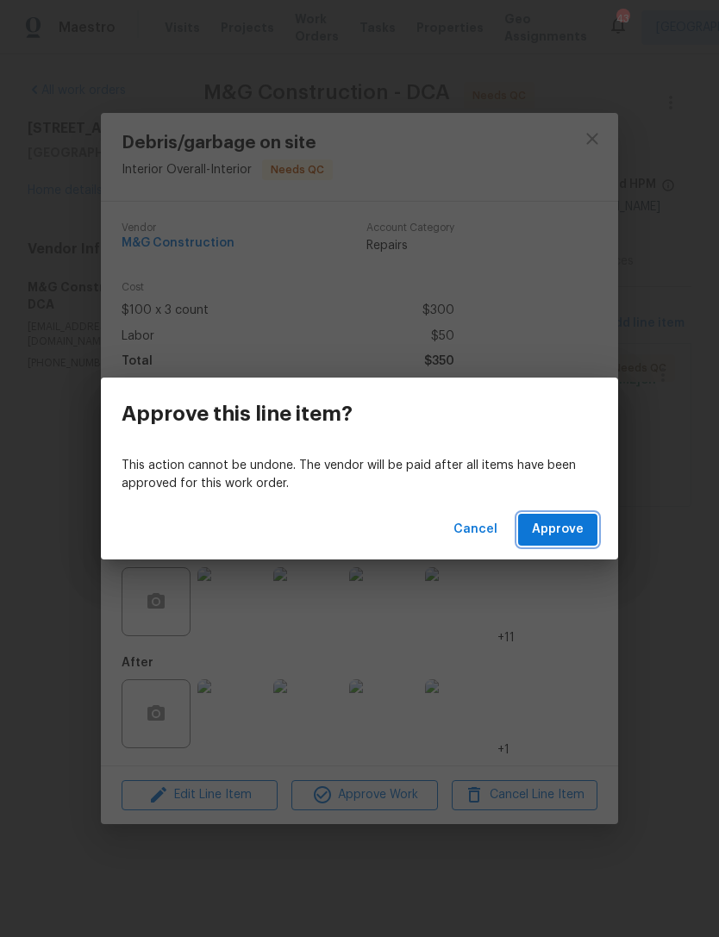
click at [576, 528] on span "Approve" at bounding box center [558, 530] width 52 height 22
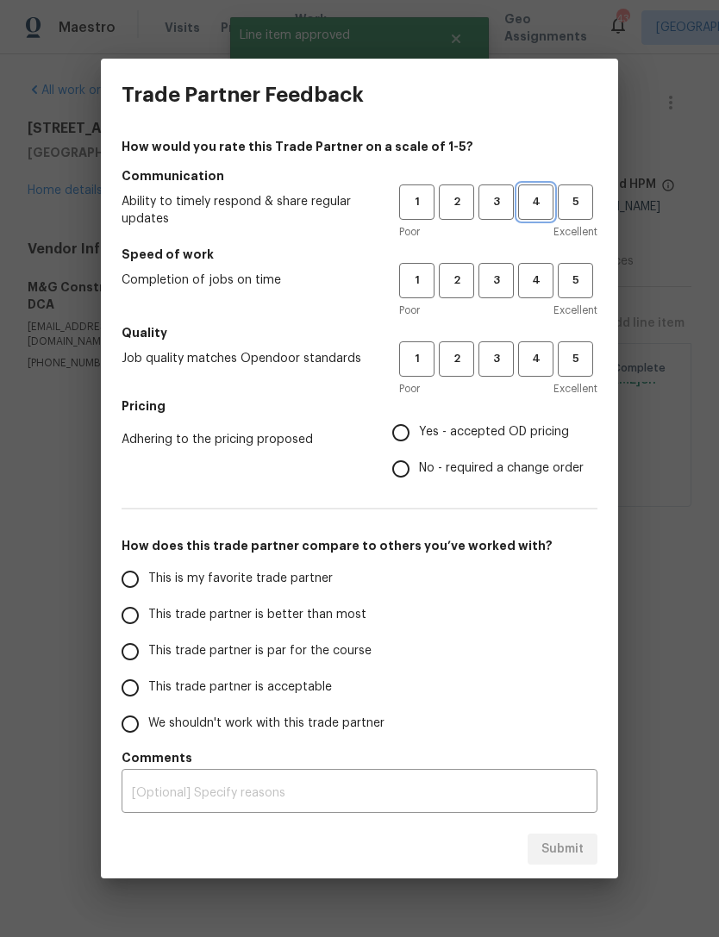
click at [536, 209] on span "4" at bounding box center [536, 202] width 32 height 20
click at [543, 271] on span "4" at bounding box center [536, 281] width 32 height 20
click at [536, 323] on div "How would you rate this Trade Partner on a scale of 1-5? Communication Ability …" at bounding box center [360, 475] width 476 height 675
click at [537, 361] on span "4" at bounding box center [536, 359] width 32 height 20
click at [415, 436] on input "Yes - accepted OD pricing" at bounding box center [401, 433] width 36 height 36
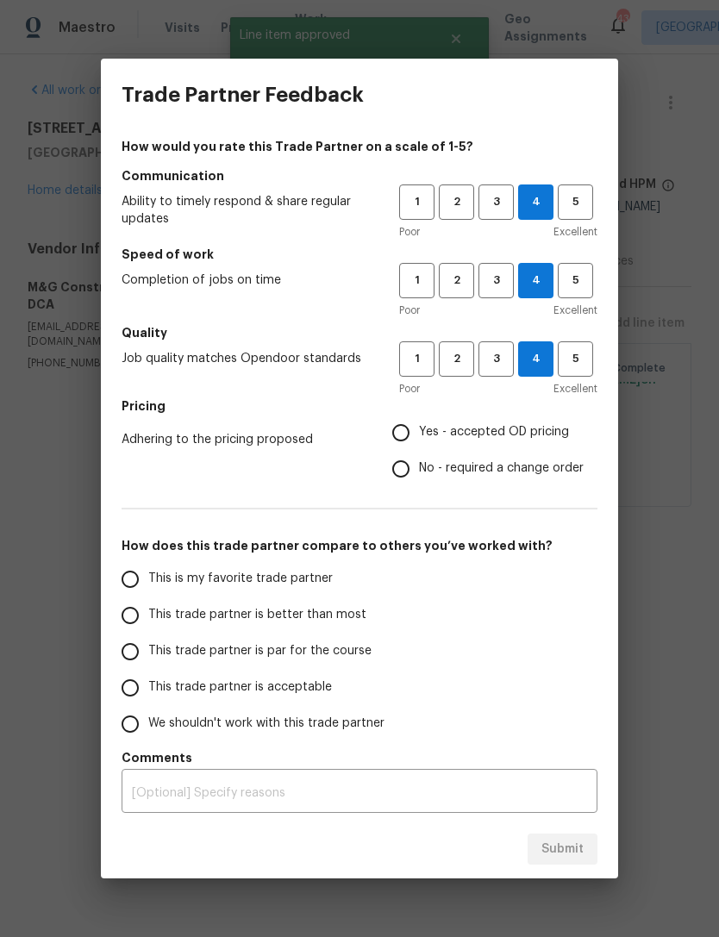
radio input "true"
click at [140, 655] on input "This trade partner is par for the course" at bounding box center [130, 652] width 36 height 36
click at [565, 850] on span "Submit" at bounding box center [563, 850] width 42 height 22
radio input "true"
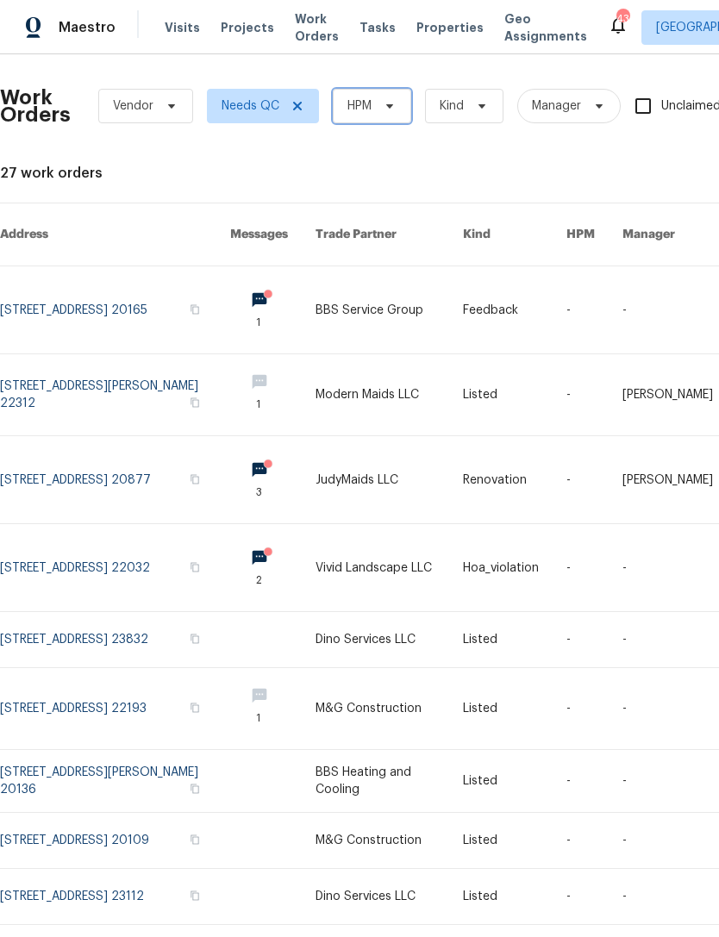
click at [377, 107] on span "HPM" at bounding box center [372, 106] width 78 height 34
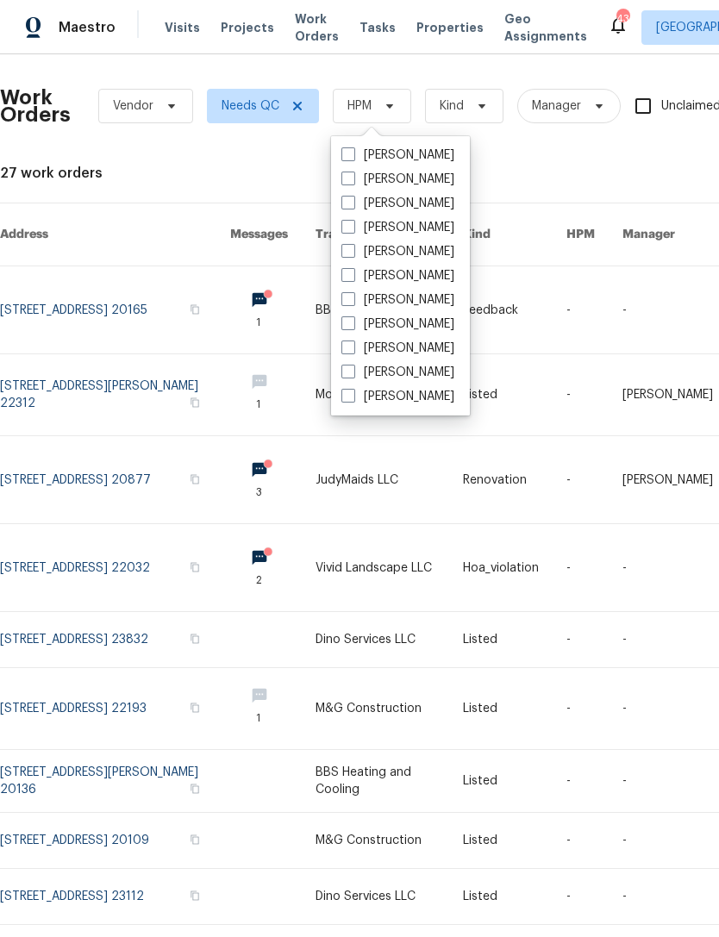
click at [442, 208] on label "[PERSON_NAME]" at bounding box center [398, 203] width 113 height 17
click at [353, 206] on input "[PERSON_NAME]" at bounding box center [347, 200] width 11 height 11
checkbox input "true"
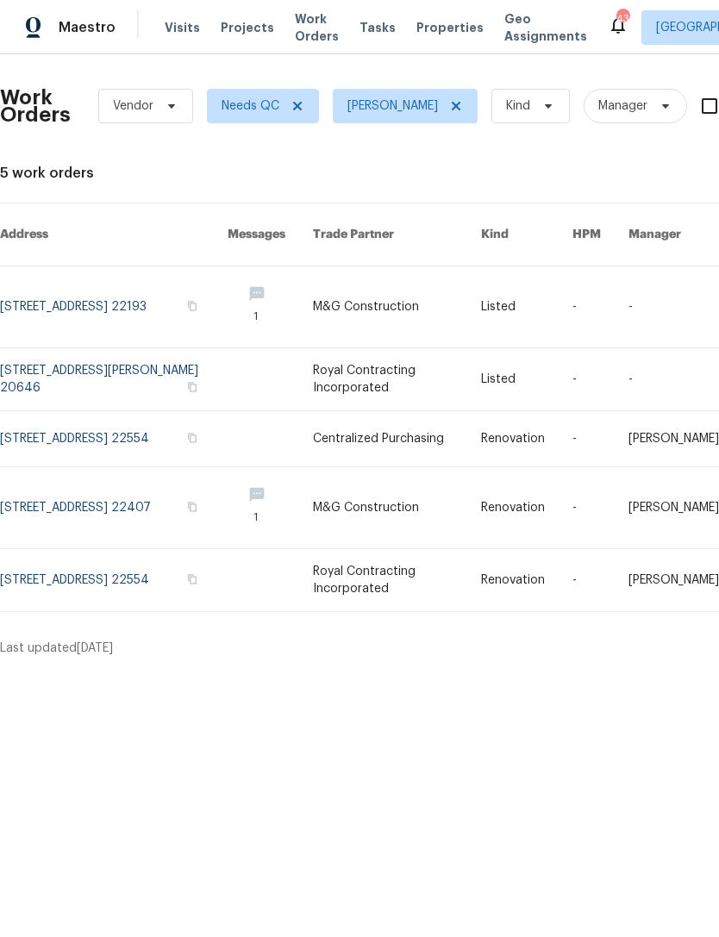
click at [604, 498] on link at bounding box center [601, 507] width 56 height 81
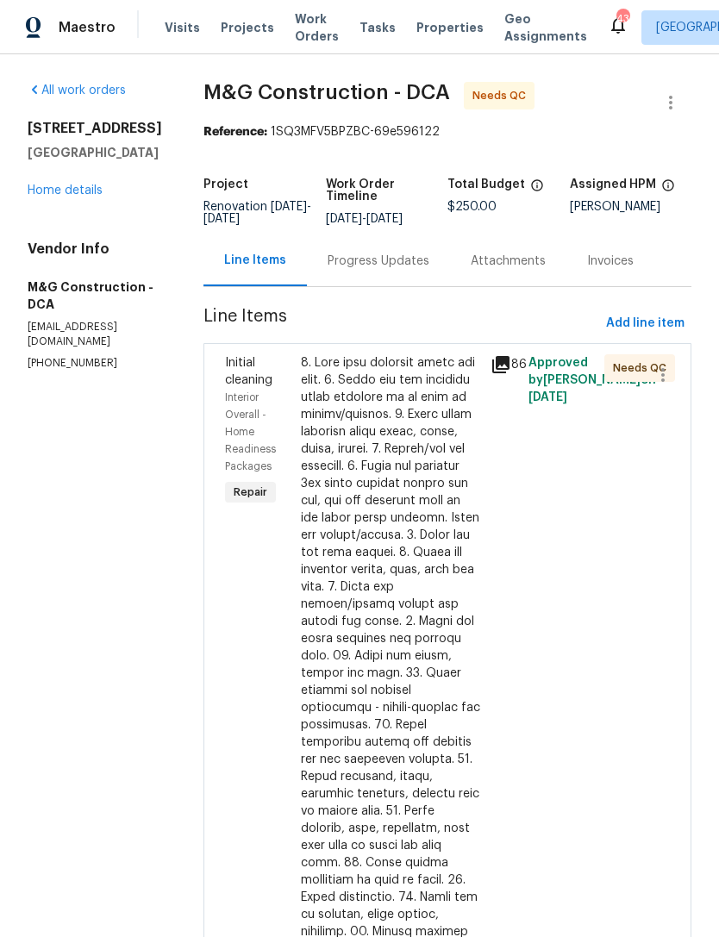
click at [449, 479] on div at bounding box center [390, 768] width 179 height 828
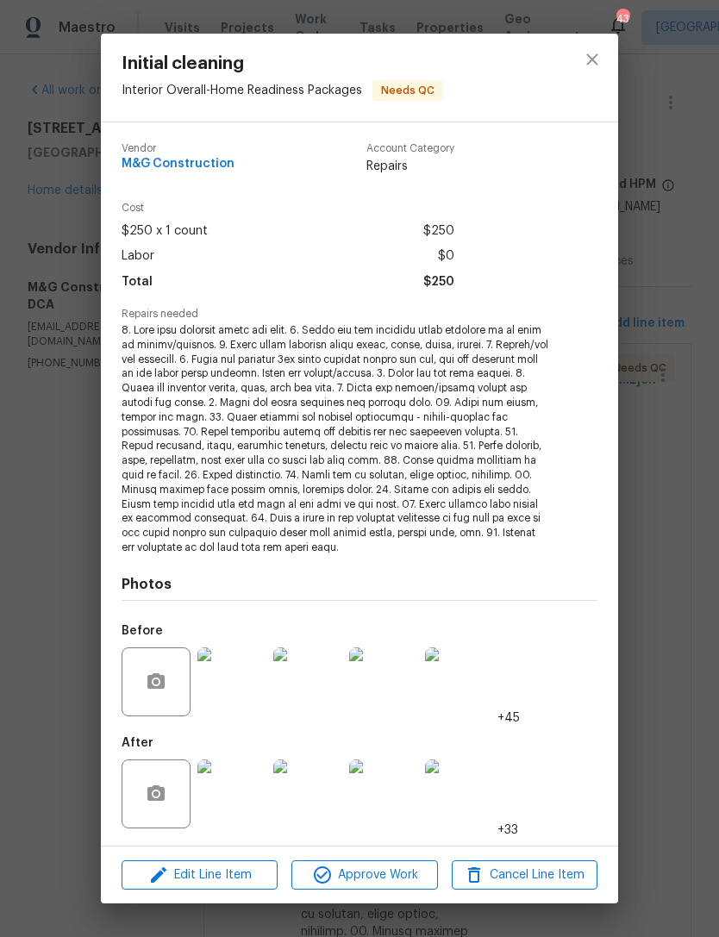
click at [404, 886] on button "Approve Work" at bounding box center [365, 876] width 146 height 30
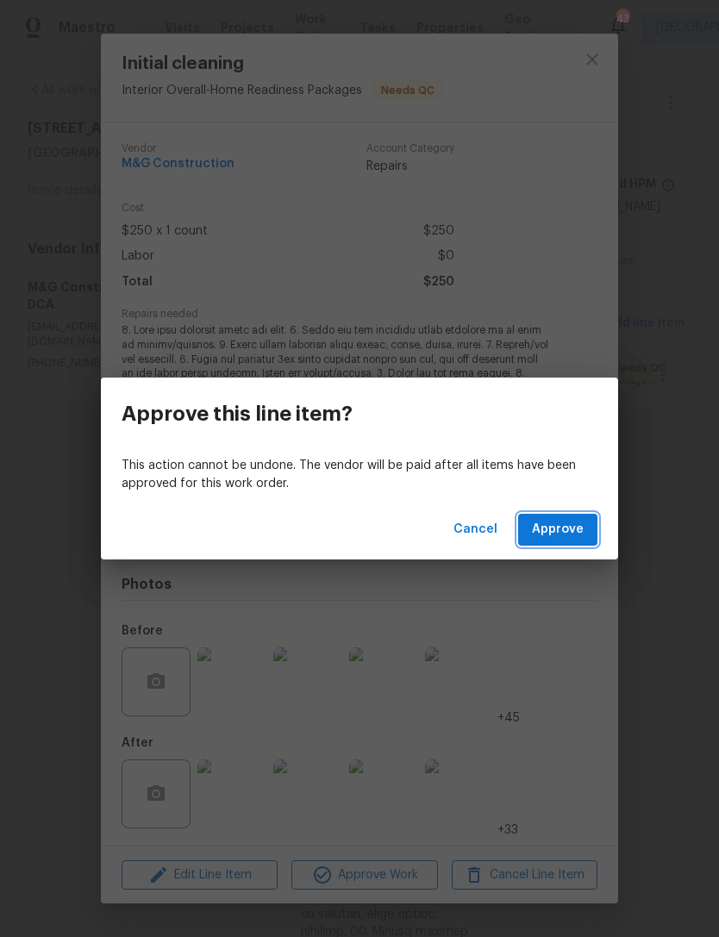
click at [582, 519] on span "Approve" at bounding box center [558, 530] width 52 height 22
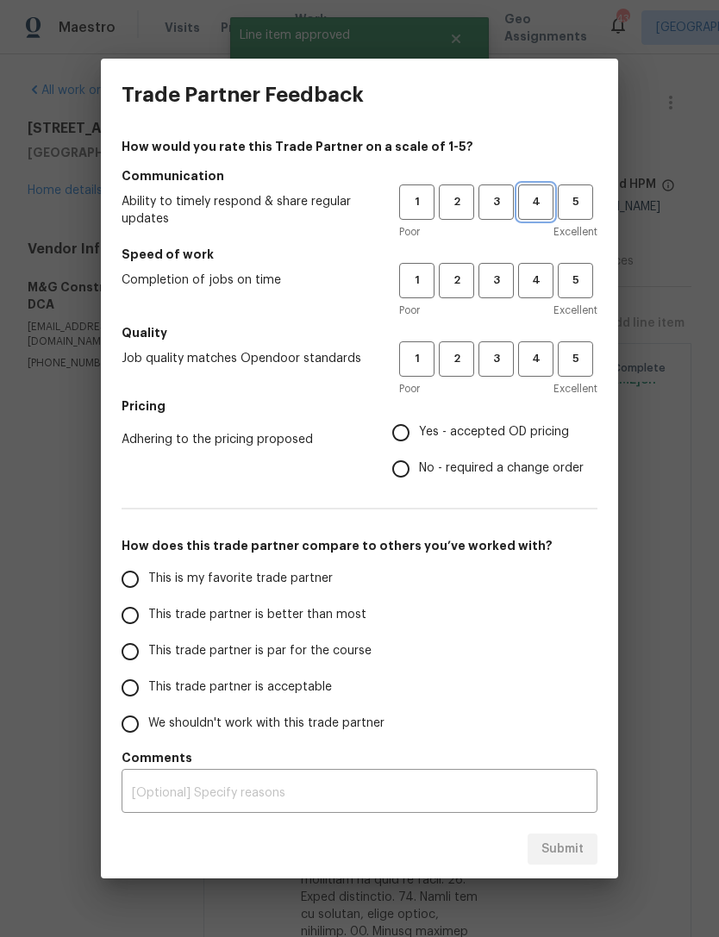
click at [542, 204] on span "4" at bounding box center [536, 202] width 32 height 20
click at [543, 275] on span "4" at bounding box center [536, 281] width 32 height 20
click at [540, 357] on span "4" at bounding box center [536, 359] width 32 height 20
click at [416, 433] on input "Yes - accepted OD pricing" at bounding box center [401, 433] width 36 height 36
radio input "true"
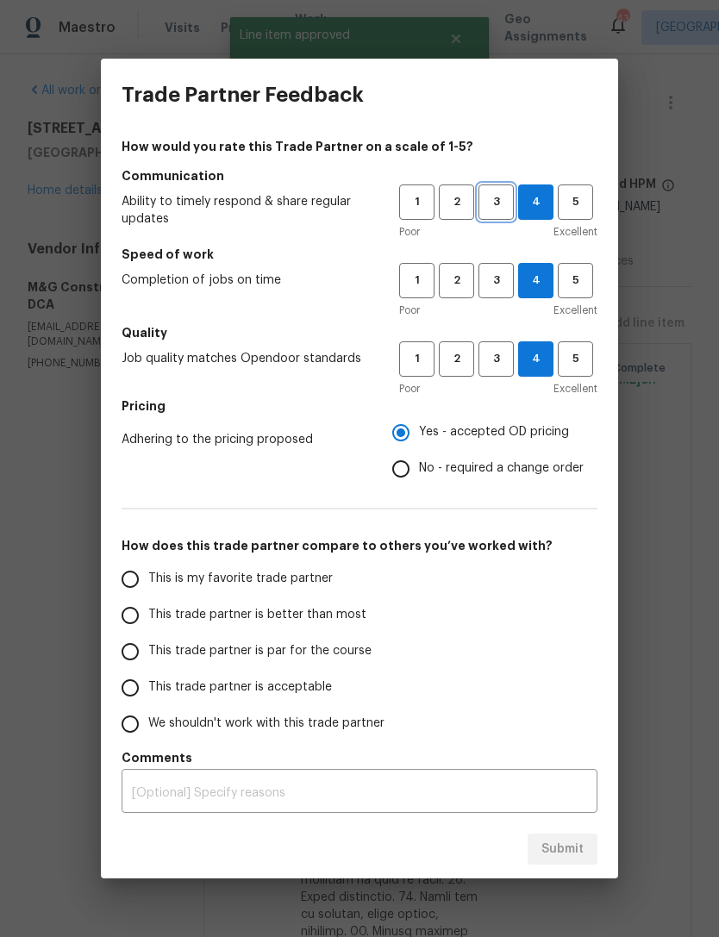
click at [499, 208] on span "3" at bounding box center [496, 202] width 32 height 20
click at [503, 280] on span "3" at bounding box center [496, 281] width 32 height 20
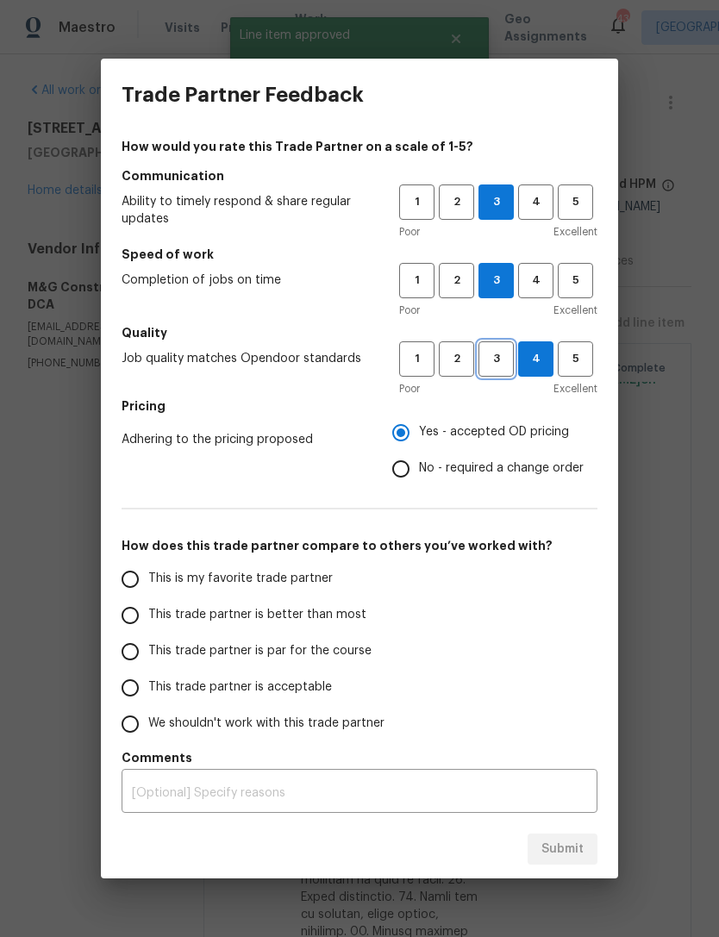
click at [502, 355] on span "3" at bounding box center [496, 359] width 32 height 20
click at [144, 652] on input "This trade partner is par for the course" at bounding box center [130, 652] width 36 height 36
radio input "false"
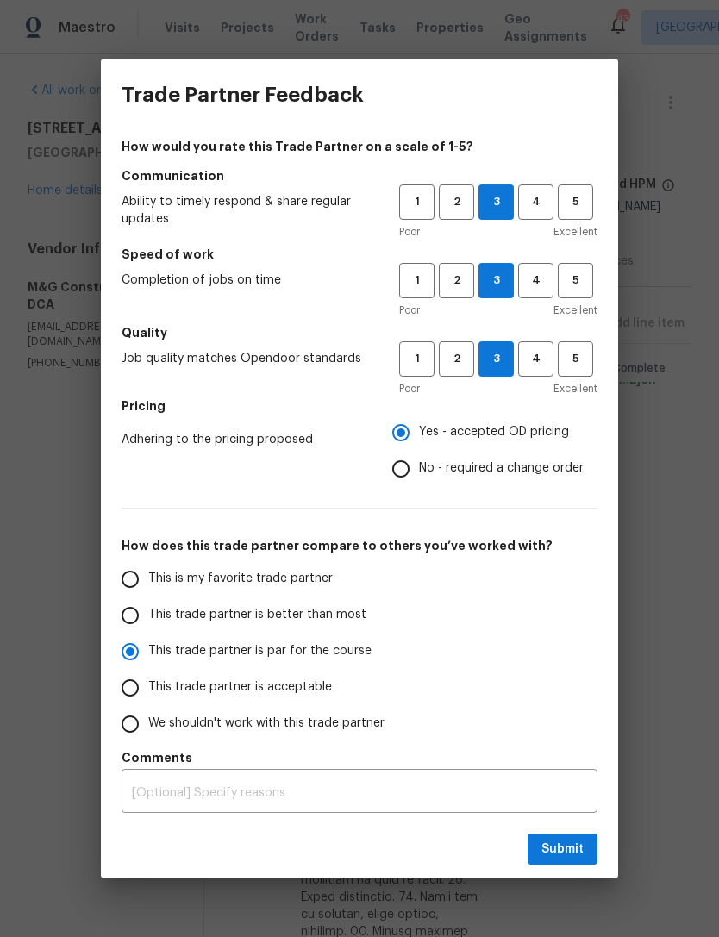
click at [136, 686] on input "This trade partner is acceptable" at bounding box center [130, 688] width 36 height 36
click at [566, 850] on span "Submit" at bounding box center [563, 850] width 42 height 22
radio input "true"
